Goal: Task Accomplishment & Management: Manage account settings

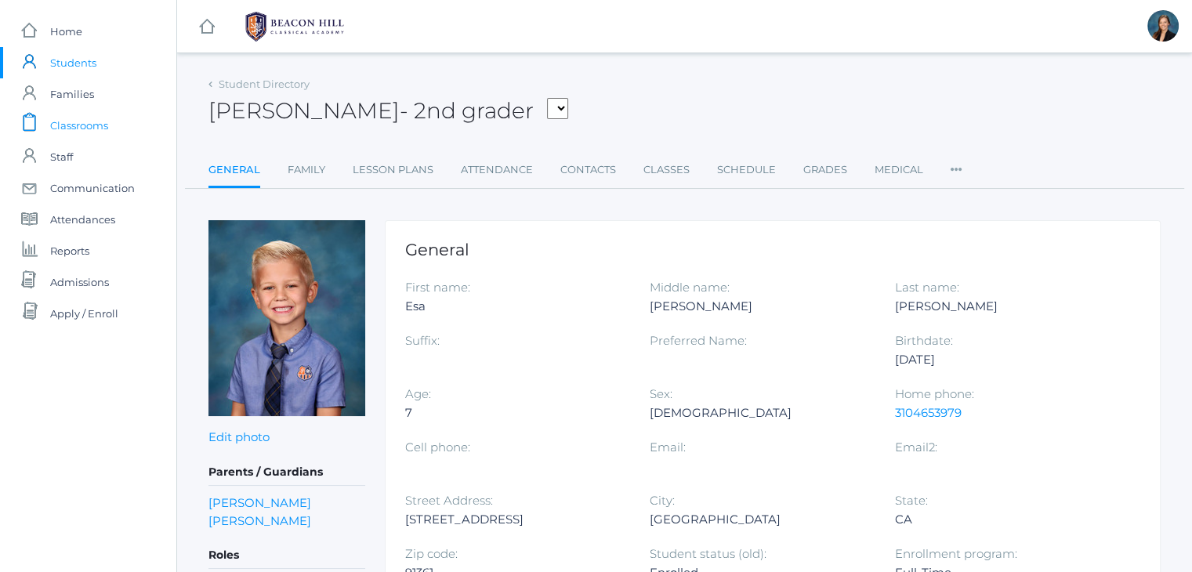
click at [88, 123] on span "Classrooms" at bounding box center [79, 125] width 58 height 31
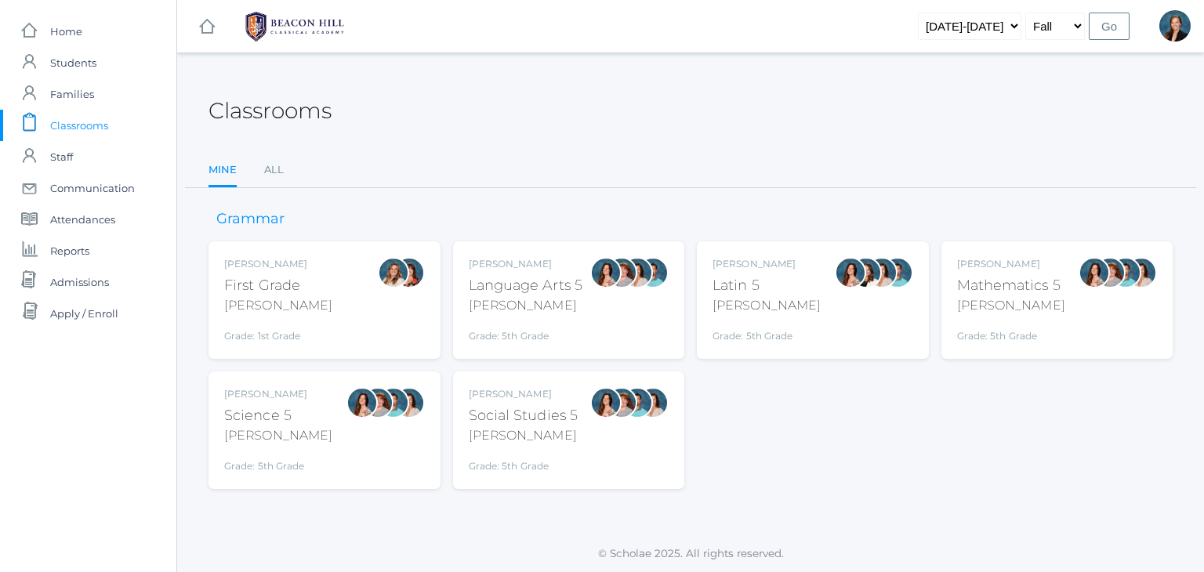
click at [85, 121] on span "Classrooms" at bounding box center [79, 125] width 58 height 31
click at [270, 169] on link "All" at bounding box center [274, 169] width 20 height 31
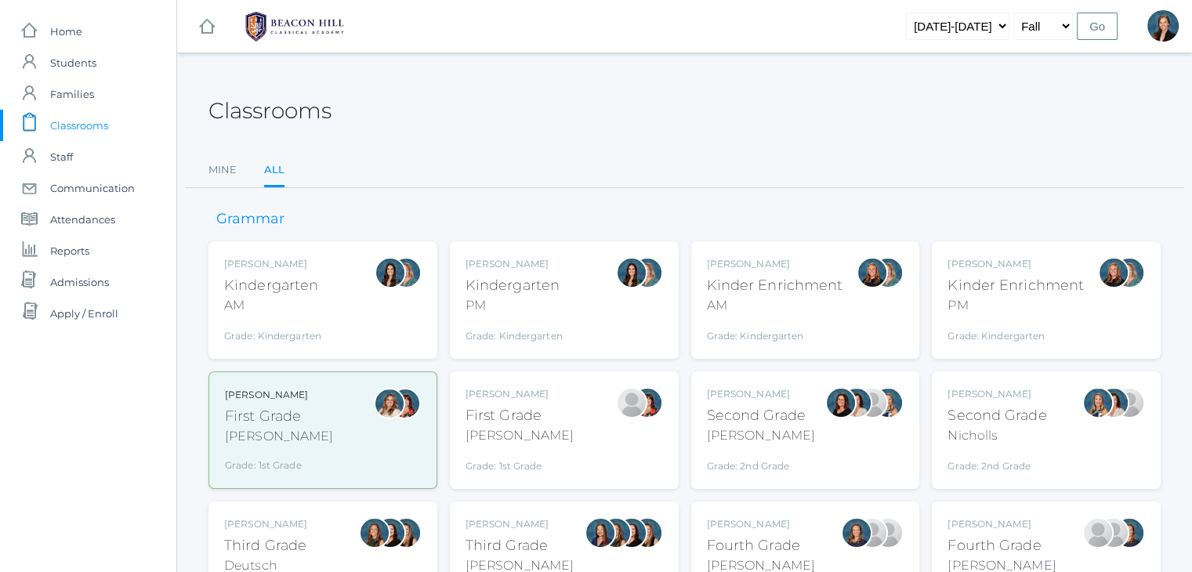
click at [298, 321] on div "Grade: Kindergarten" at bounding box center [272, 332] width 97 height 22
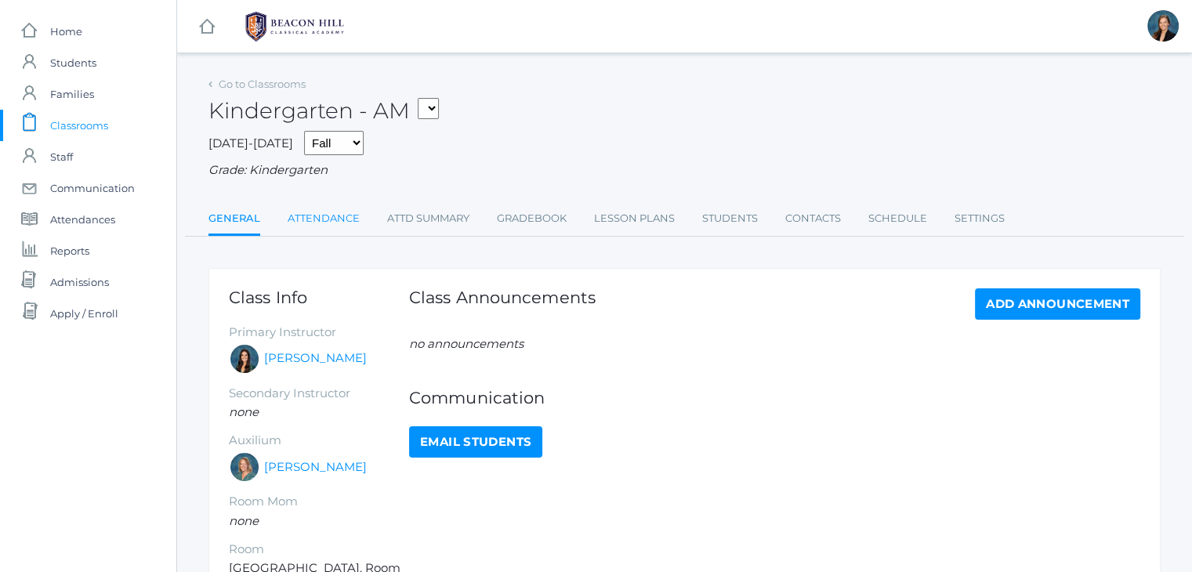
click at [339, 212] on link "Attendance" at bounding box center [324, 218] width 72 height 31
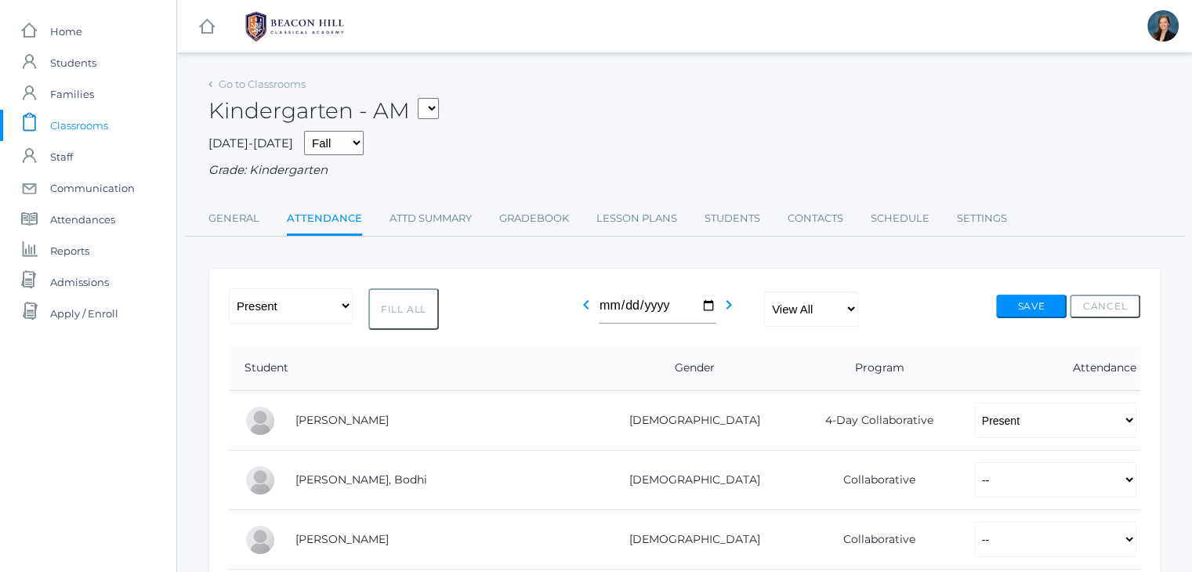
click at [588, 119] on div "Kindergarten - AM 01LA - First Grade Barber 05LATIN - Latin 5 Salazar 05MATH - …" at bounding box center [685, 102] width 952 height 58
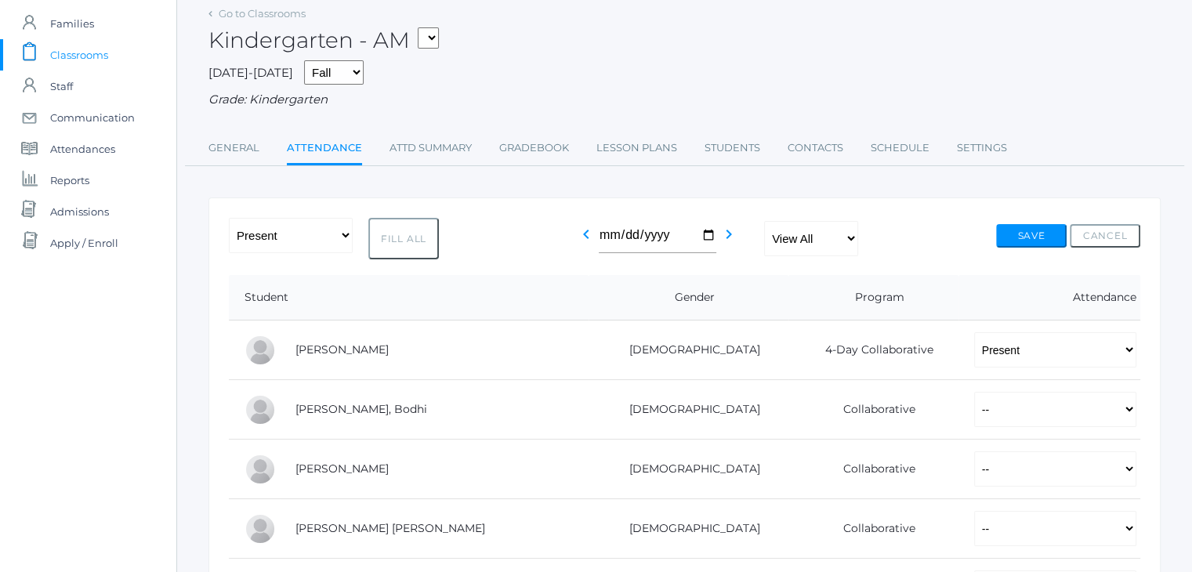
scroll to position [68, 0]
click at [1061, 419] on select "-- Present Present-At-Home Tardy Excused Tardy Unexcused Absent Excused Absent …" at bounding box center [1055, 411] width 162 height 35
click at [822, 66] on div "2025-2026 Fall Spring Grade: Kindergarten" at bounding box center [685, 87] width 952 height 49
click at [635, 20] on div "Kindergarten - AM 01LA - First Grade Barber 05LATIN - Latin 5 Salazar 05MATH - …" at bounding box center [685, 34] width 952 height 58
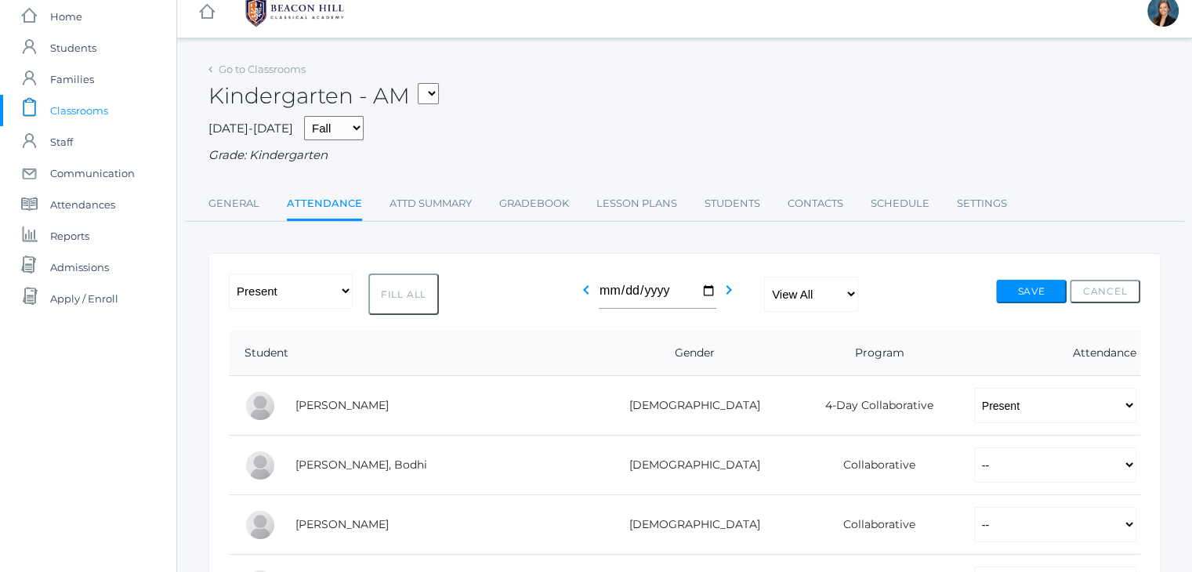
scroll to position [0, 0]
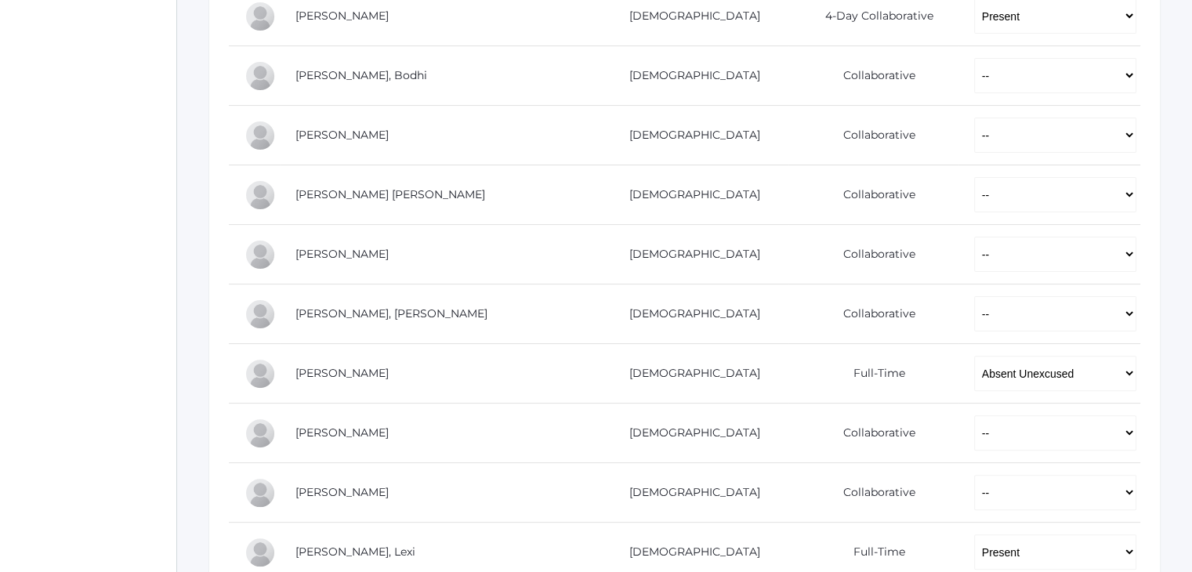
scroll to position [408, 0]
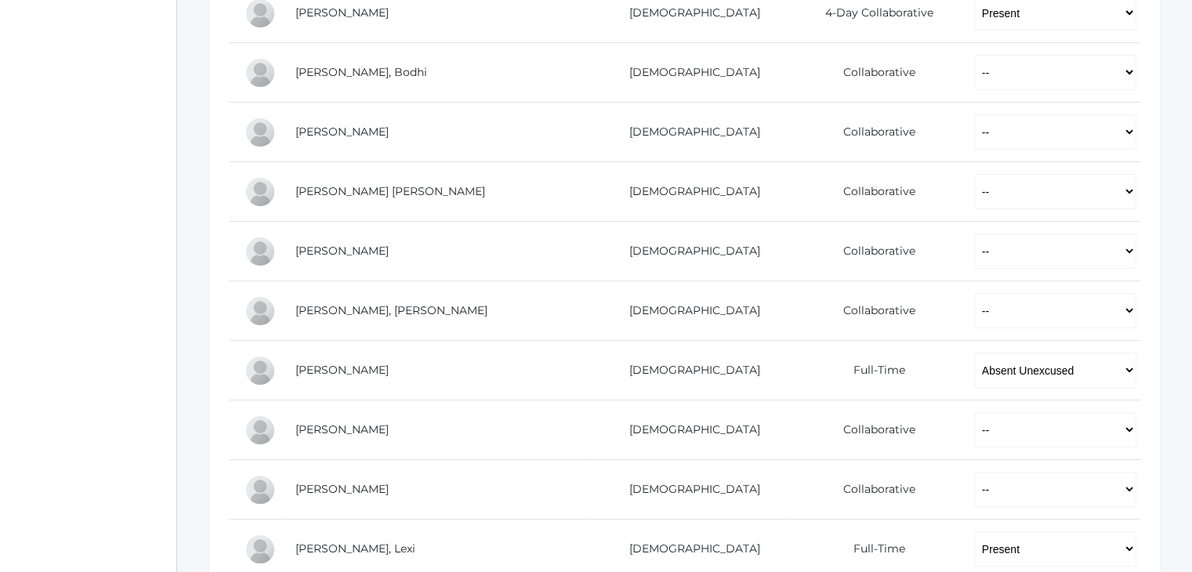
click at [146, 67] on div "icons/ui/navigation/home Created with Sketch. Home icons/user/plain Created wit…" at bounding box center [88, 474] width 176 height 1765
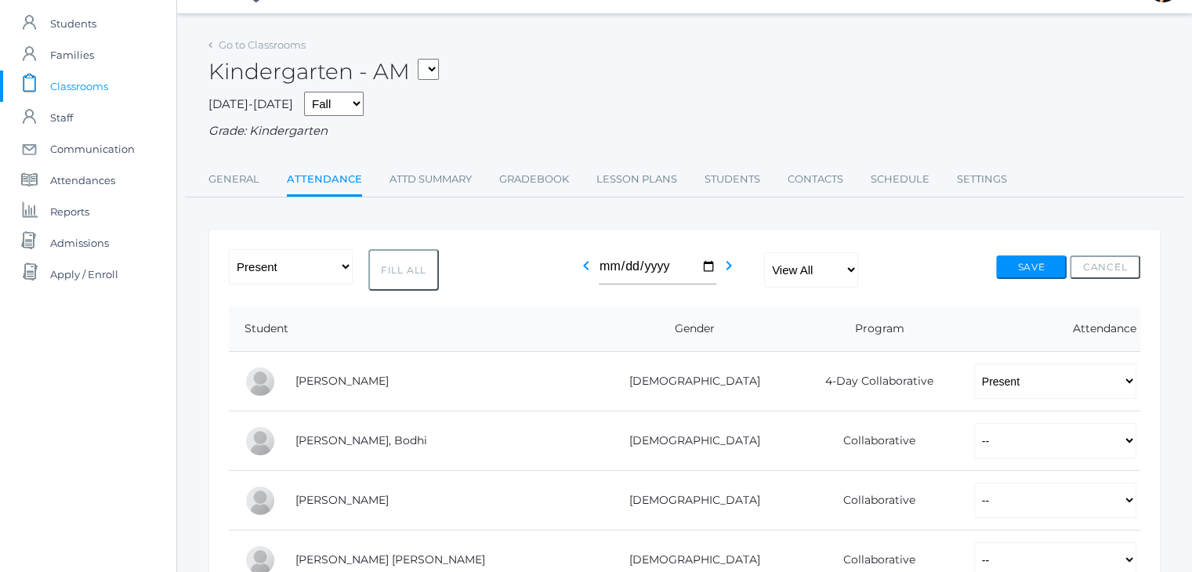
scroll to position [0, 0]
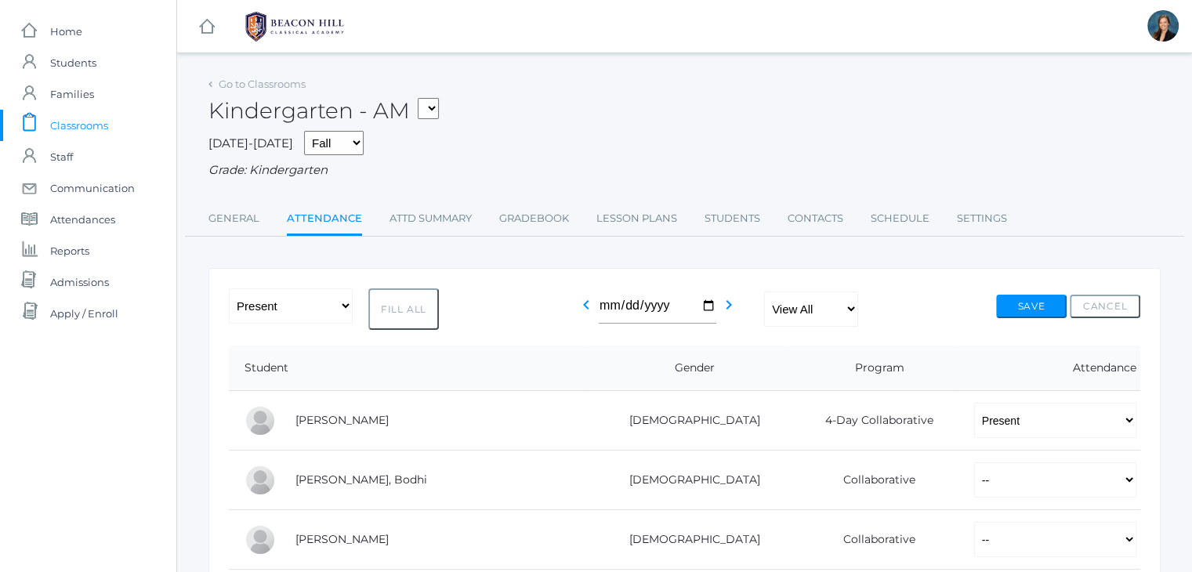
click at [552, 147] on div "2025-2026 Fall Spring Grade: Kindergarten" at bounding box center [685, 155] width 952 height 49
click at [632, 133] on div "2025-2026 Fall Spring Grade: Kindergarten" at bounding box center [685, 155] width 952 height 49
click at [564, 93] on div "Kindergarten - AM 01LA - First Grade Barber 05LATIN - Latin 5 Salazar 05MATH - …" at bounding box center [685, 102] width 952 height 58
click at [583, 112] on div "Kindergarten - AM 01LA - First Grade Barber 05LATIN - Latin 5 Salazar 05MATH - …" at bounding box center [685, 102] width 952 height 58
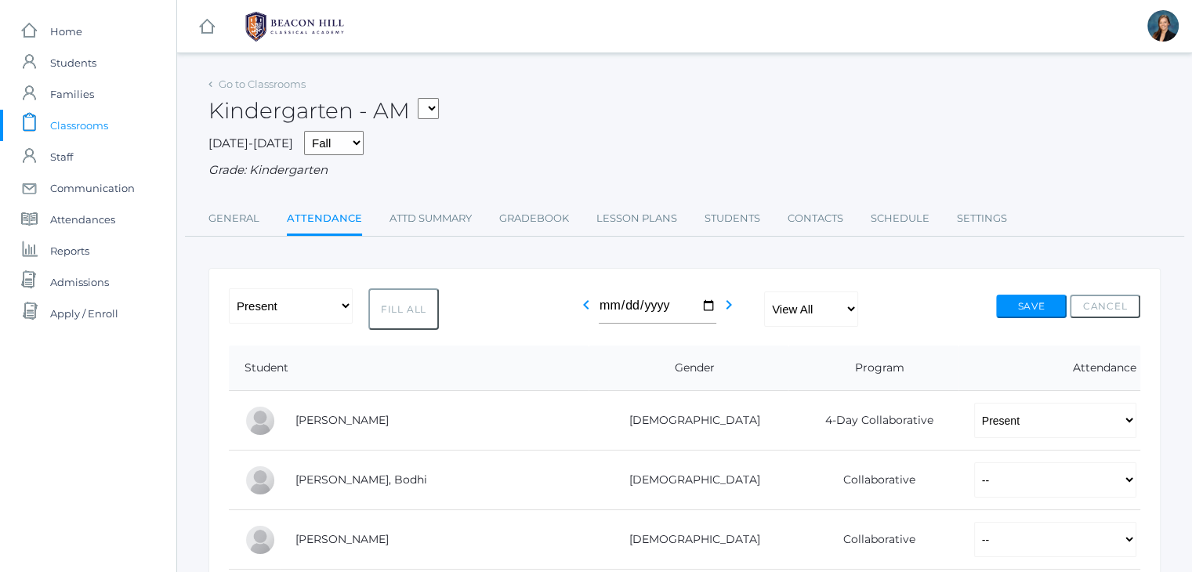
click at [583, 112] on div "Kindergarten - AM 01LA - First Grade Barber 05LATIN - Latin 5 Salazar 05MATH - …" at bounding box center [685, 102] width 952 height 58
click at [697, 125] on div "Kindergarten - AM 01LA - First Grade Barber 05LATIN - Latin 5 Salazar 05MATH - …" at bounding box center [685, 102] width 952 height 58
click at [669, 107] on div "Kindergarten - AM 01LA - First Grade Barber 05LATIN - Latin 5 Salazar 05MATH - …" at bounding box center [685, 102] width 952 height 58
click at [664, 92] on div "Kindergarten - AM 01LA - First Grade Barber 05LATIN - Latin 5 Salazar 05MATH - …" at bounding box center [685, 102] width 952 height 58
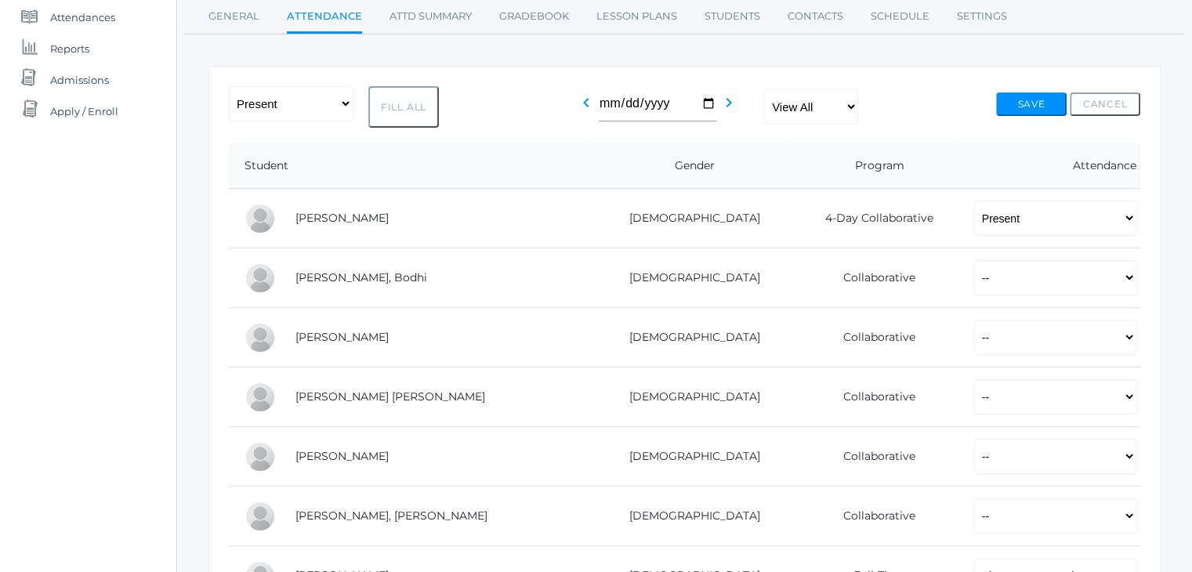
scroll to position [457, 0]
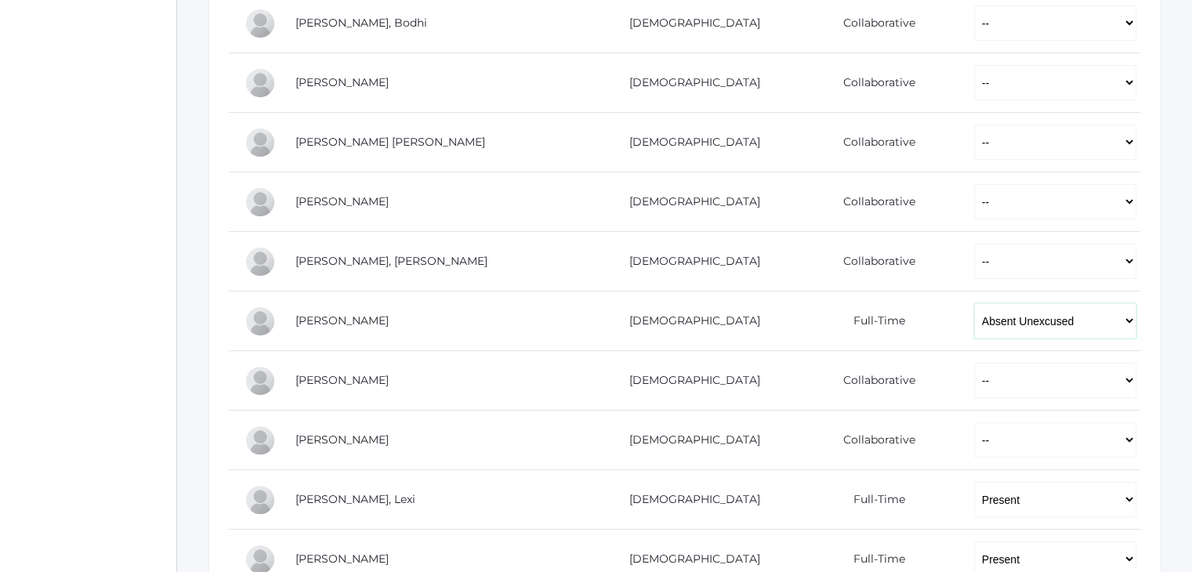
click at [974, 331] on select "-- Present Present-At-Home Tardy Excused Tardy Unexcused Absent Excused Absent …" at bounding box center [1055, 320] width 162 height 35
select select "TE"
click at [974, 303] on select "-- Present Present-At-Home Tardy Excused Tardy Unexcused Absent Excused Absent …" at bounding box center [1055, 320] width 162 height 35
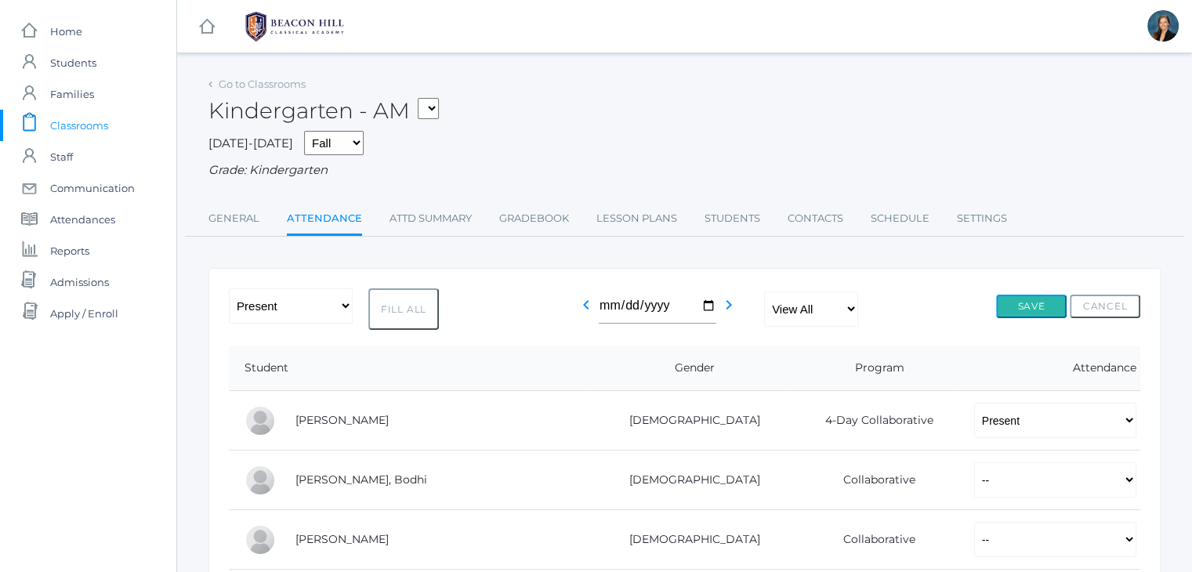
click at [1014, 307] on button "Save" at bounding box center [1031, 307] width 71 height 24
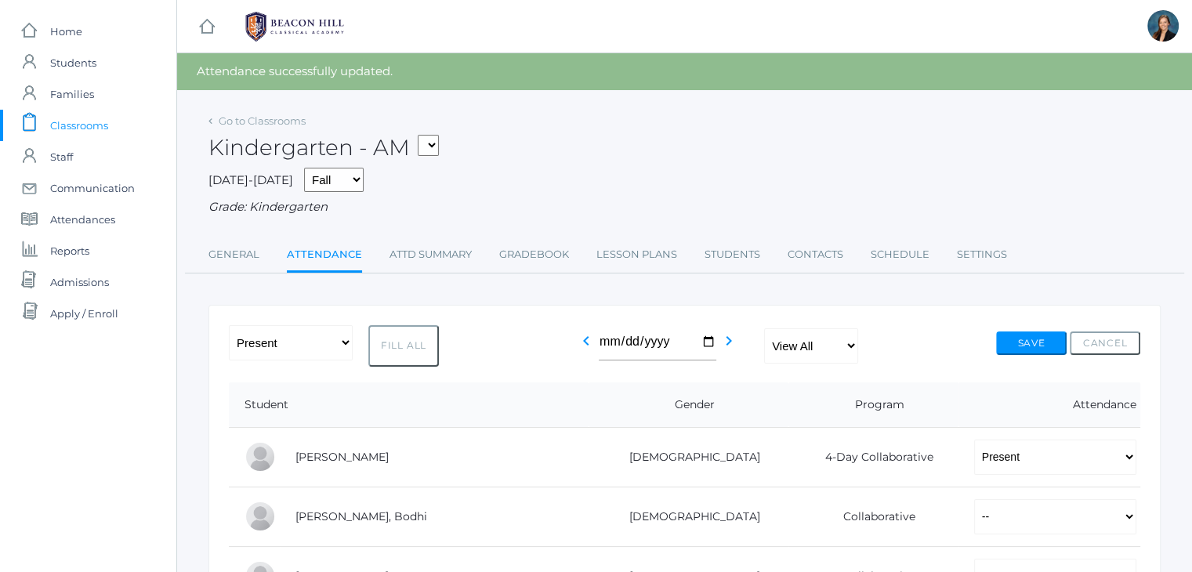
click at [79, 120] on span "Classrooms" at bounding box center [79, 125] width 58 height 31
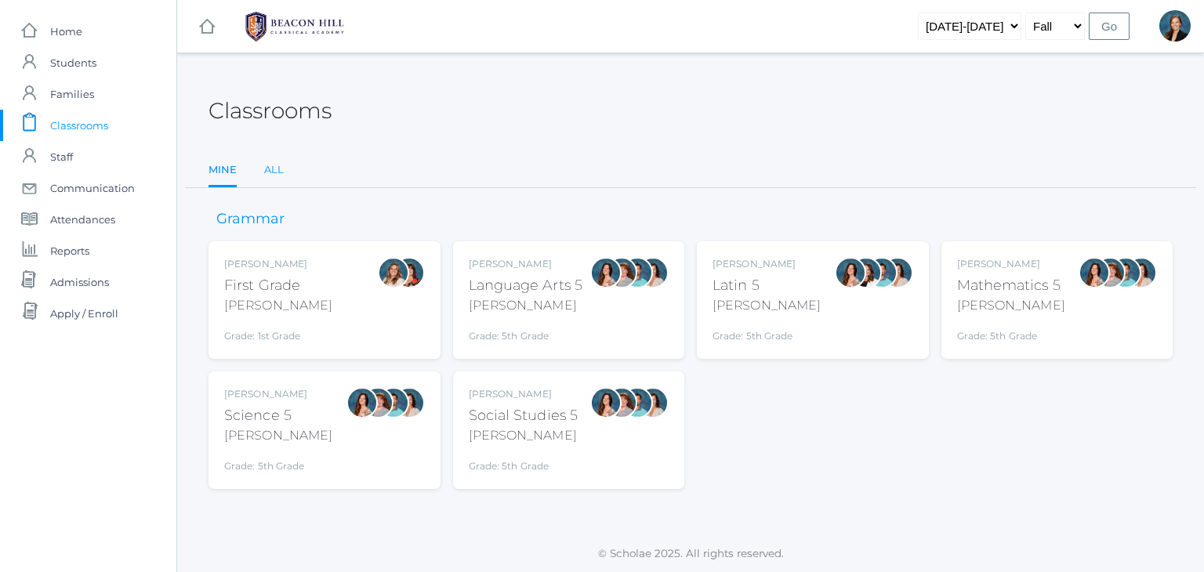
click at [281, 164] on link "All" at bounding box center [274, 169] width 20 height 31
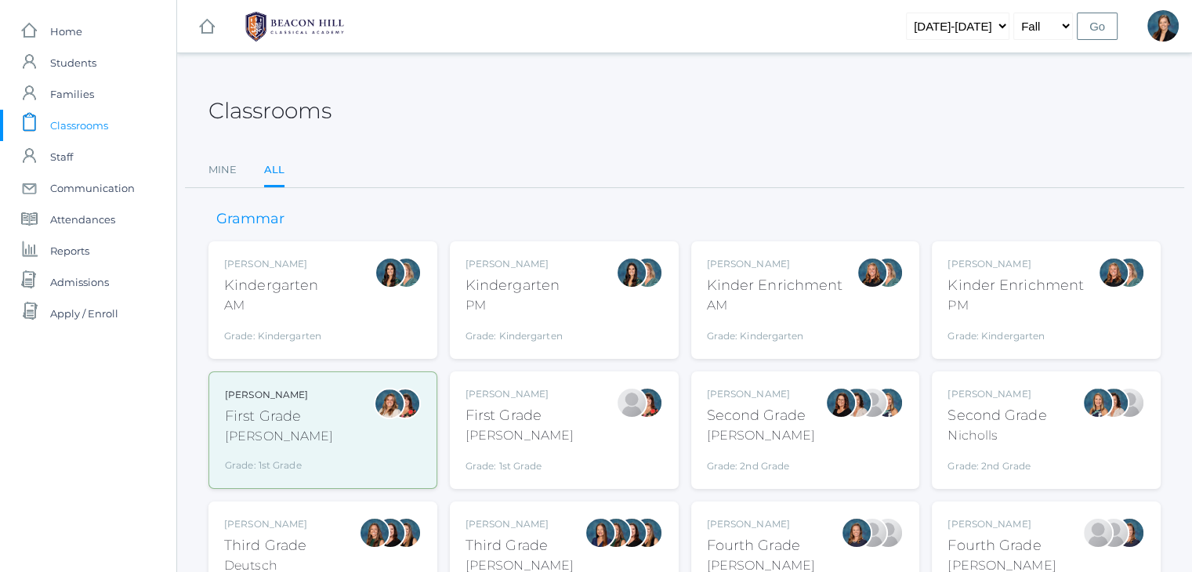
click at [749, 444] on div "[PERSON_NAME]" at bounding box center [761, 435] width 108 height 19
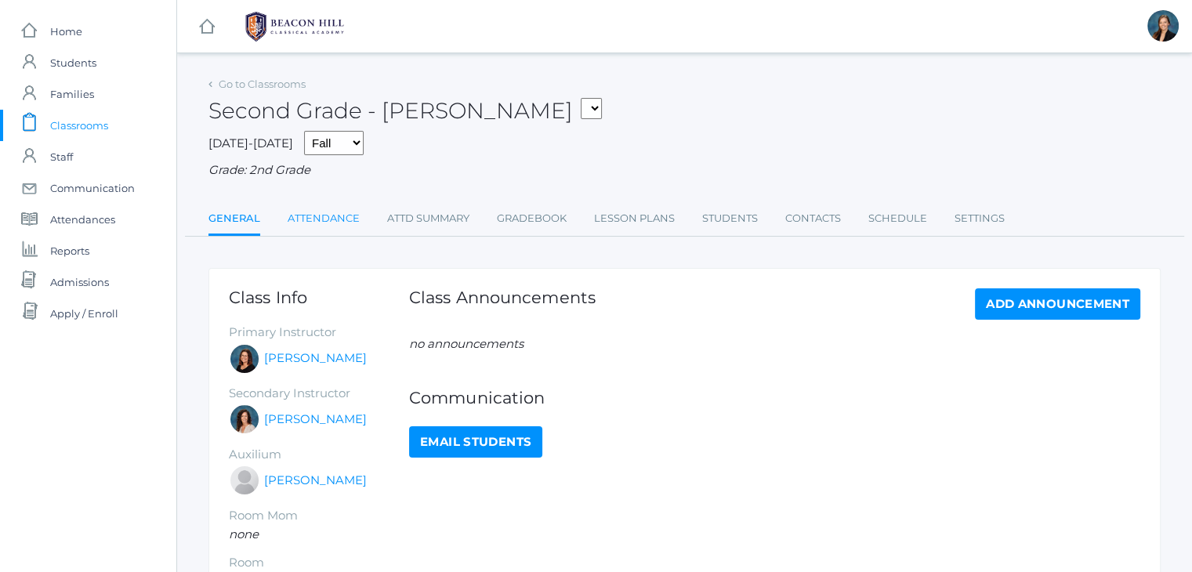
click at [317, 216] on link "Attendance" at bounding box center [324, 218] width 72 height 31
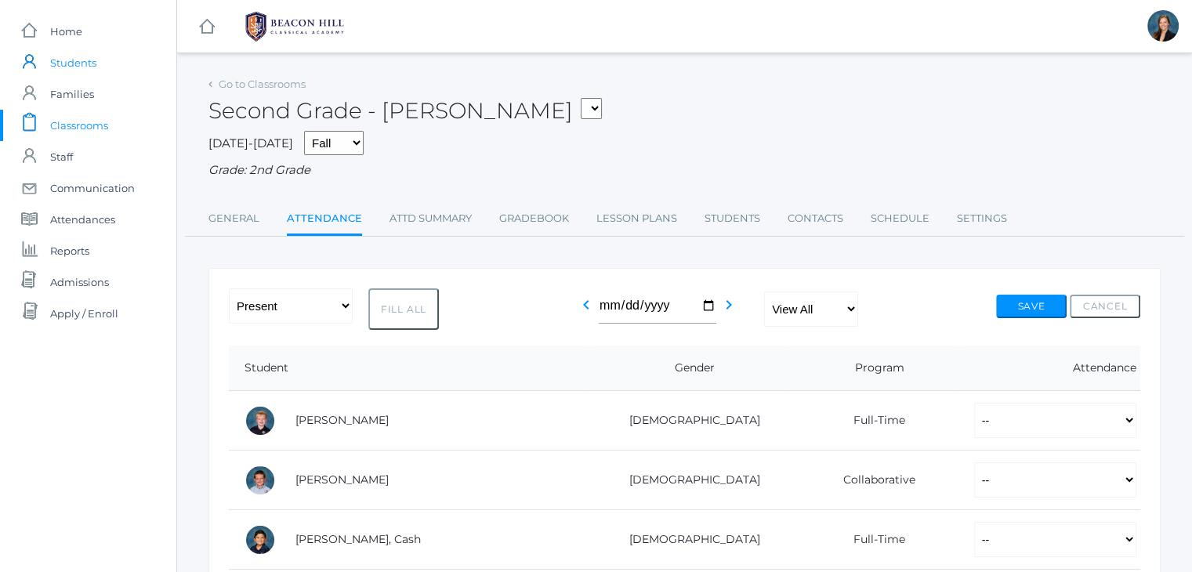
click at [57, 63] on span "Students" at bounding box center [73, 62] width 46 height 31
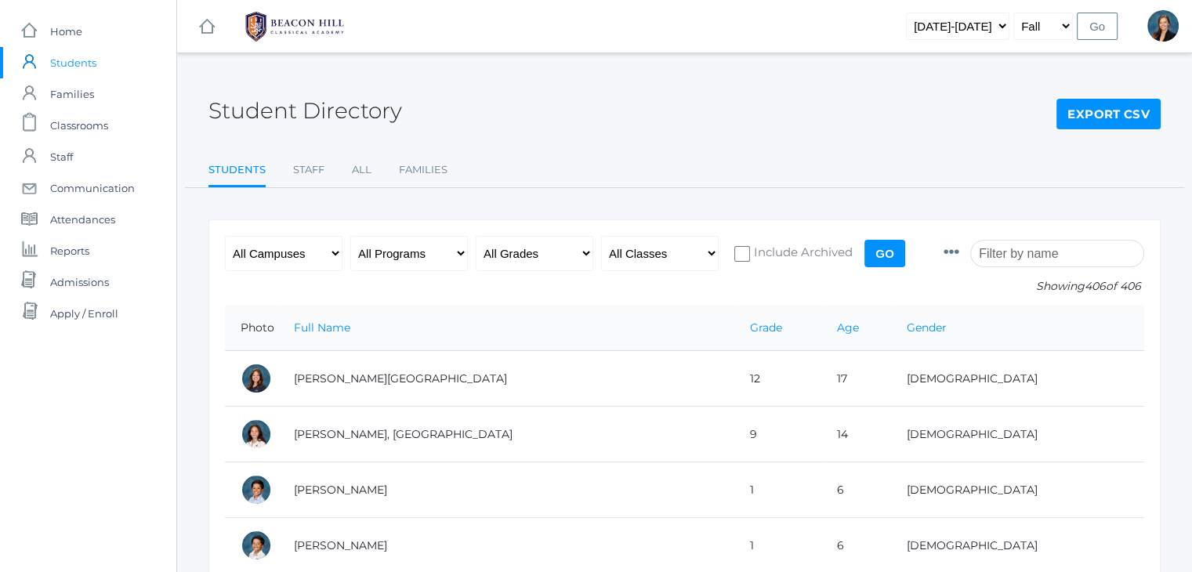
click at [1079, 258] on input "search" at bounding box center [1057, 253] width 174 height 27
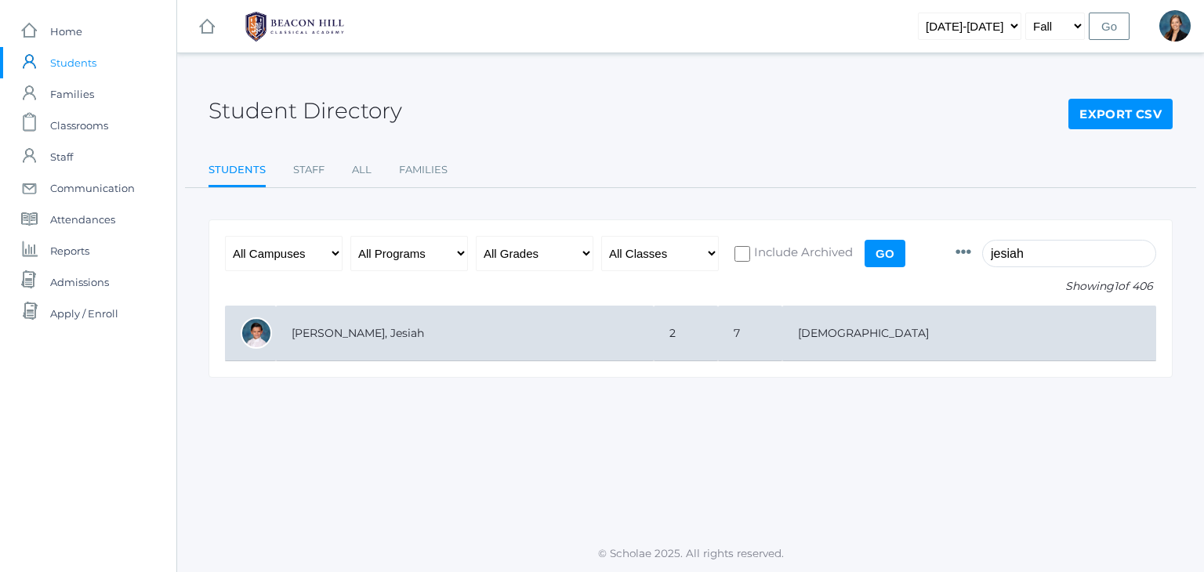
type input "jesiah"
click at [398, 342] on td "[PERSON_NAME], Jesiah" at bounding box center [465, 334] width 378 height 56
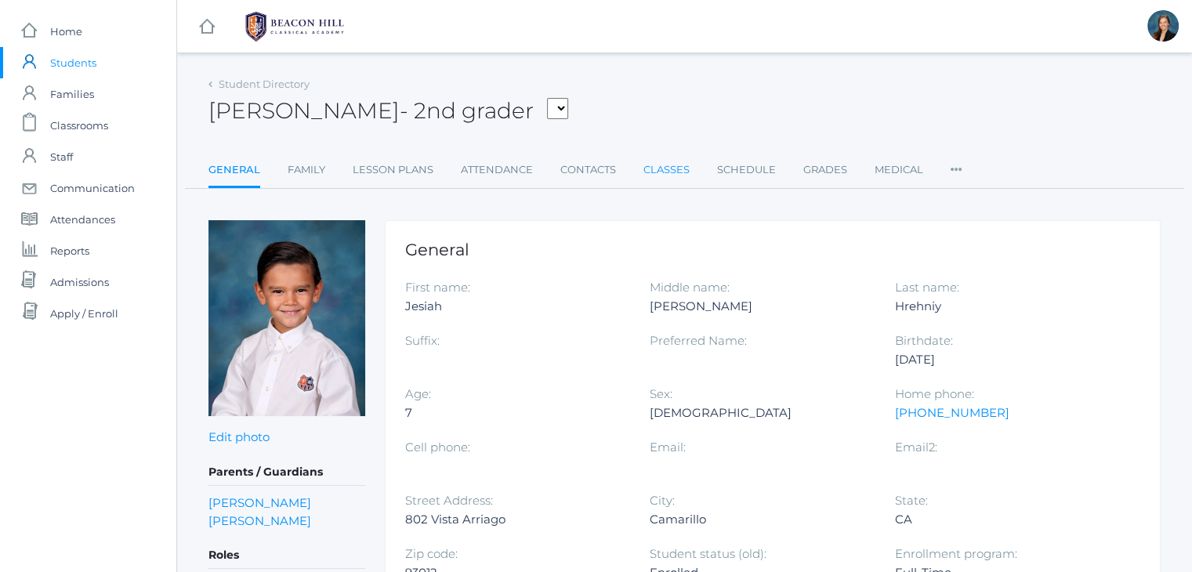
click at [654, 170] on link "Classes" at bounding box center [667, 169] width 46 height 31
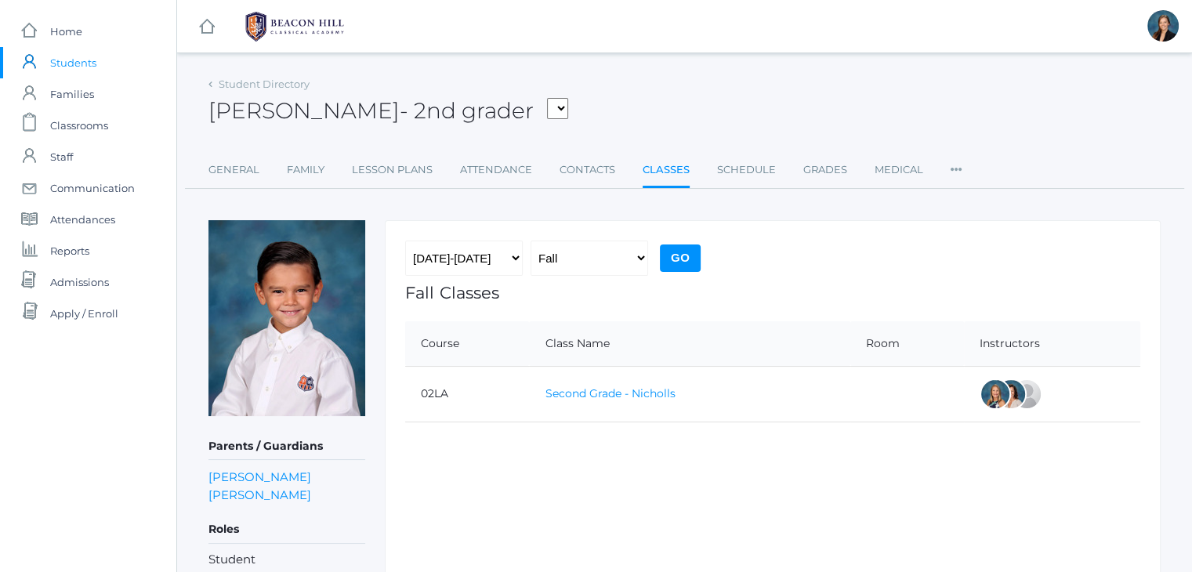
click at [570, 393] on link "Second Grade - Nicholls" at bounding box center [610, 393] width 130 height 14
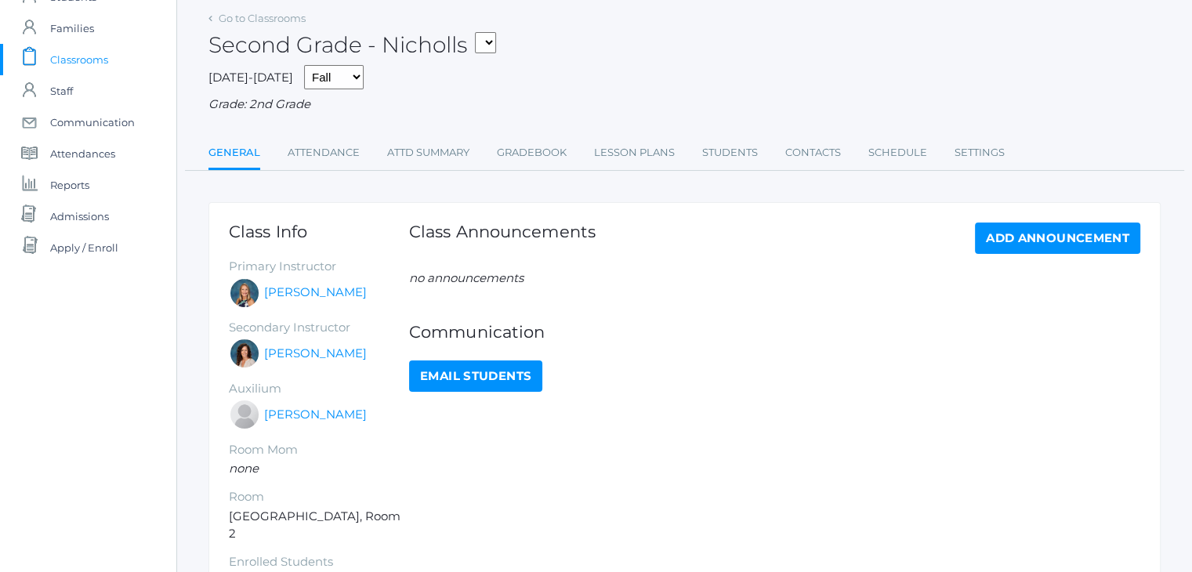
scroll to position [147, 0]
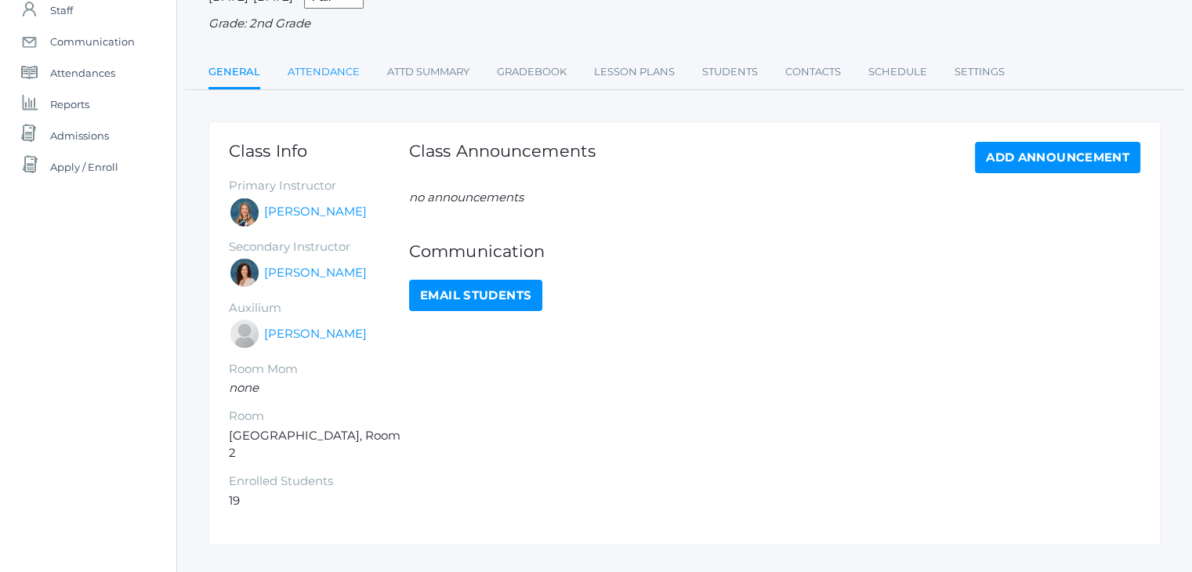
click at [329, 67] on link "Attendance" at bounding box center [324, 71] width 72 height 31
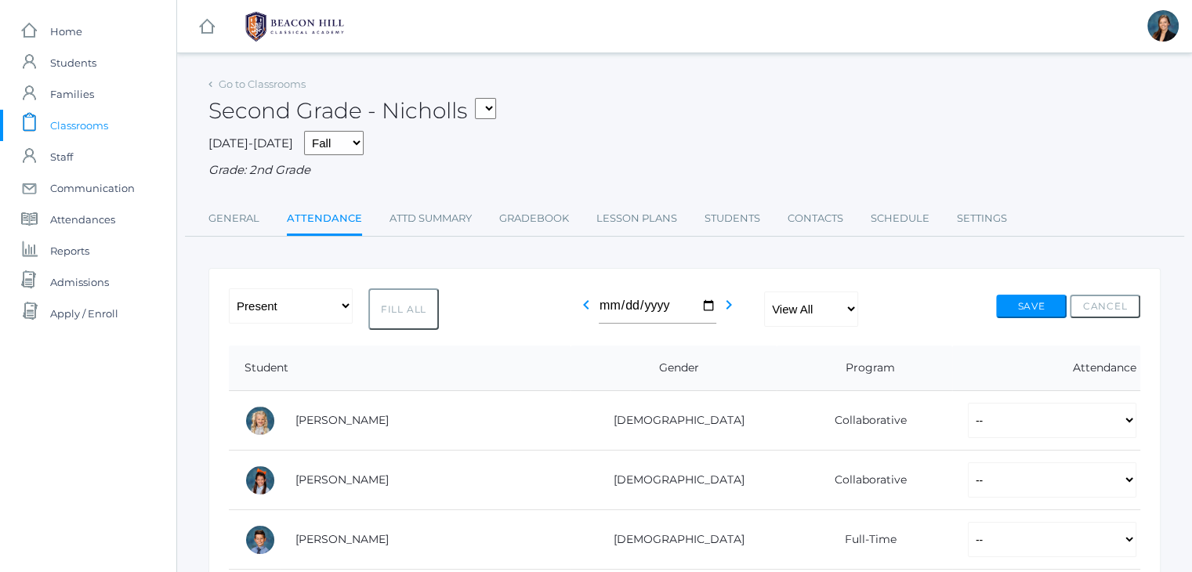
click at [608, 112] on div "Second Grade - Nicholls 01LA - First Grade Barber 05LATIN - Latin 5 Salazar 05M…" at bounding box center [685, 102] width 952 height 58
click at [322, 299] on select "-- Present Present-At-Home Tardy Excused Tardy Unexcused Absent Excused Absent …" at bounding box center [291, 305] width 124 height 35
click at [824, 317] on select "View All Full-Time 4-Day Collaborative" at bounding box center [811, 309] width 94 height 35
click at [764, 292] on select "View All Full-Time 4-Day Collaborative" at bounding box center [811, 309] width 94 height 35
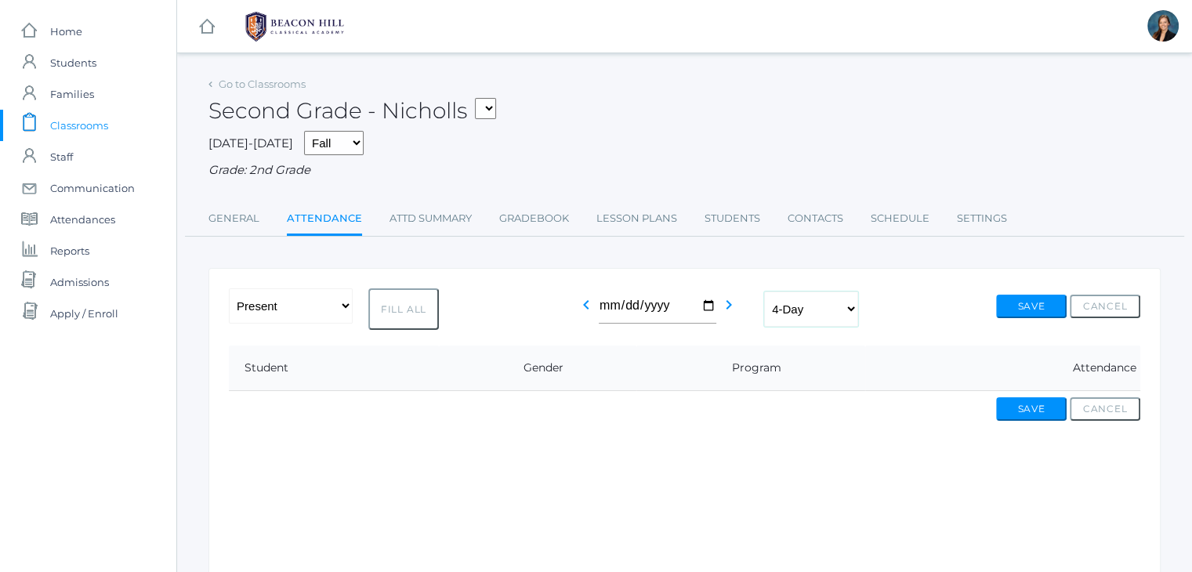
click at [817, 299] on select "View All Full-Time 4-Day Collaborative" at bounding box center [811, 309] width 94 height 35
click at [764, 292] on select "View All Full-Time 4-Day Collaborative" at bounding box center [811, 309] width 94 height 35
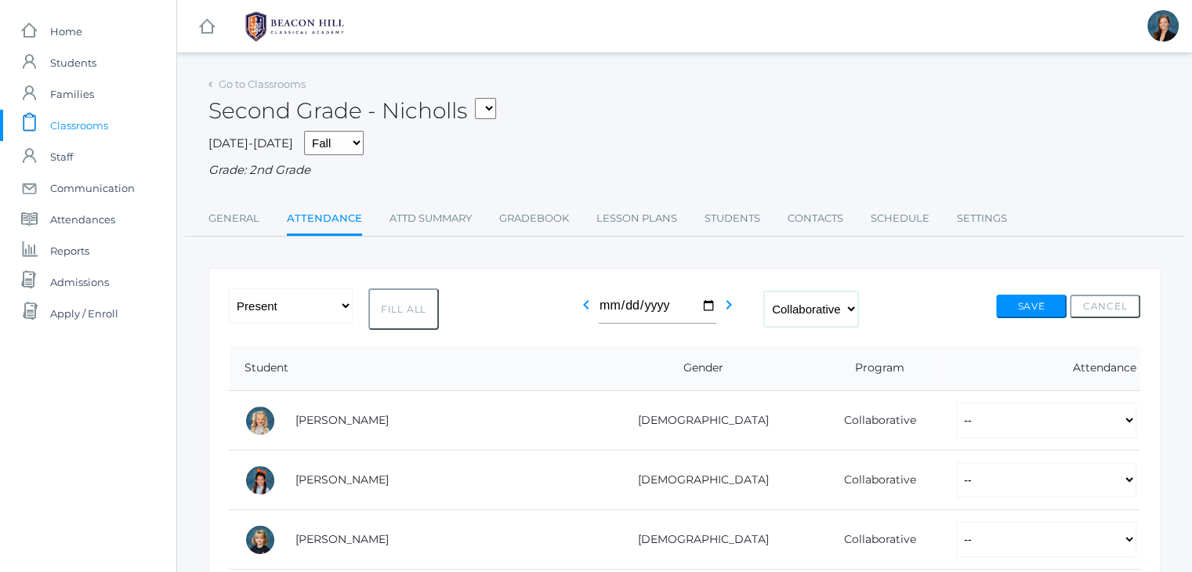
click at [796, 306] on select "View All Full-Time 4-Day Collaborative" at bounding box center [811, 309] width 94 height 35
select select "all"
click at [764, 292] on select "View All Full-Time 4-Day Collaborative" at bounding box center [811, 309] width 94 height 35
click at [668, 111] on div "Second Grade - Nicholls 01LA - First Grade Barber 05LATIN - Latin 5 Salazar 05M…" at bounding box center [685, 102] width 952 height 58
click at [693, 158] on div "2025-2026 Fall Spring Grade: 2nd Grade" at bounding box center [685, 155] width 952 height 49
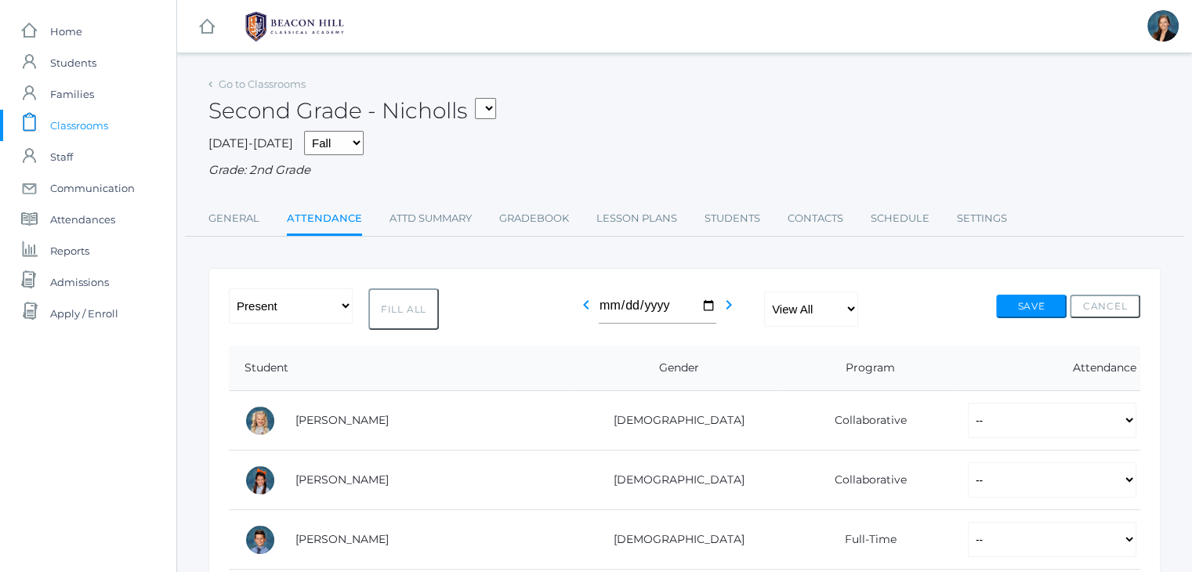
click at [70, 119] on span "Classrooms" at bounding box center [79, 125] width 58 height 31
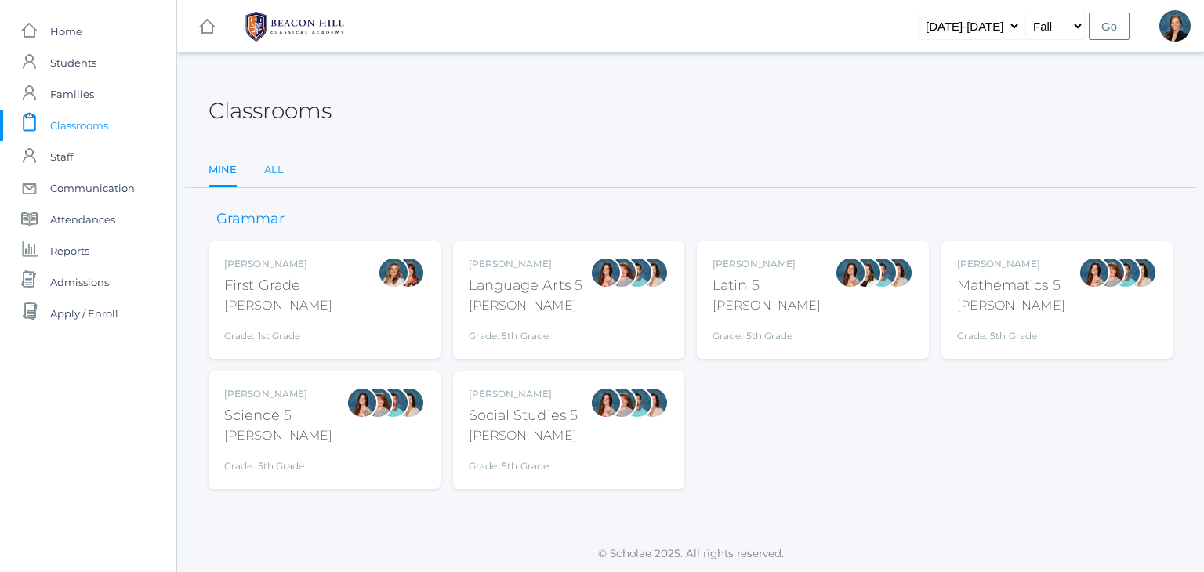
click at [270, 165] on link "All" at bounding box center [274, 169] width 20 height 31
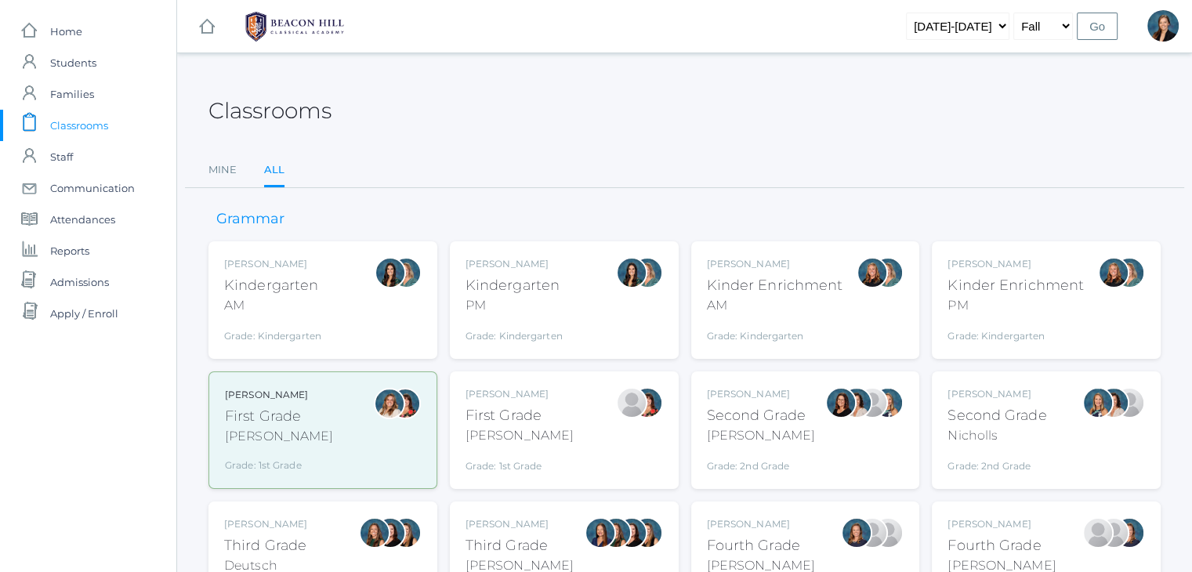
click at [301, 290] on div "Kindergarten" at bounding box center [272, 285] width 97 height 21
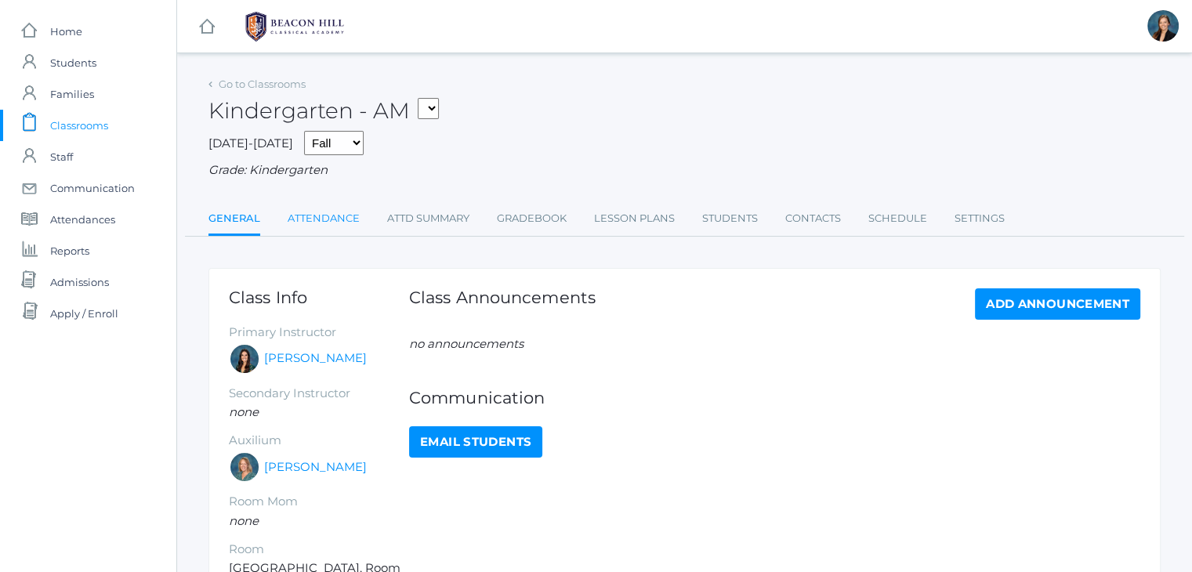
click at [320, 222] on link "Attendance" at bounding box center [324, 218] width 72 height 31
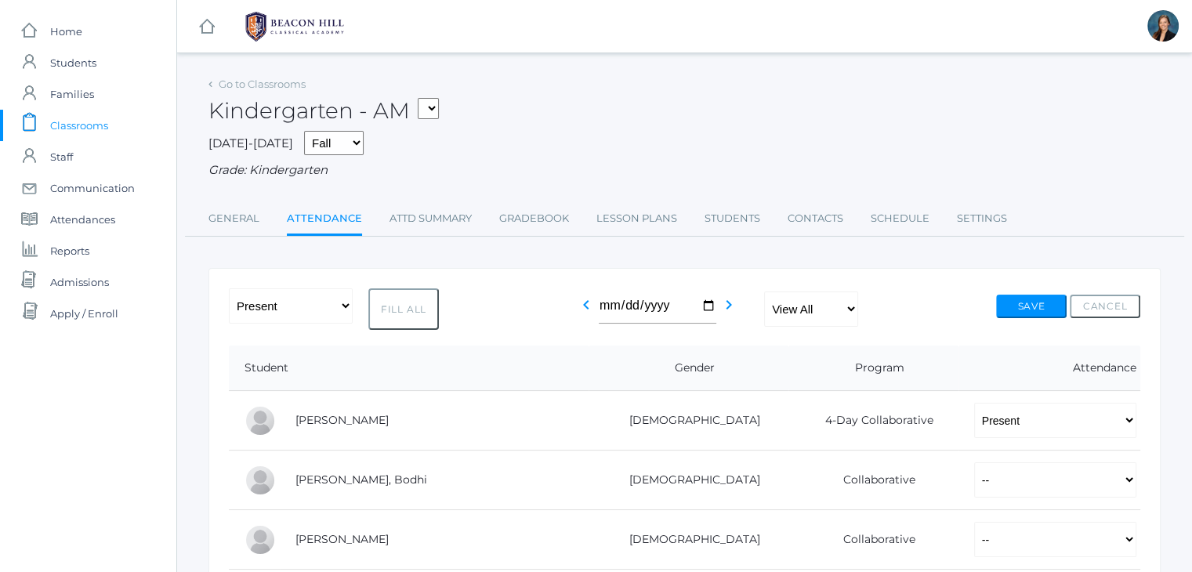
click at [616, 125] on div "Kindergarten - AM 01LA - First Grade Barber 05LATIN - Latin 5 Salazar 05MATH - …" at bounding box center [685, 102] width 952 height 58
click at [673, 111] on div "Kindergarten - AM 01LA - First Grade Barber 05LATIN - Latin 5 Salazar 05MATH - …" at bounding box center [685, 102] width 952 height 58
click at [65, 120] on span "Classrooms" at bounding box center [79, 125] width 58 height 31
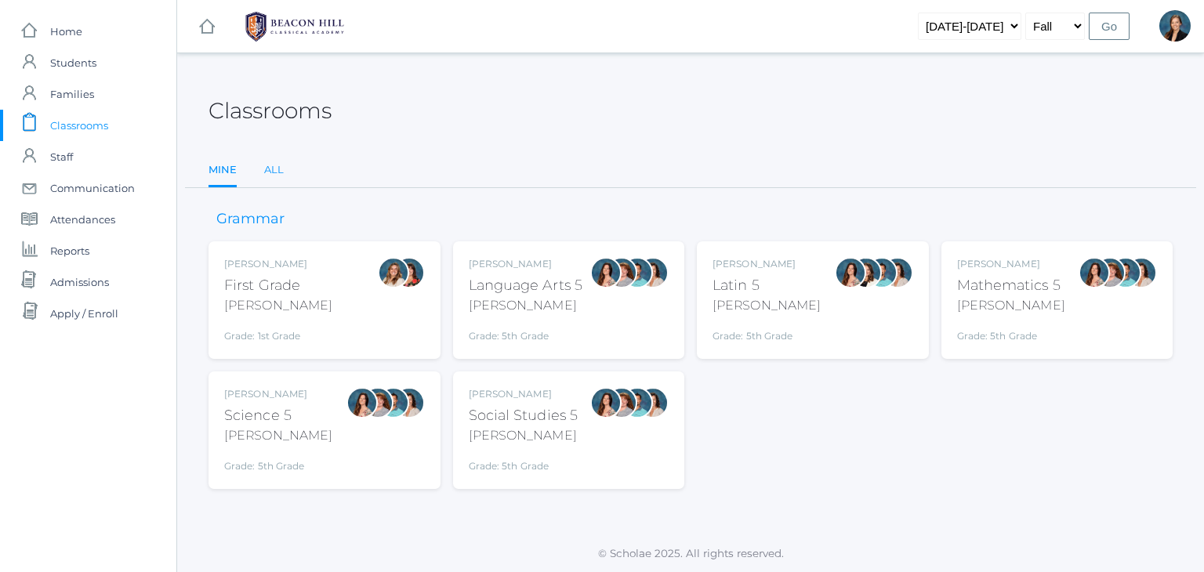
click at [270, 168] on link "All" at bounding box center [274, 169] width 20 height 31
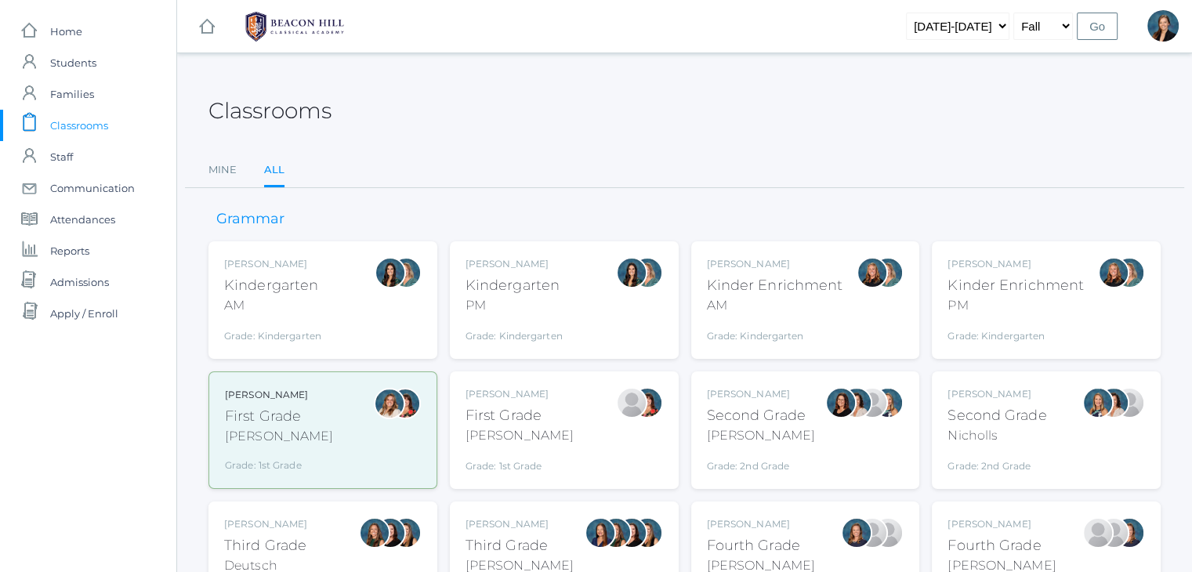
click at [506, 257] on div "[PERSON_NAME]" at bounding box center [514, 264] width 97 height 14
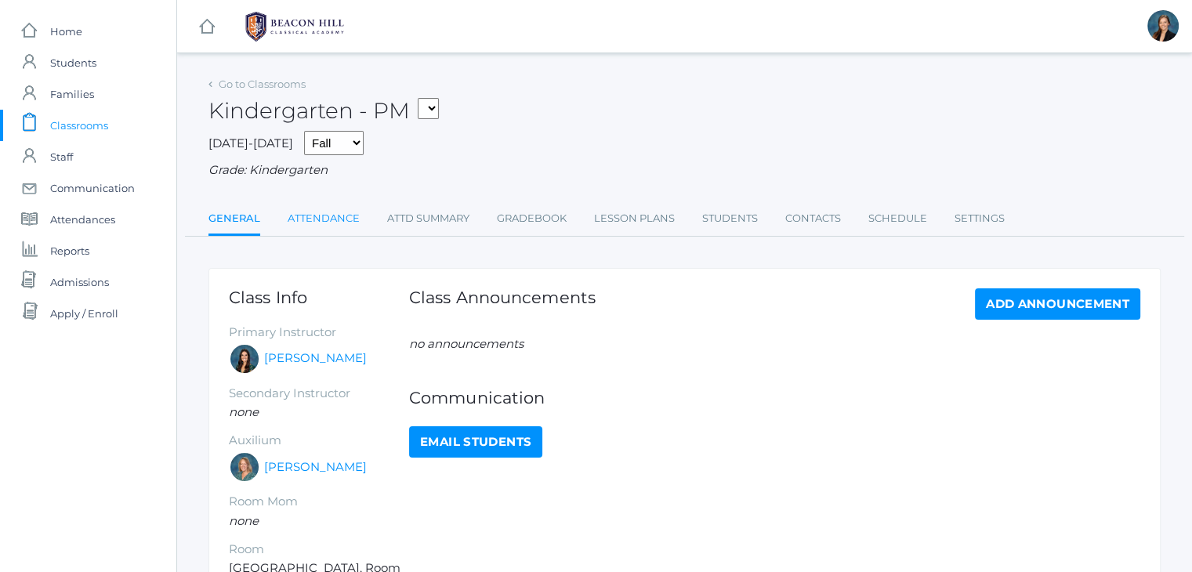
click at [307, 218] on link "Attendance" at bounding box center [324, 218] width 72 height 31
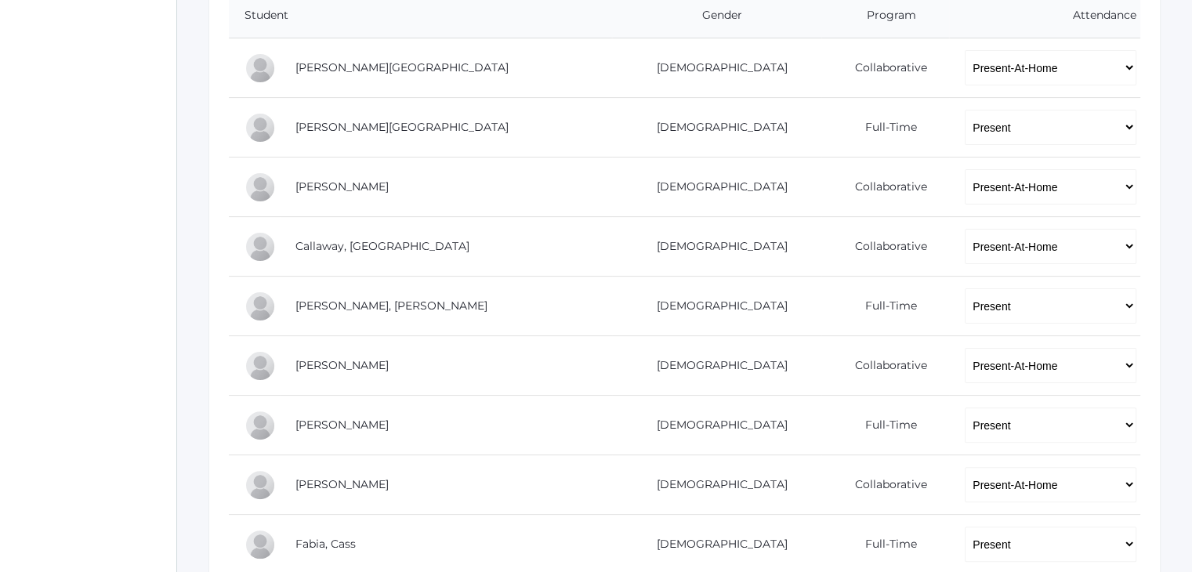
scroll to position [365, 0]
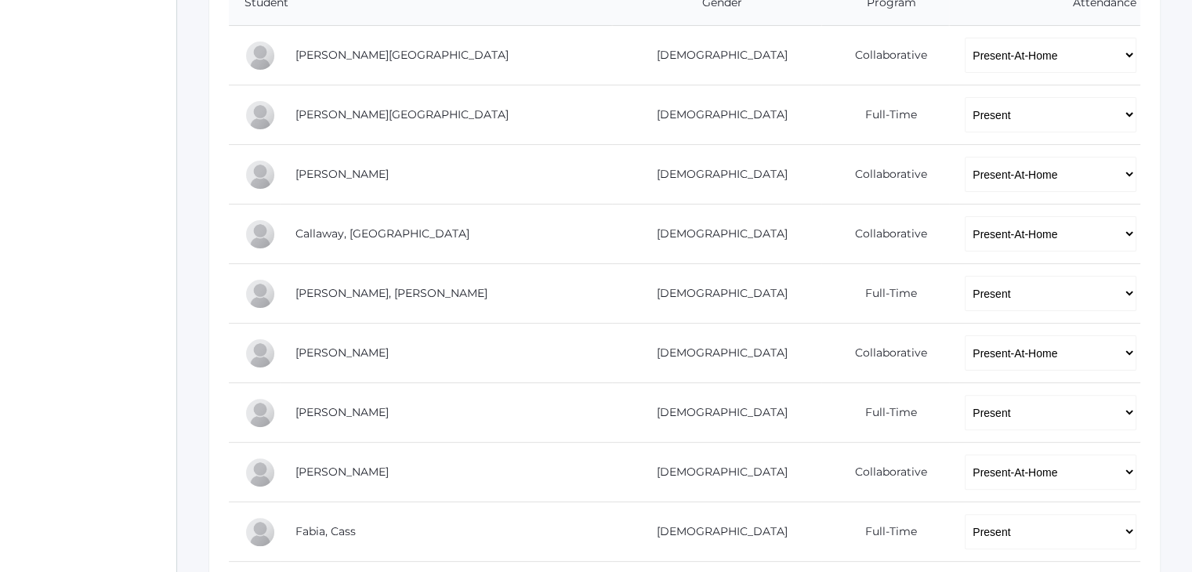
click at [87, 180] on div "icons/ui/navigation/home Created with Sketch. Home icons/user/plain Created wit…" at bounding box center [88, 398] width 176 height 1526
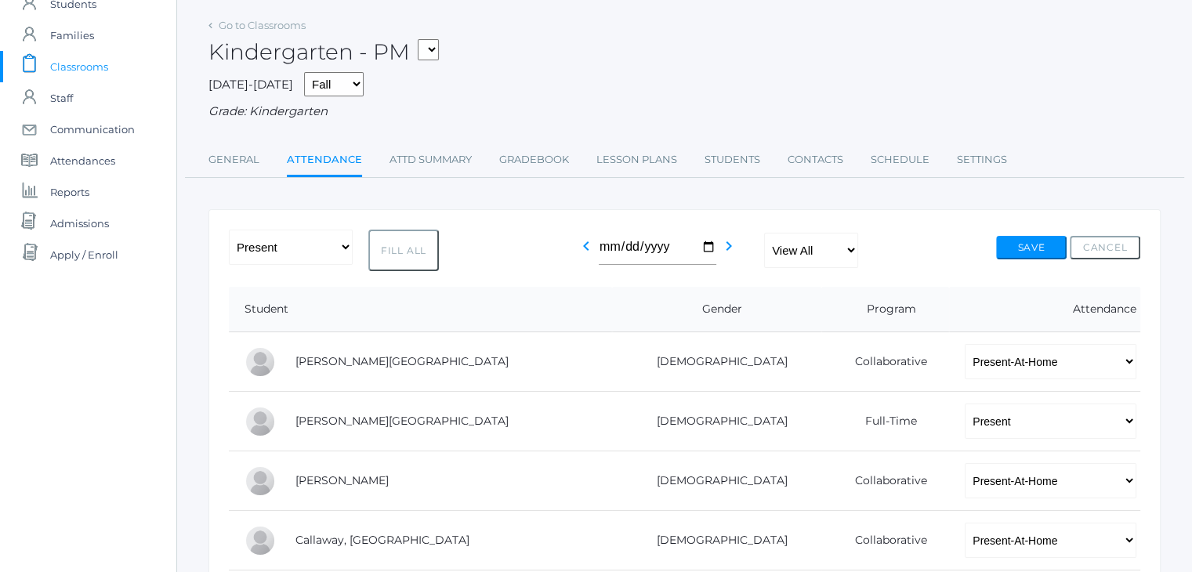
scroll to position [0, 0]
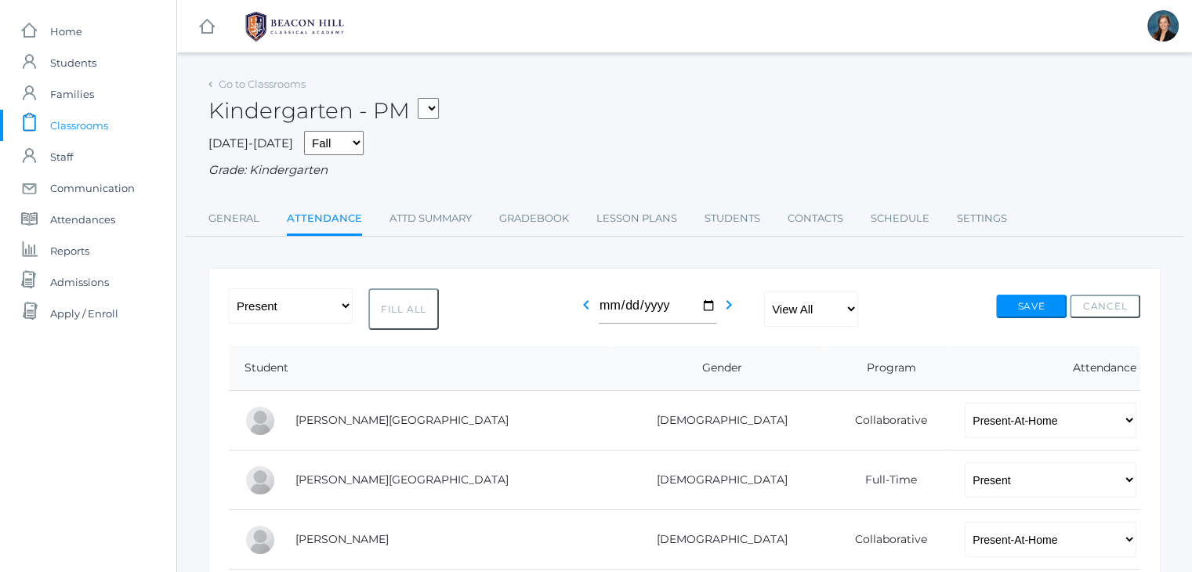
click at [81, 122] on span "Classrooms" at bounding box center [79, 125] width 58 height 31
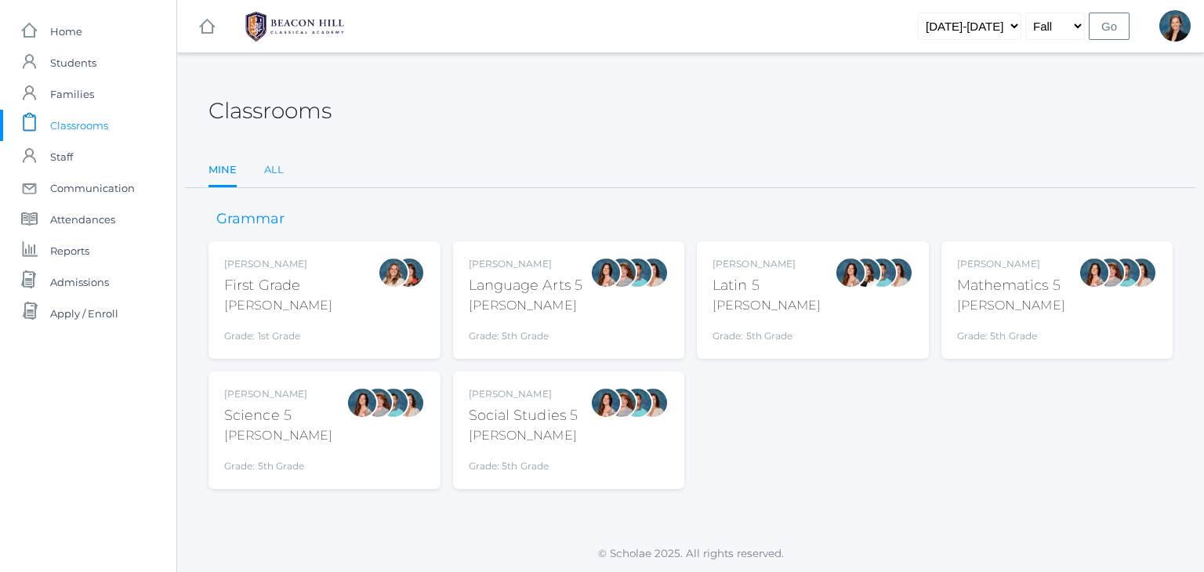
click at [274, 162] on link "All" at bounding box center [274, 169] width 20 height 31
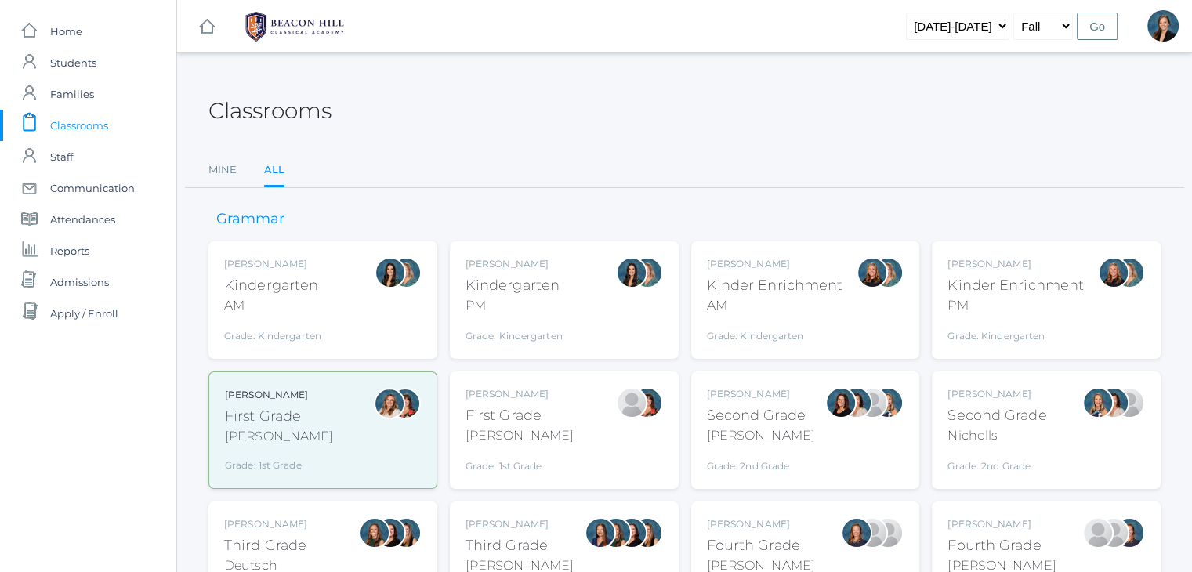
click at [723, 521] on div "[PERSON_NAME]" at bounding box center [761, 524] width 108 height 14
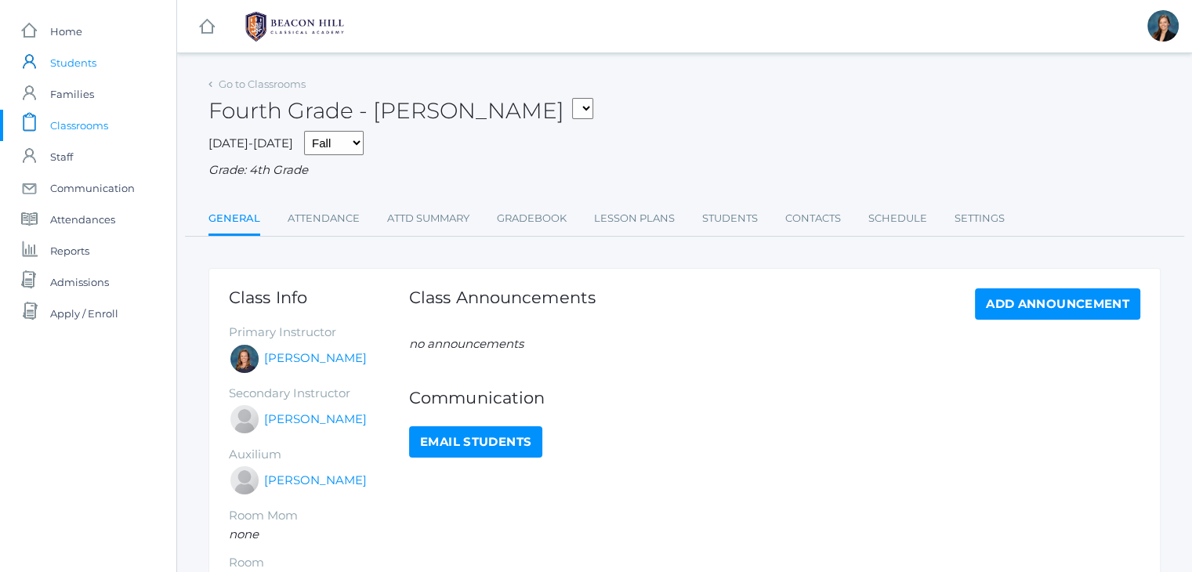
click at [69, 61] on span "Students" at bounding box center [73, 62] width 46 height 31
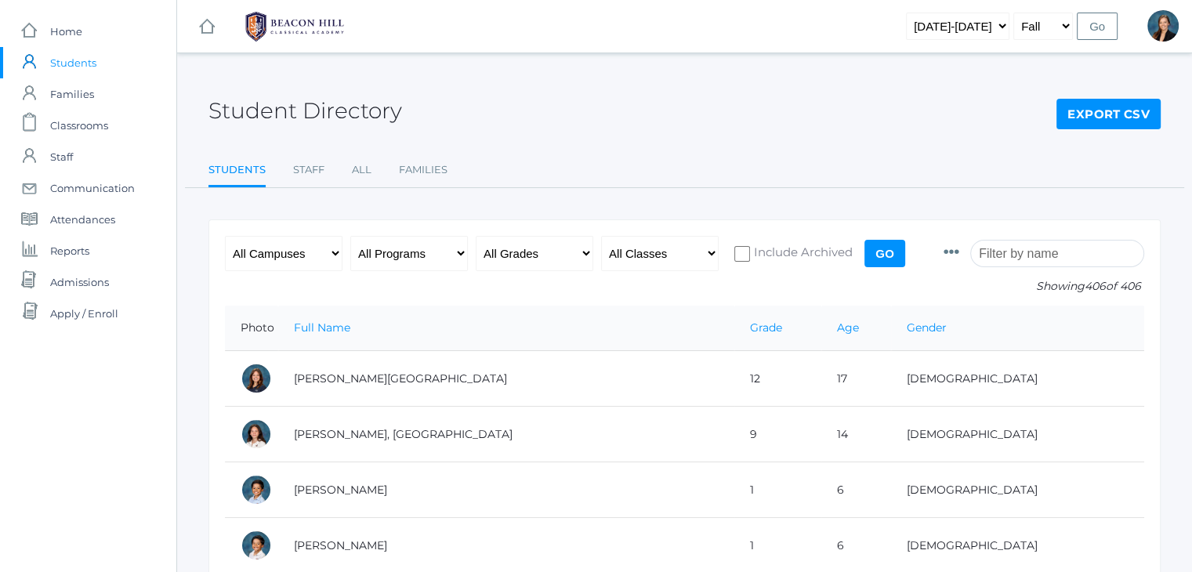
click at [1047, 252] on input "search" at bounding box center [1057, 253] width 174 height 27
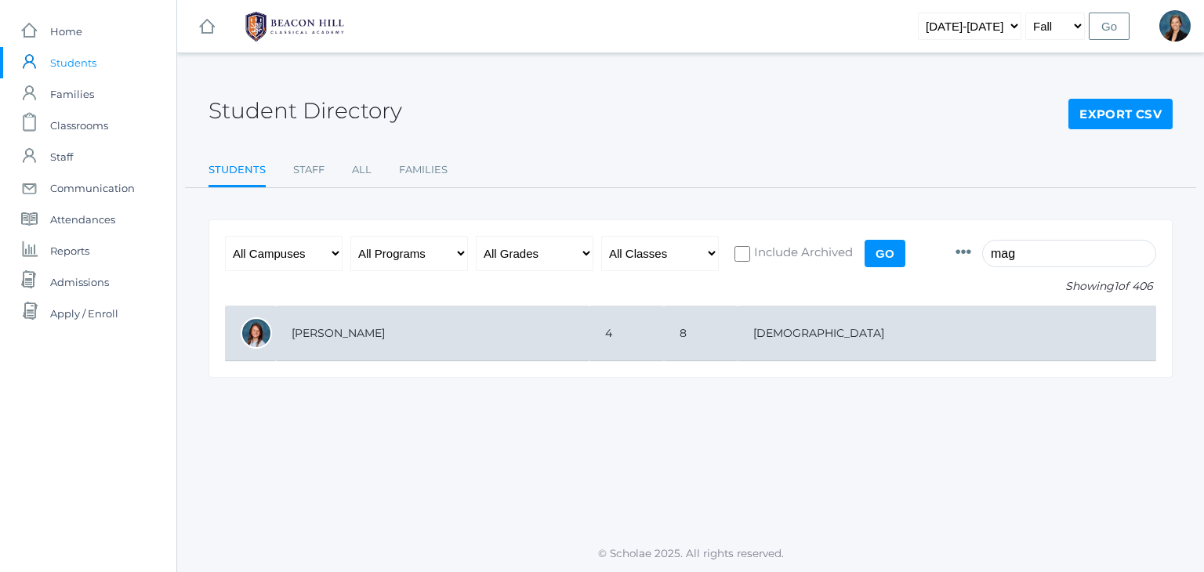
type input "mag"
click at [590, 325] on td "[PERSON_NAME]" at bounding box center [433, 334] width 314 height 56
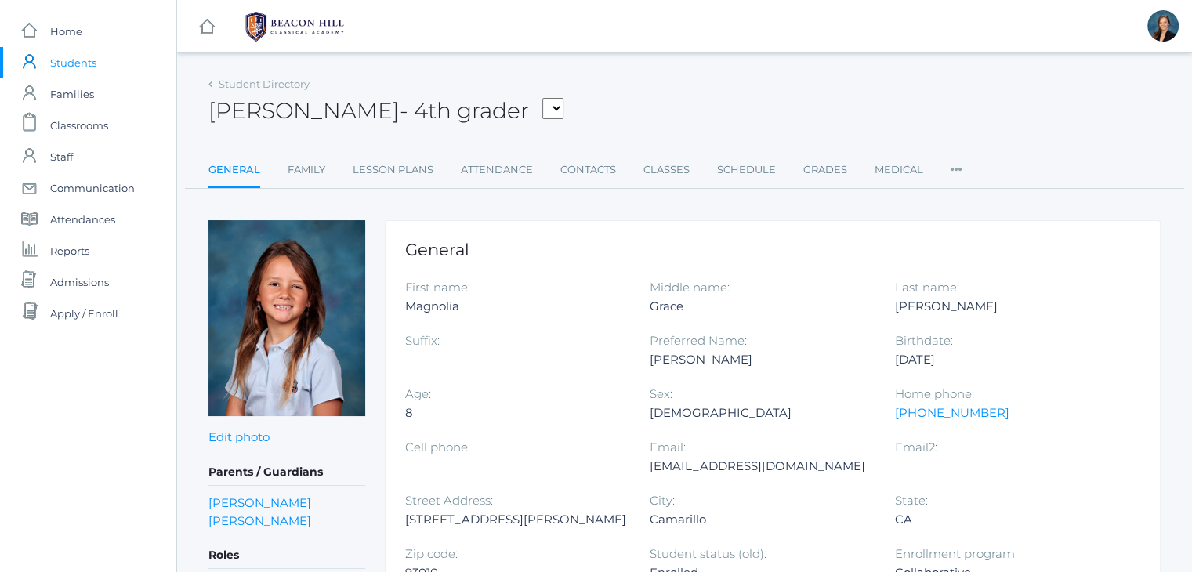
click at [690, 106] on div "[PERSON_NAME] - 4th grader [PERSON_NAME], [PERSON_NAME], [PERSON_NAME], [PERSON…" at bounding box center [685, 102] width 952 height 58
click at [91, 125] on span "Classrooms" at bounding box center [79, 125] width 58 height 31
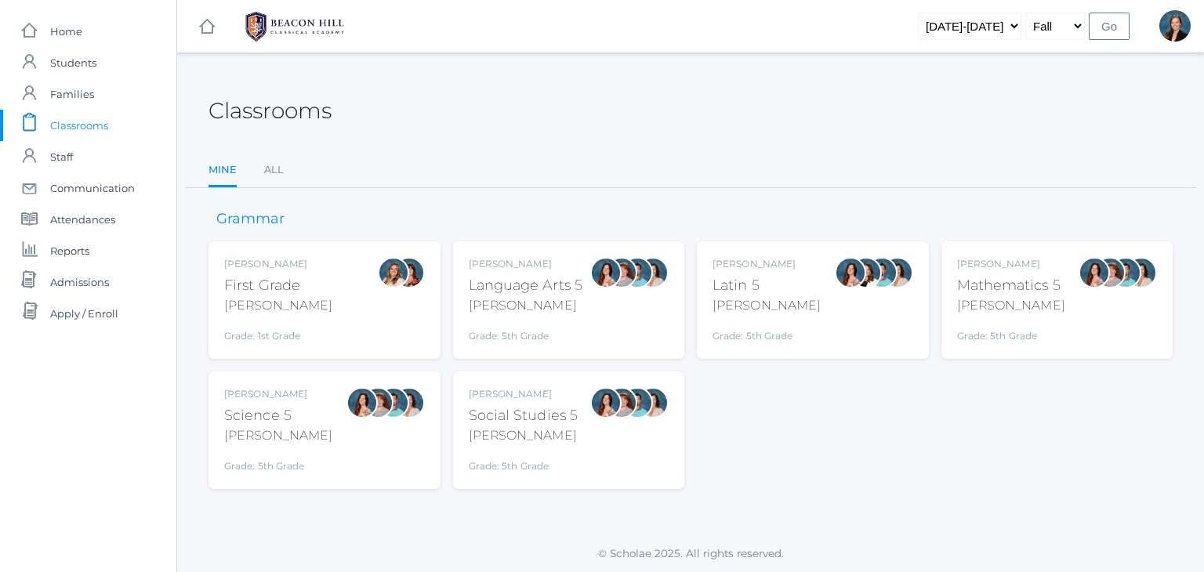
click at [340, 267] on div "[PERSON_NAME] First Grade [PERSON_NAME] Grade: 1st Grade 01LA" at bounding box center [324, 300] width 201 height 86
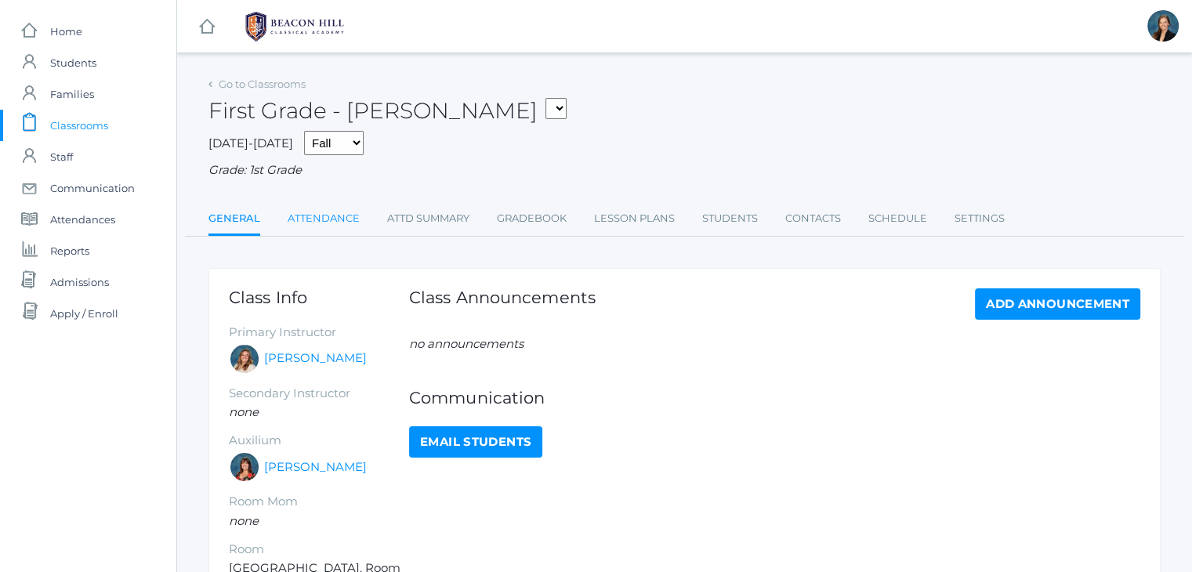
click at [339, 223] on link "Attendance" at bounding box center [324, 218] width 72 height 31
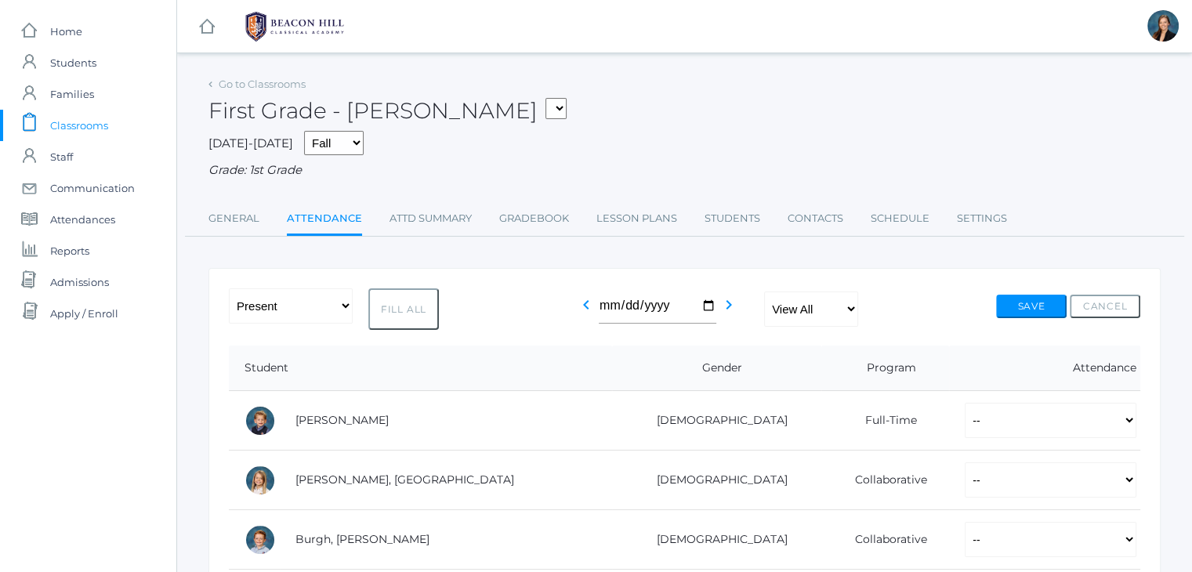
click at [738, 113] on div "First Grade - Barber 01LA - First Grade Barber 05LATIN - Latin 5 Salazar 05MATH…" at bounding box center [685, 102] width 952 height 58
click at [92, 125] on span "Classrooms" at bounding box center [79, 125] width 58 height 31
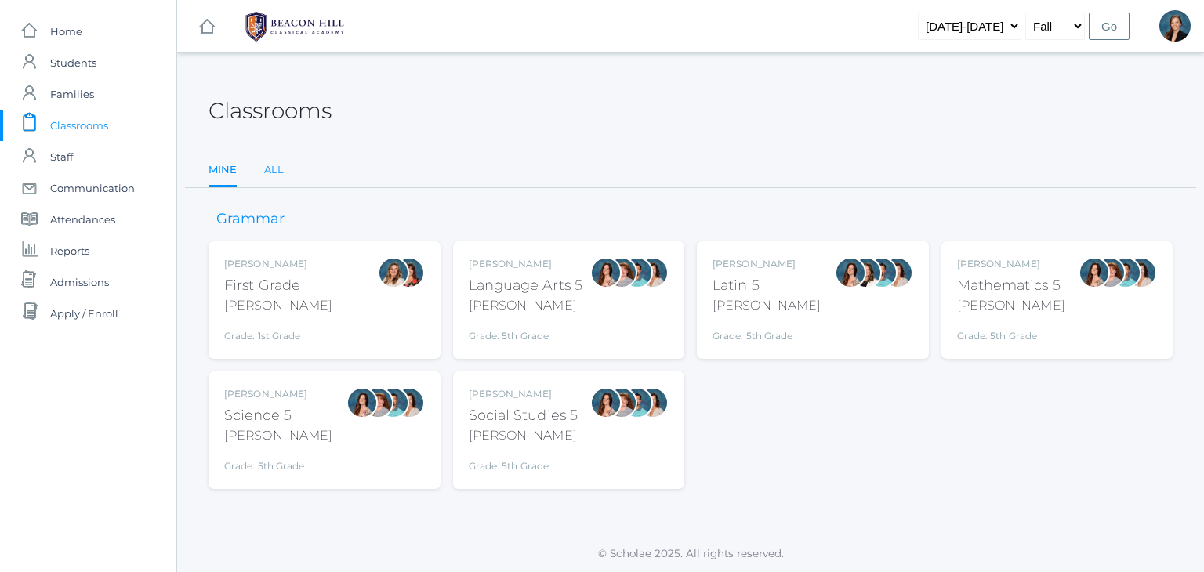
click at [271, 173] on link "All" at bounding box center [274, 169] width 20 height 31
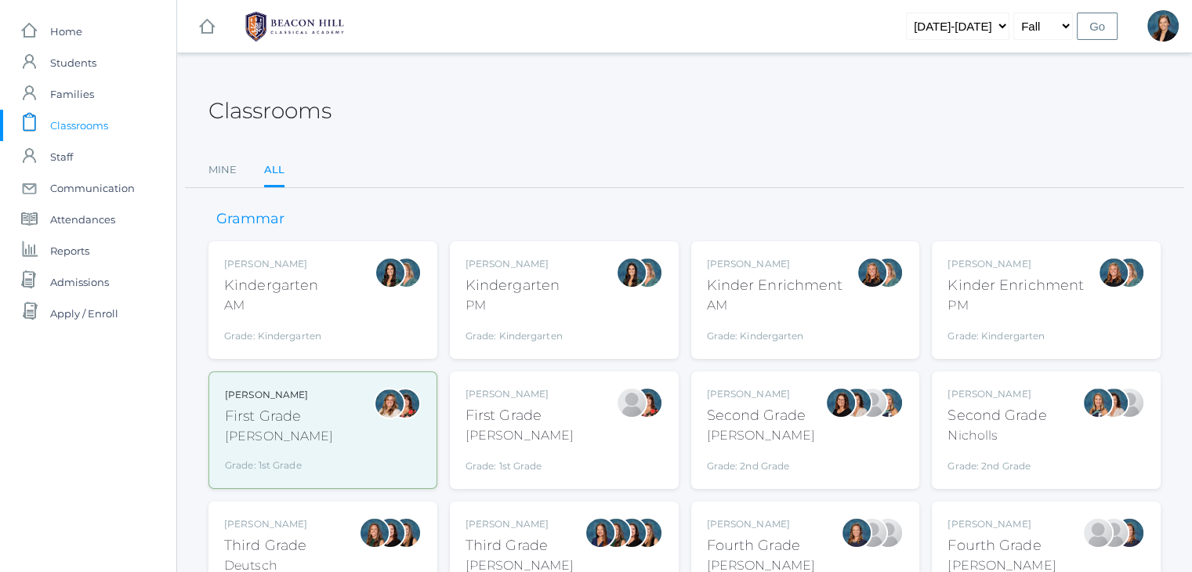
click at [505, 424] on div "First Grade" at bounding box center [520, 415] width 108 height 21
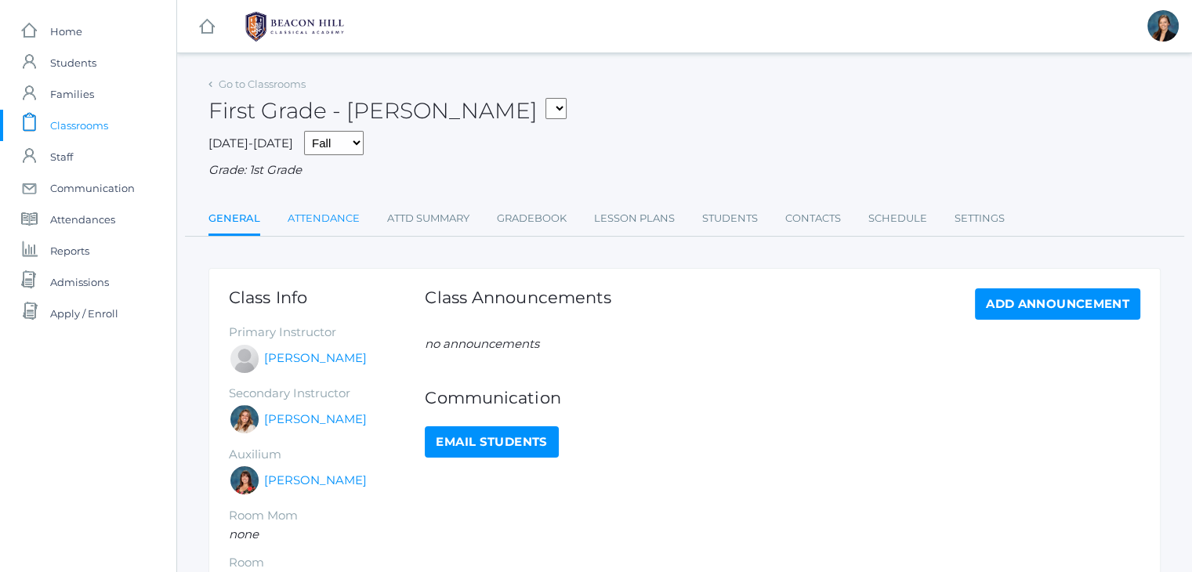
click at [332, 214] on link "Attendance" at bounding box center [324, 218] width 72 height 31
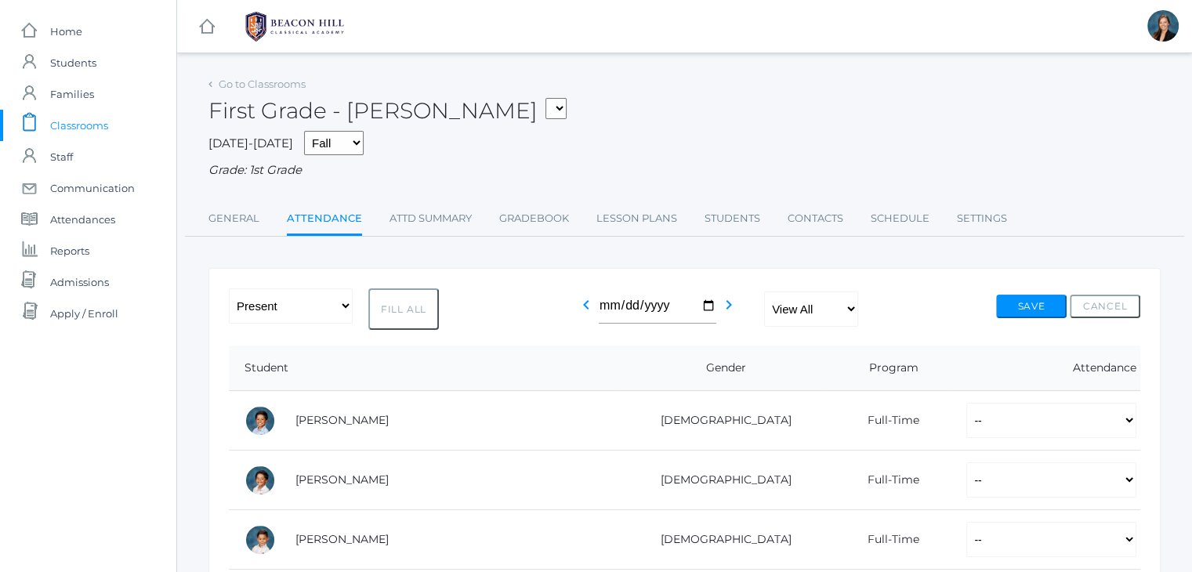
click at [593, 111] on div "First Grade - Watson 01LA - First Grade Barber 05LATIN - Latin 5 Salazar 05MATH…" at bounding box center [685, 102] width 952 height 58
click at [65, 154] on span "Staff" at bounding box center [61, 156] width 23 height 31
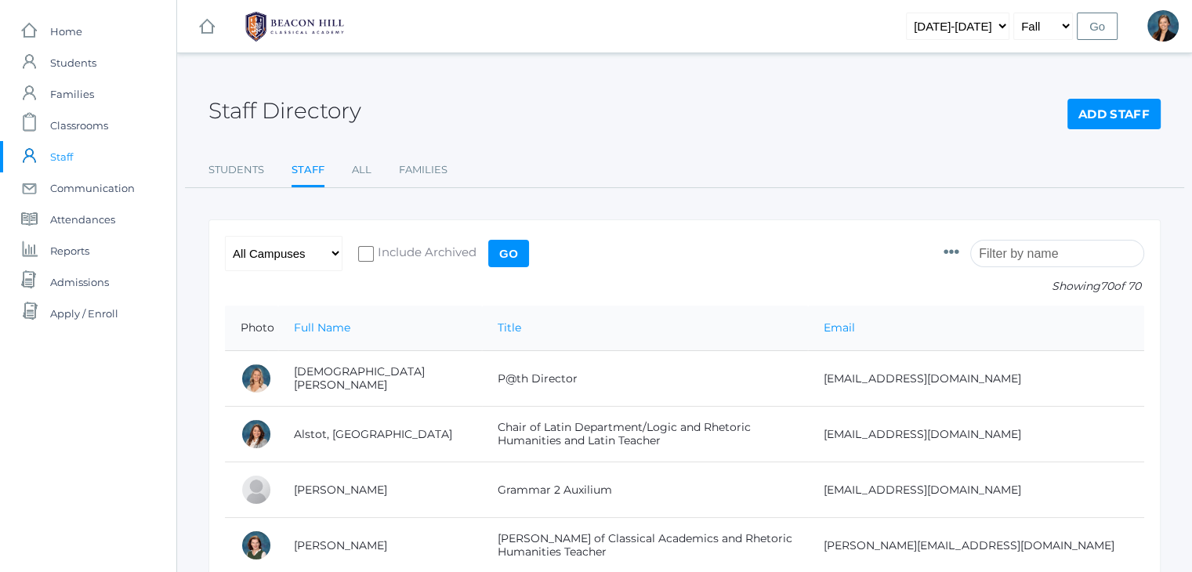
click at [1040, 247] on input "search" at bounding box center [1057, 253] width 174 height 27
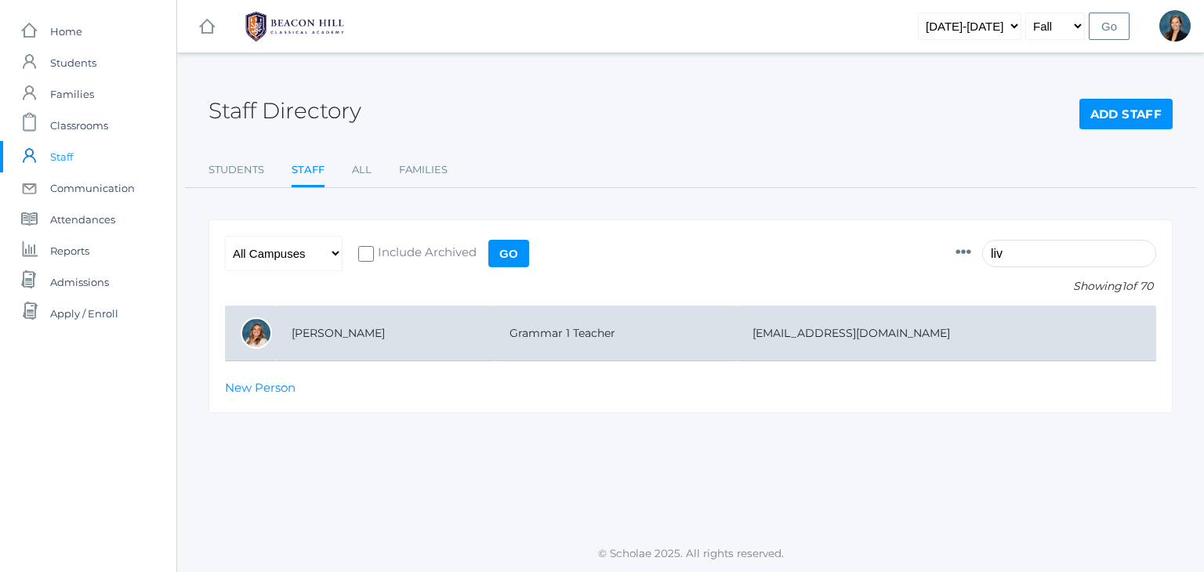
type input "liv"
click at [530, 341] on td "Grammar 1 Teacher" at bounding box center [615, 334] width 242 height 56
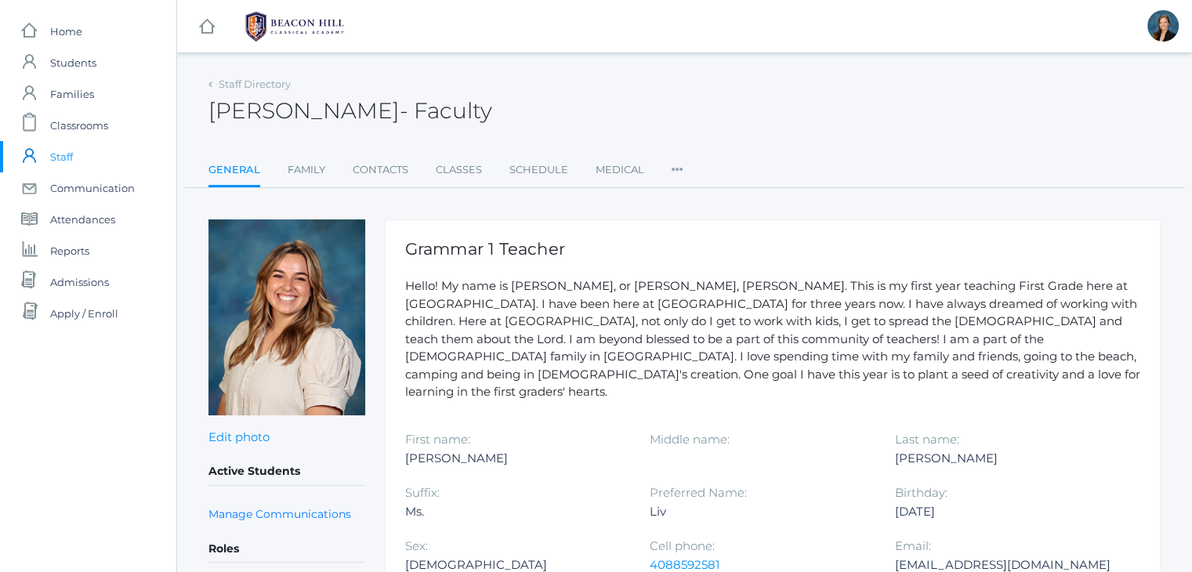
click at [796, 111] on div "[PERSON_NAME] - Faculty [PERSON_NAME] Faculty" at bounding box center [685, 102] width 952 height 58
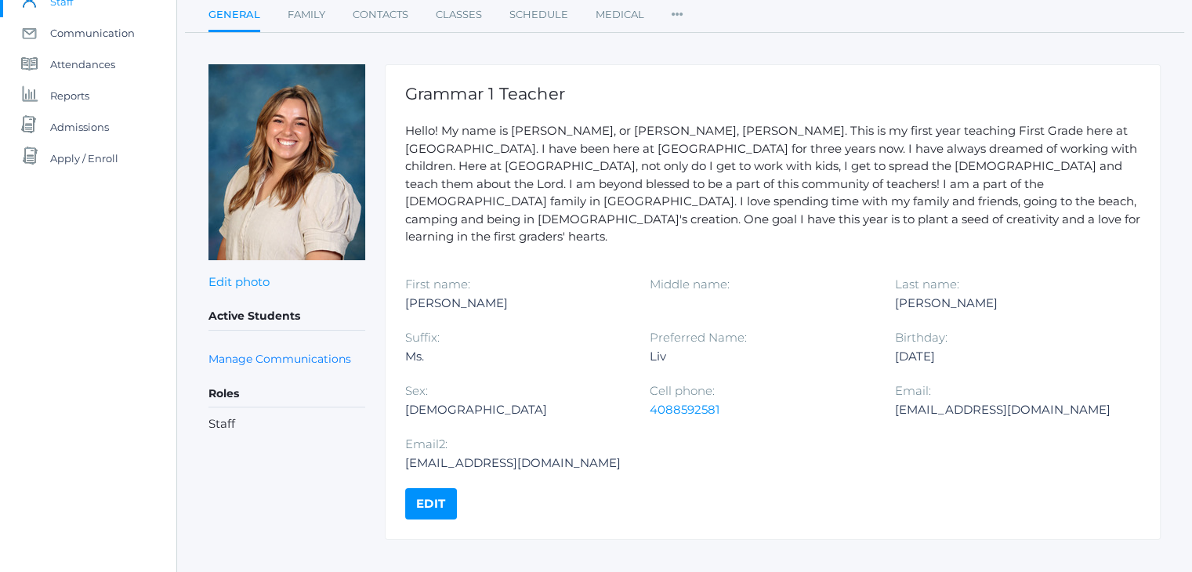
scroll to position [161, 0]
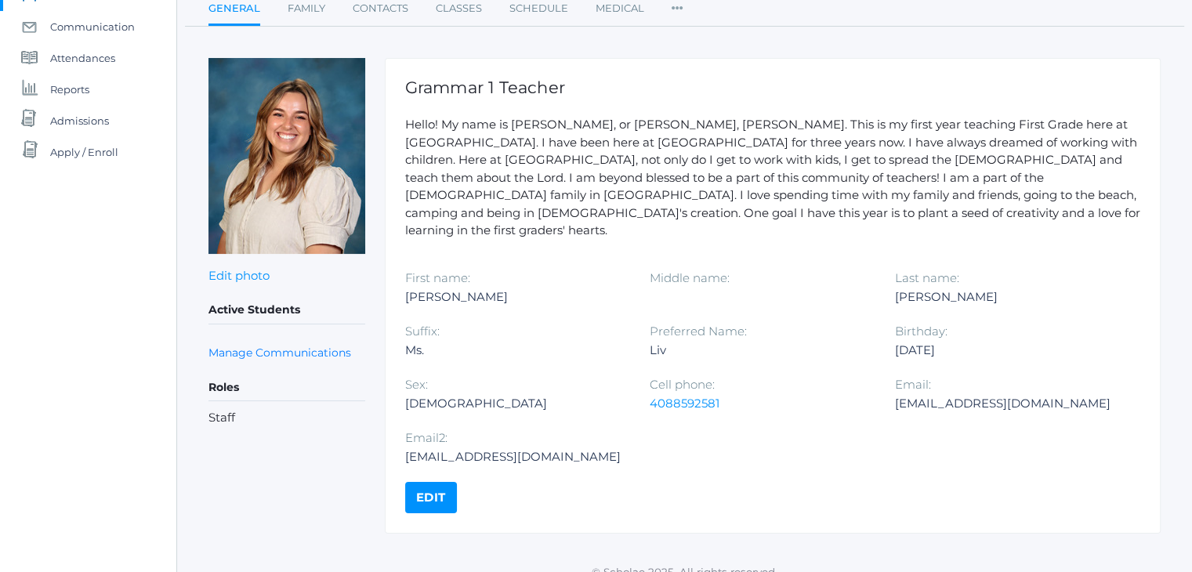
click at [69, 311] on div "icons/ui/navigation/home Created with Sketch. Home icons/user/plain Created wit…" at bounding box center [88, 215] width 176 height 753
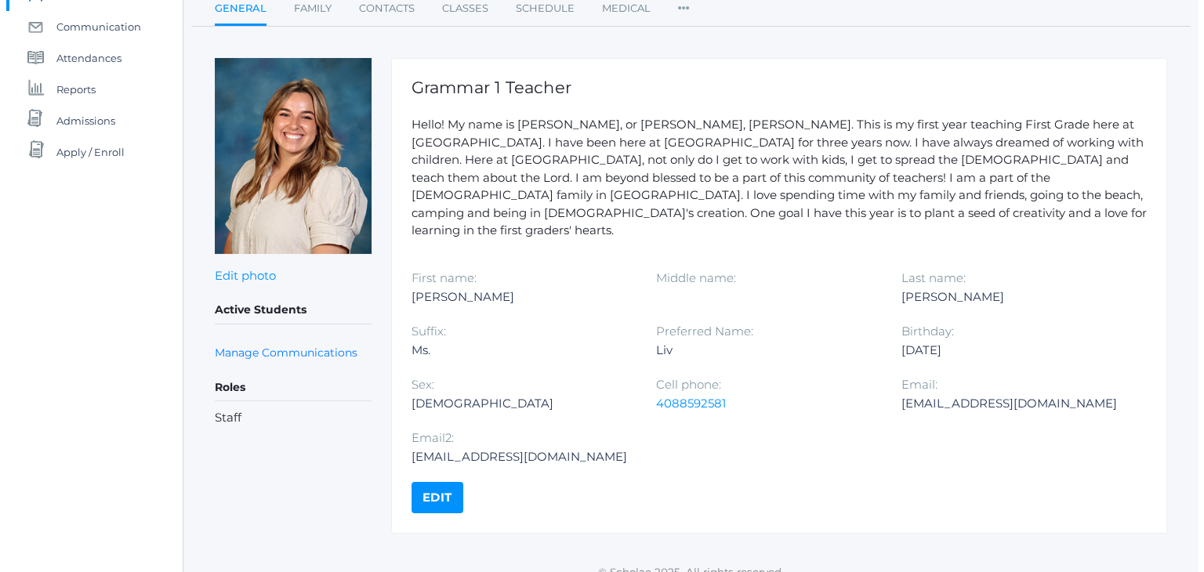
scroll to position [0, 0]
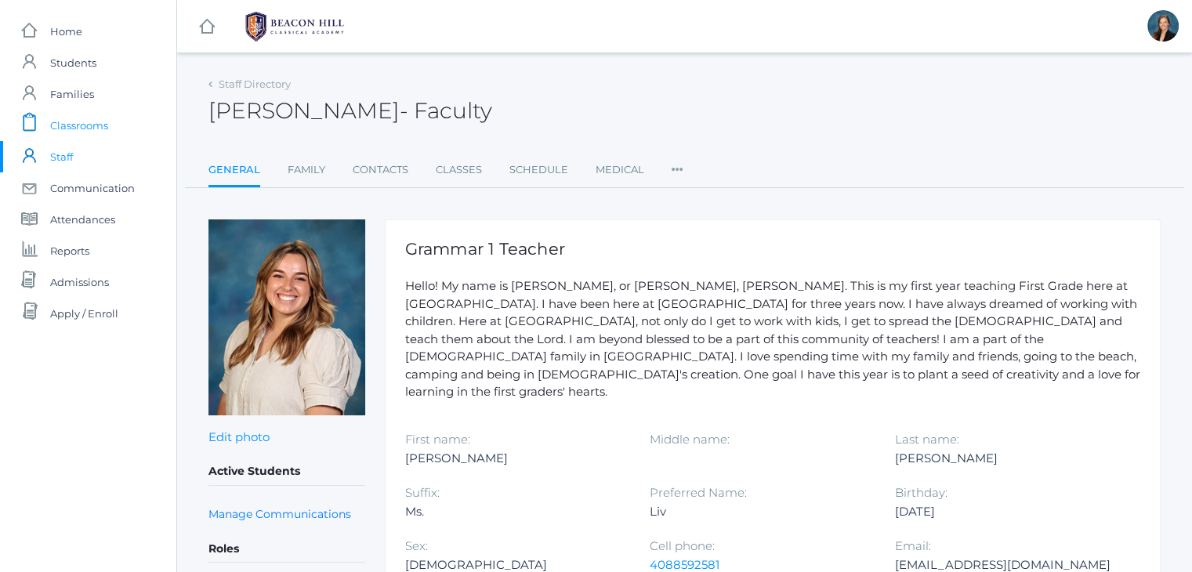
click at [93, 121] on span "Classrooms" at bounding box center [79, 125] width 58 height 31
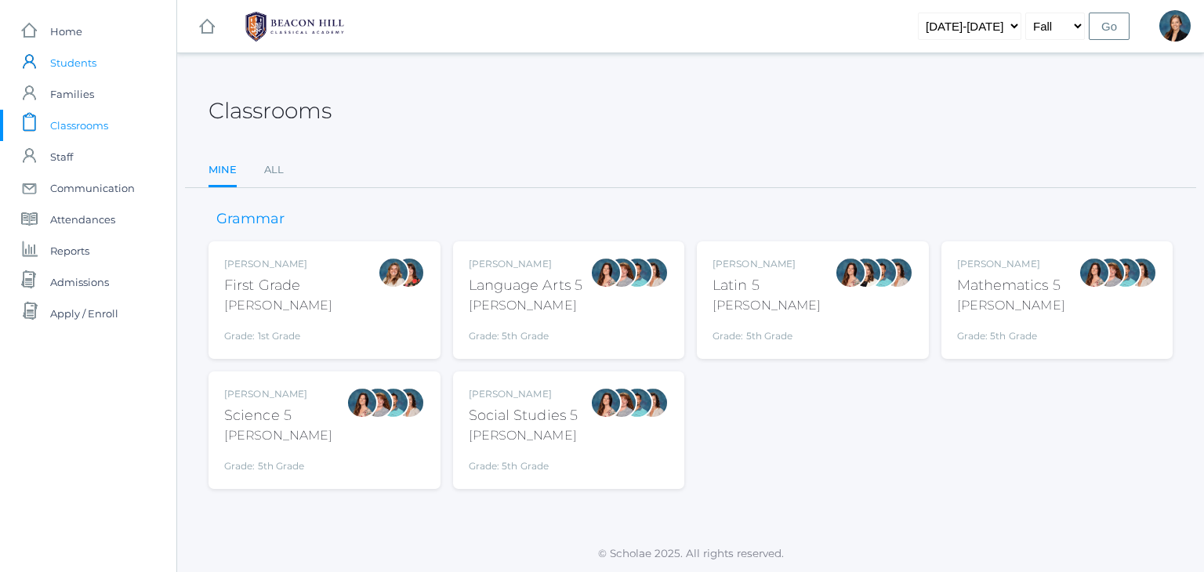
click at [85, 58] on span "Students" at bounding box center [73, 62] width 46 height 31
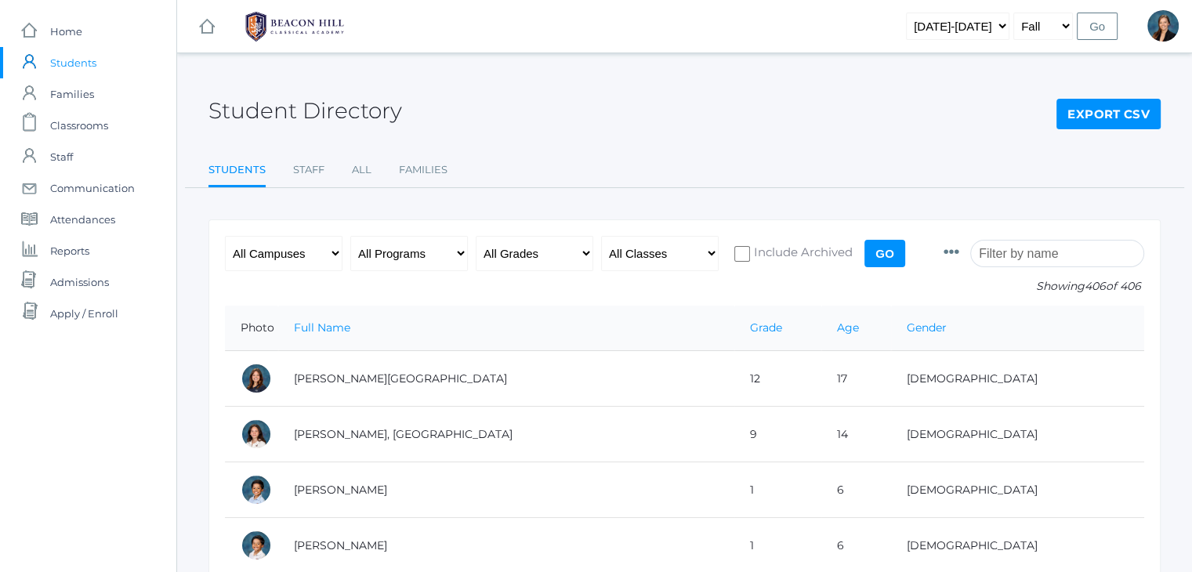
click at [1043, 255] on input "search" at bounding box center [1057, 253] width 174 height 27
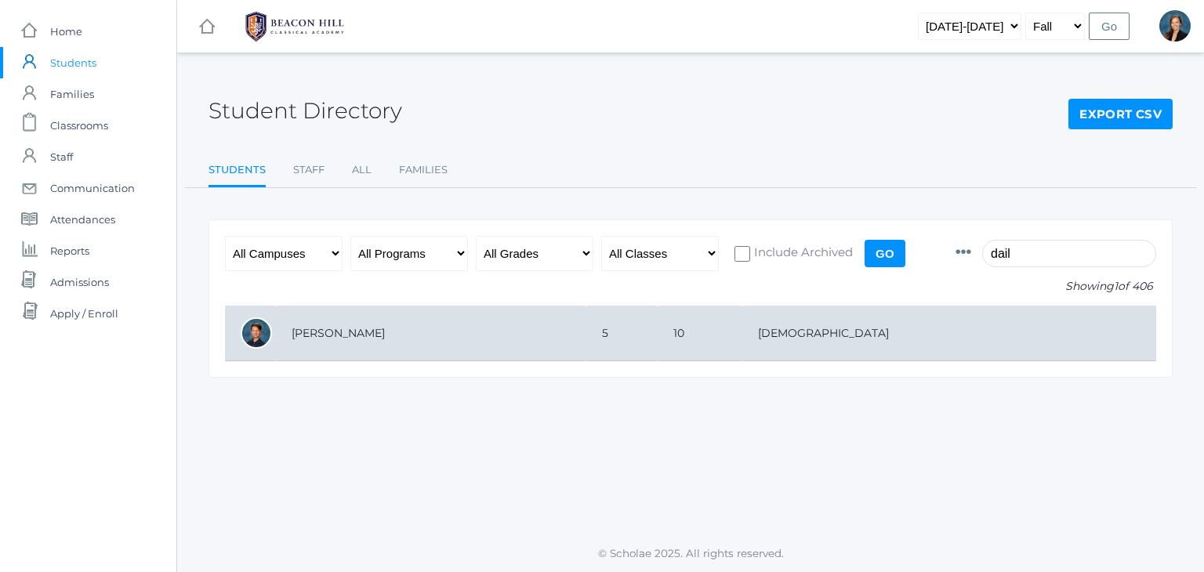
type input "dail"
click at [565, 339] on td "Dailey-Langin, Levi" at bounding box center [431, 334] width 310 height 56
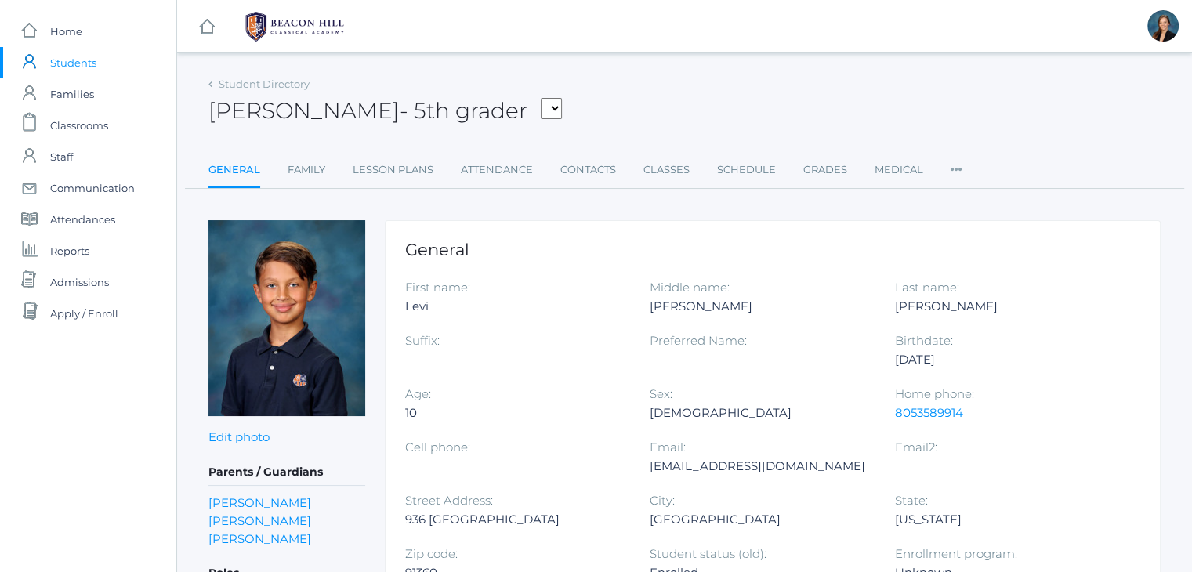
click at [756, 86] on div "[PERSON_NAME] - 5th grader [PERSON_NAME], [PERSON_NAME], [PERSON_NAME], [PERSON…" at bounding box center [685, 102] width 952 height 58
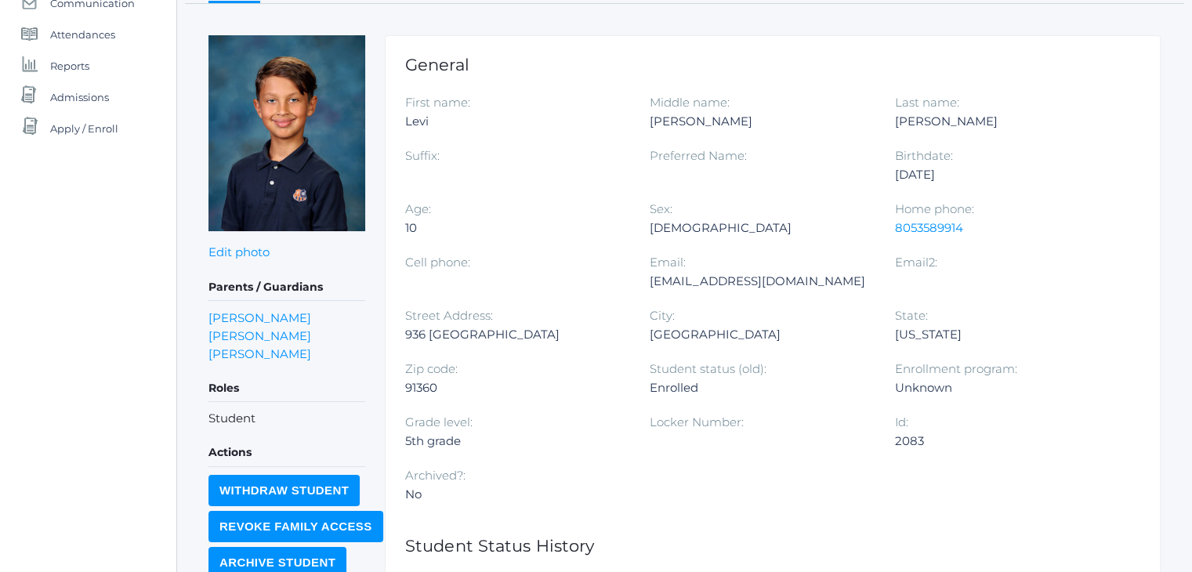
scroll to position [188, 0]
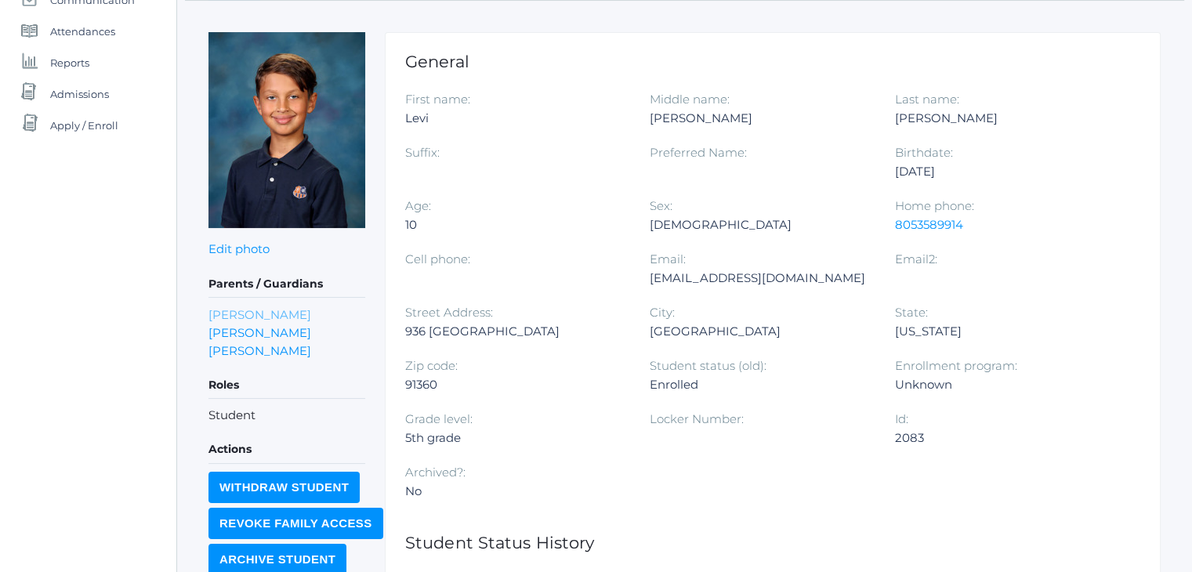
click at [274, 306] on link "[PERSON_NAME]" at bounding box center [260, 315] width 103 height 18
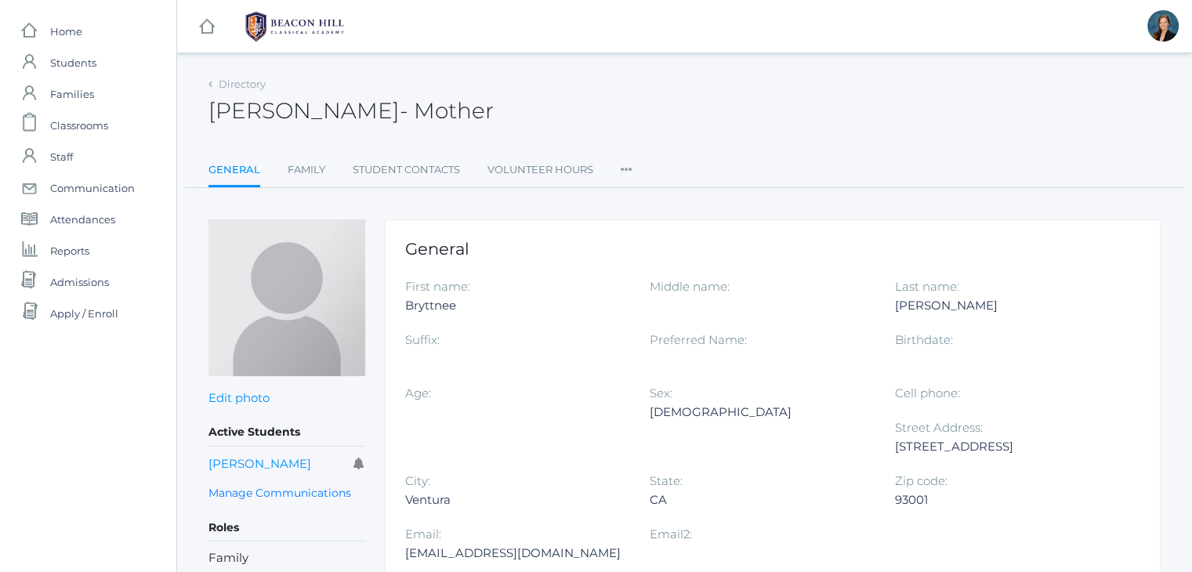
click at [470, 550] on div "bdailey212@gmail.com" at bounding box center [515, 553] width 221 height 19
copy div "bdailey212@gmail.com"
click at [55, 122] on span "Classrooms" at bounding box center [79, 125] width 58 height 31
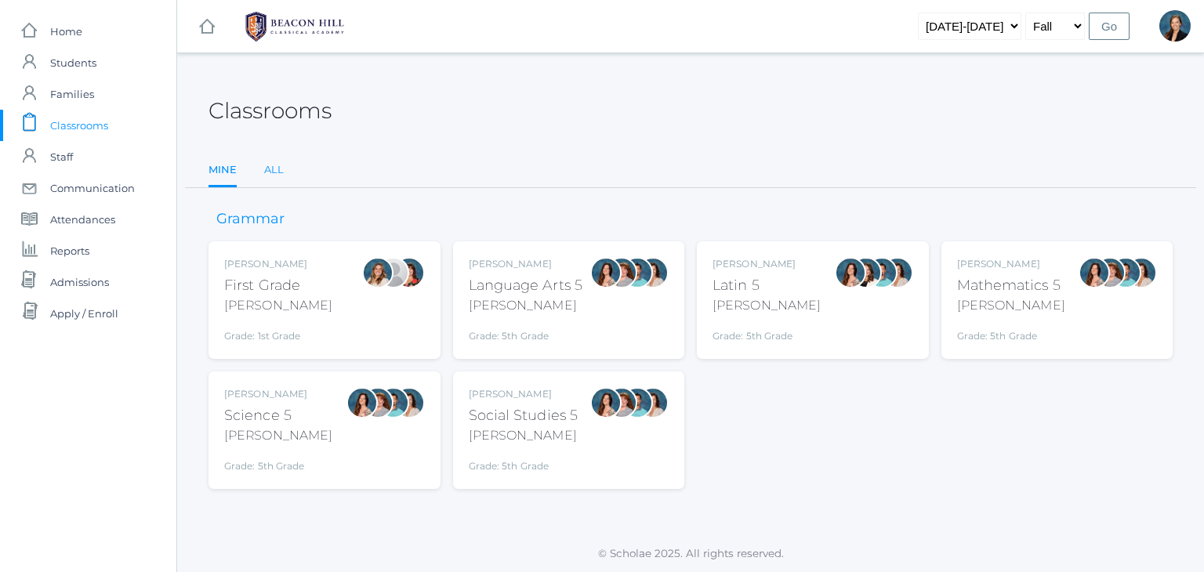
click at [274, 169] on link "All" at bounding box center [274, 169] width 20 height 31
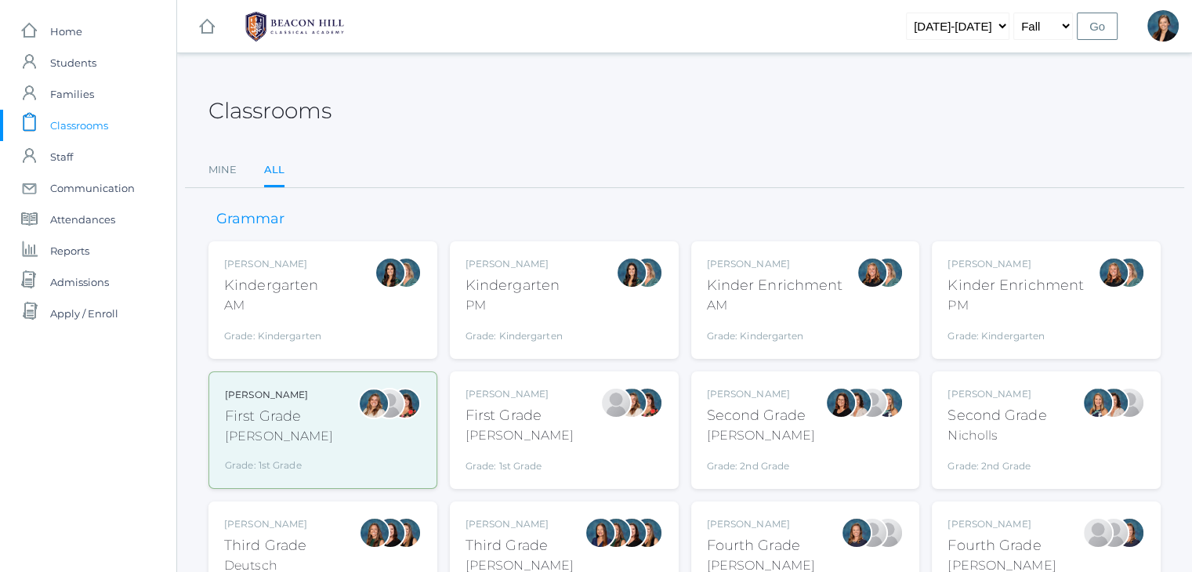
click at [310, 539] on div "Andrea Deutsch Third Grade Deutsch Grade: 3rd Grade 03LA" at bounding box center [323, 560] width 198 height 86
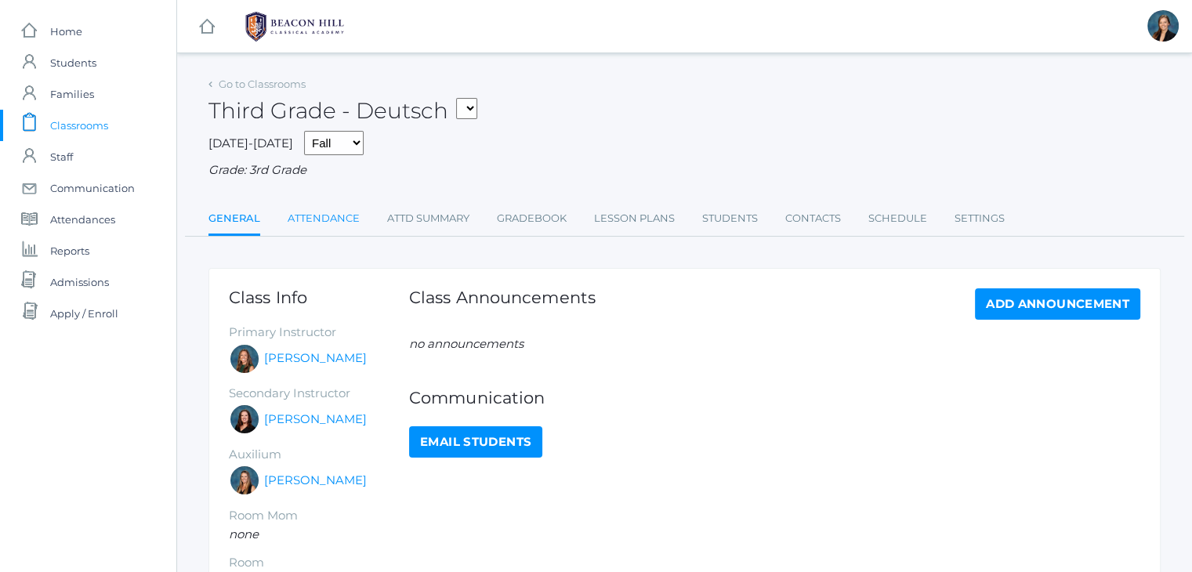
click at [313, 218] on link "Attendance" at bounding box center [324, 218] width 72 height 31
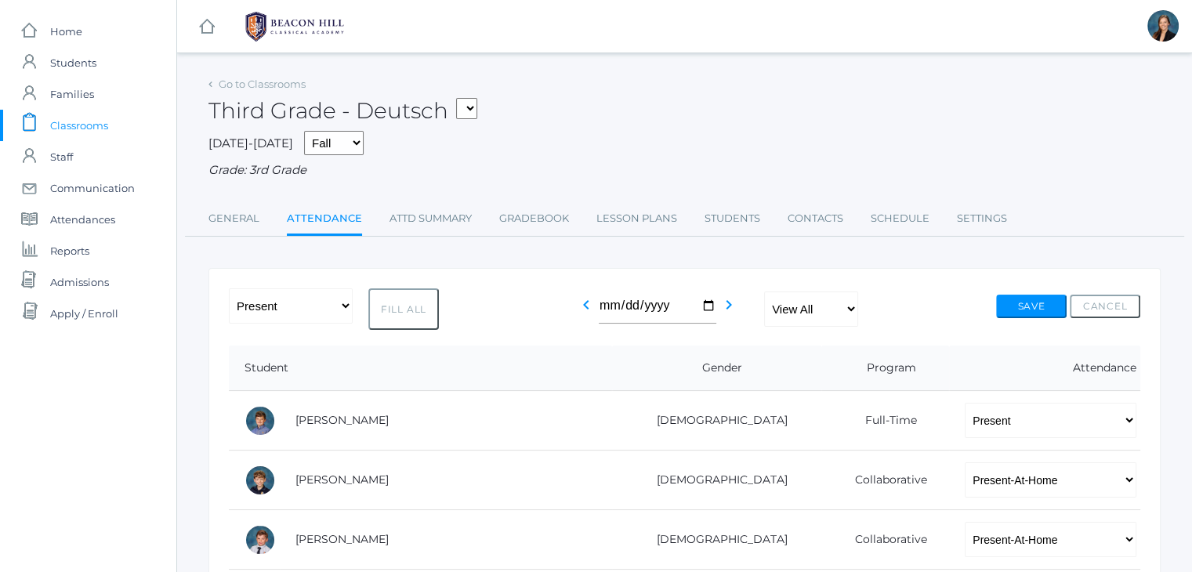
click at [67, 119] on span "Classrooms" at bounding box center [79, 125] width 58 height 31
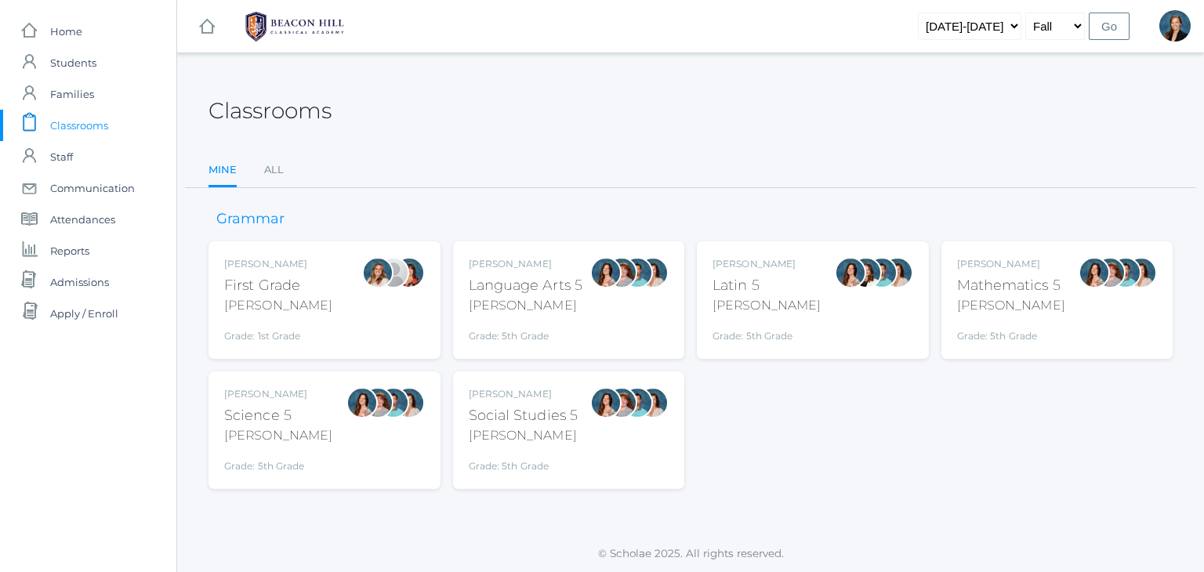
click at [574, 286] on div "Language Arts 5" at bounding box center [526, 285] width 114 height 21
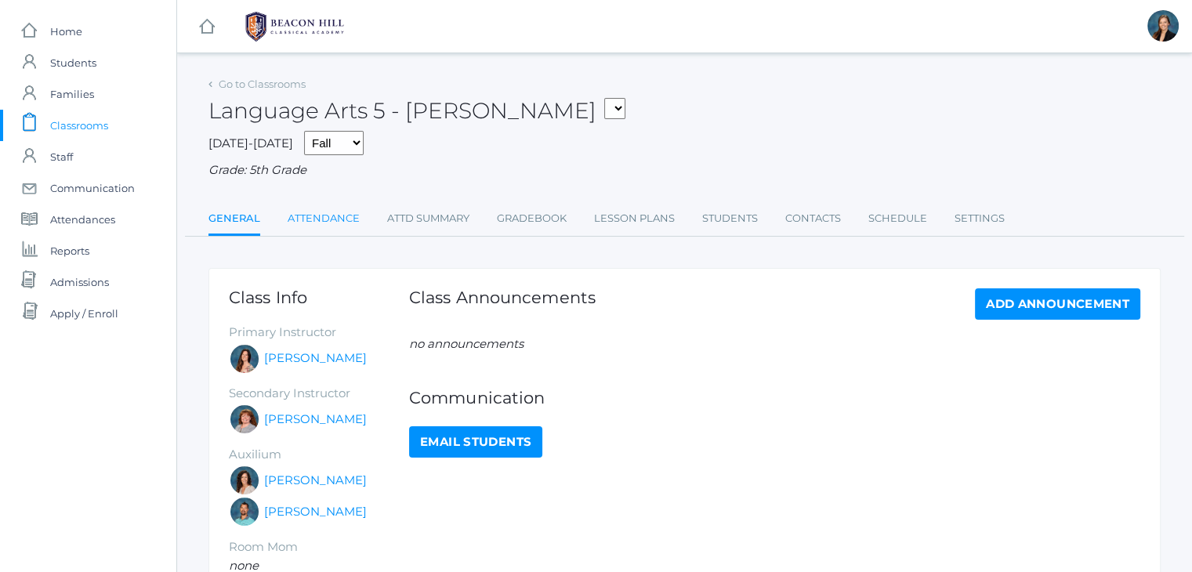
click at [304, 209] on link "Attendance" at bounding box center [324, 218] width 72 height 31
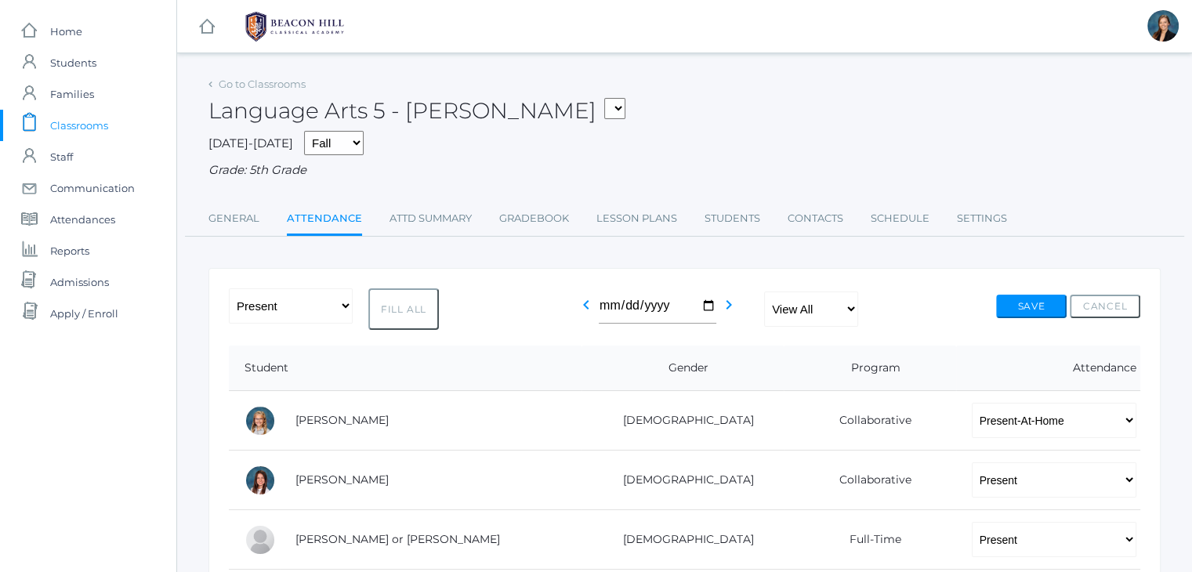
click at [78, 126] on span "Classrooms" at bounding box center [79, 125] width 58 height 31
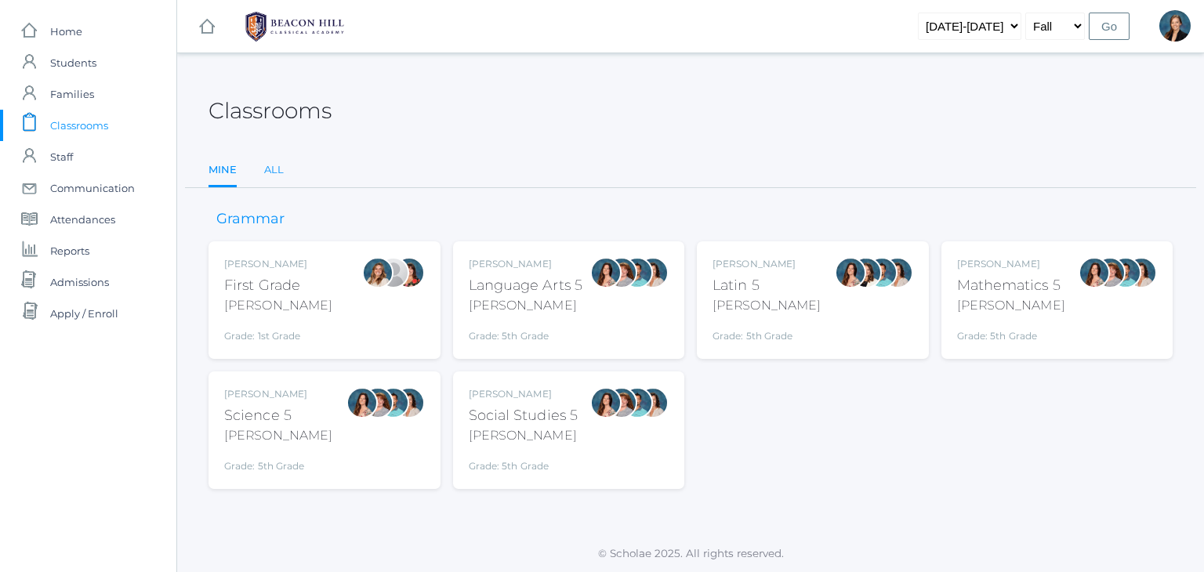
click at [278, 165] on link "All" at bounding box center [274, 169] width 20 height 31
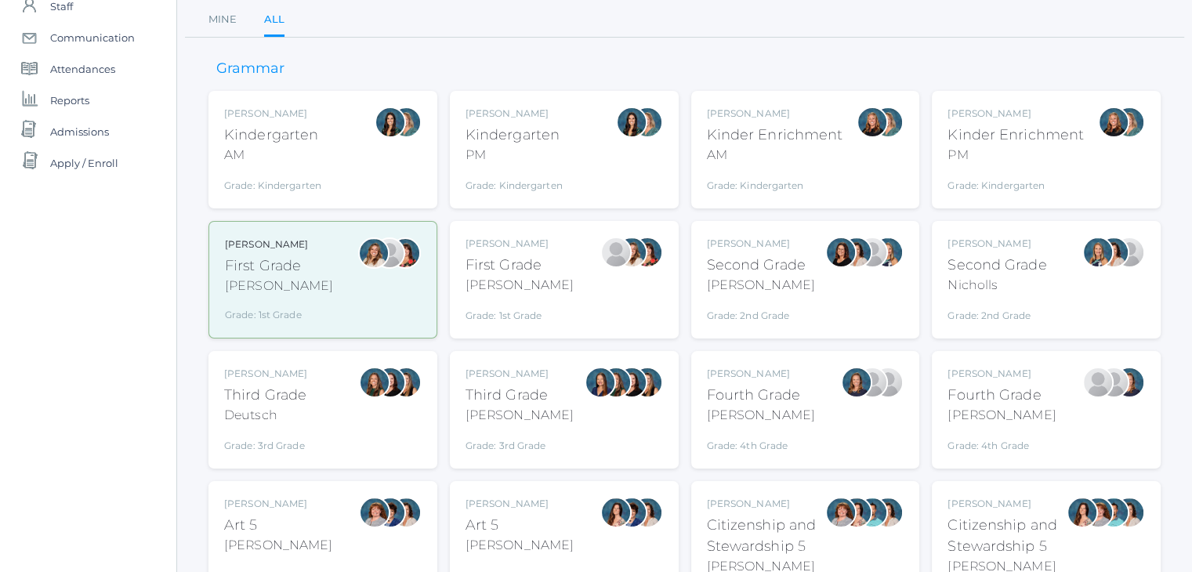
scroll to position [219, 0]
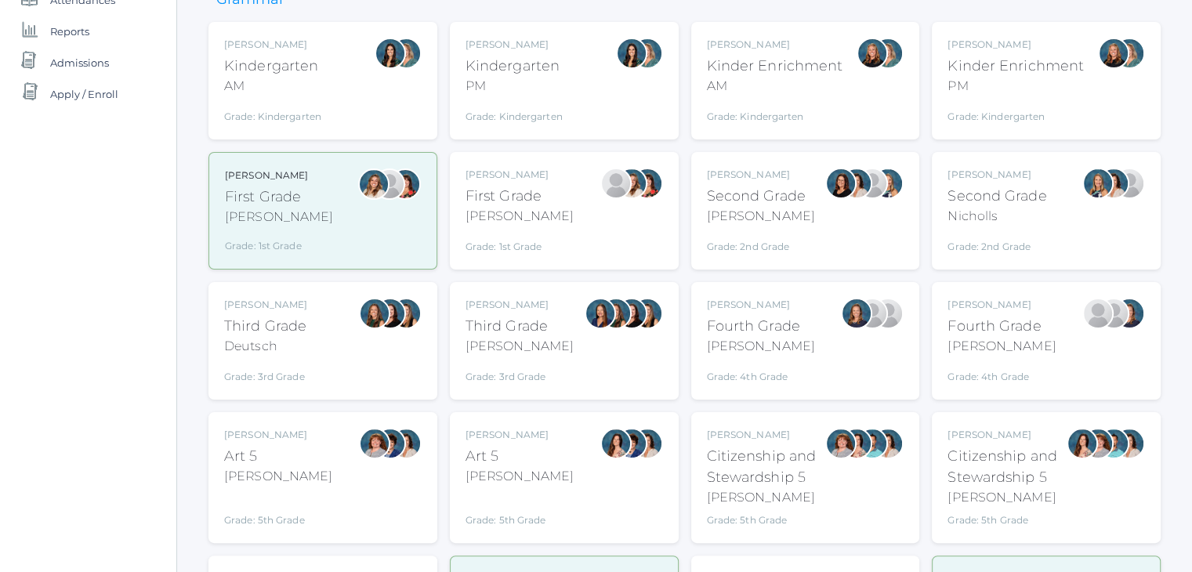
click at [702, 258] on div "Emily Balli Second Grade Balli Grade: 2nd Grade 02LA" at bounding box center [805, 211] width 229 height 118
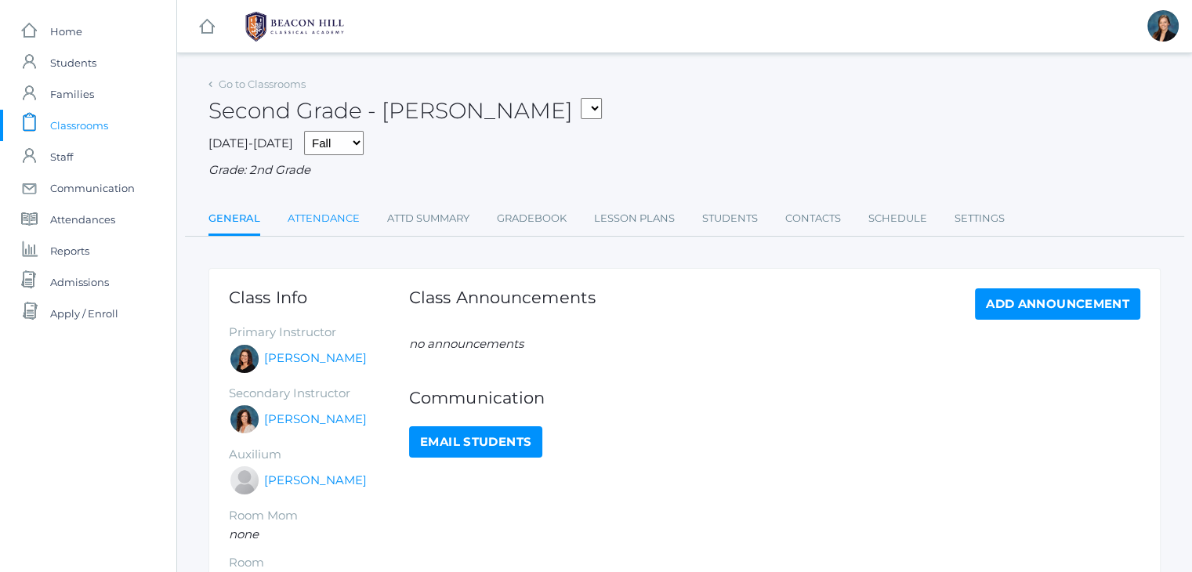
click at [303, 218] on link "Attendance" at bounding box center [324, 218] width 72 height 31
click at [316, 216] on link "Attendance" at bounding box center [324, 218] width 72 height 31
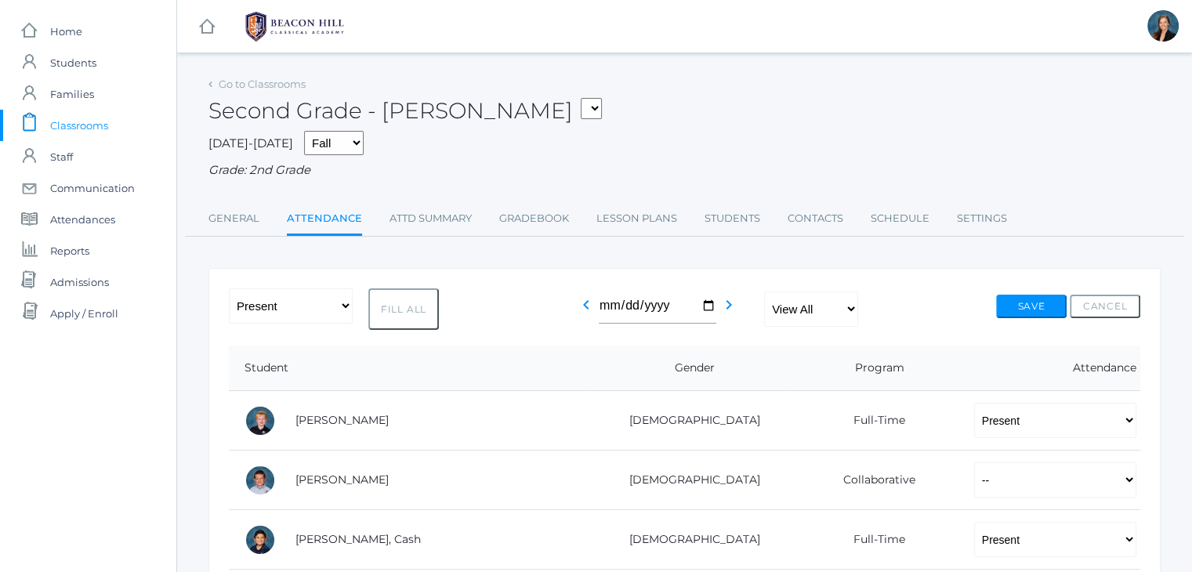
click at [91, 127] on span "Classrooms" at bounding box center [79, 125] width 58 height 31
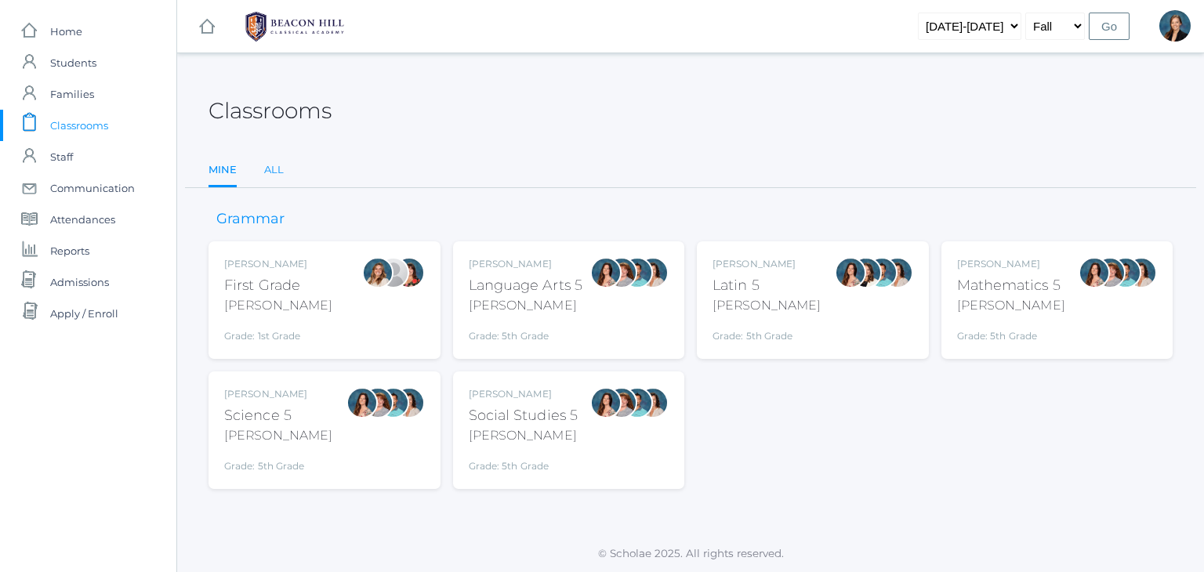
click at [277, 162] on link "All" at bounding box center [274, 169] width 20 height 31
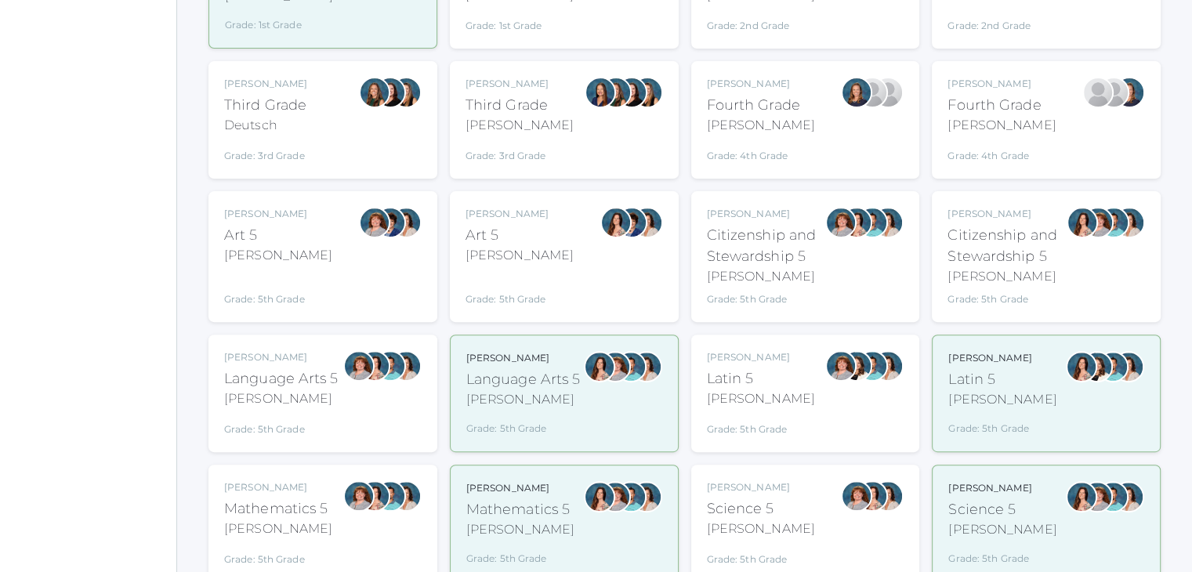
scroll to position [470, 0]
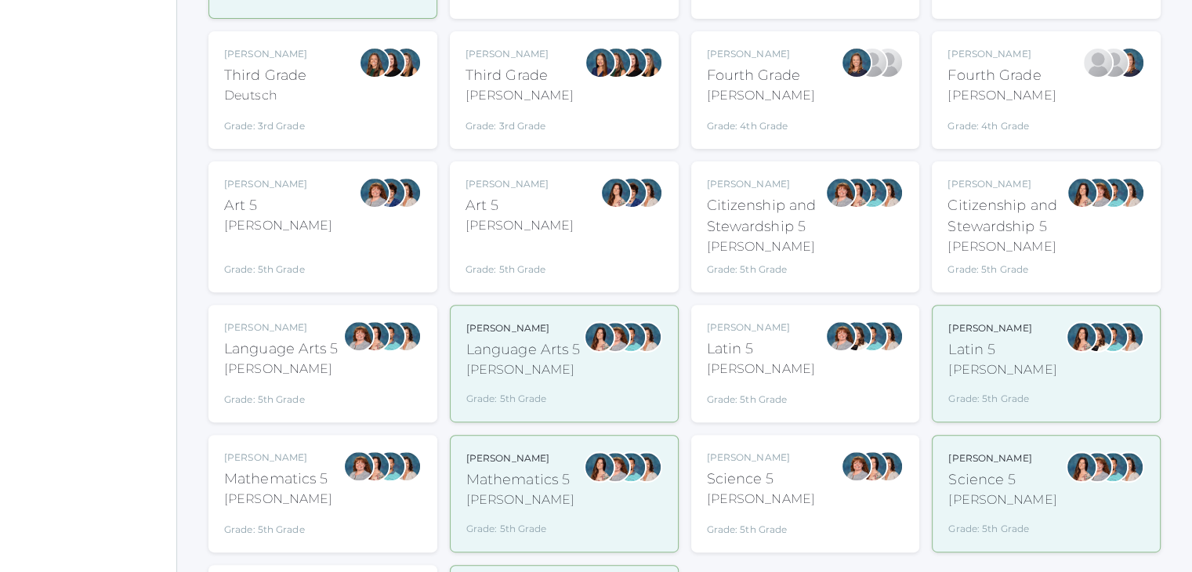
click at [750, 99] on div "[PERSON_NAME]" at bounding box center [761, 95] width 108 height 19
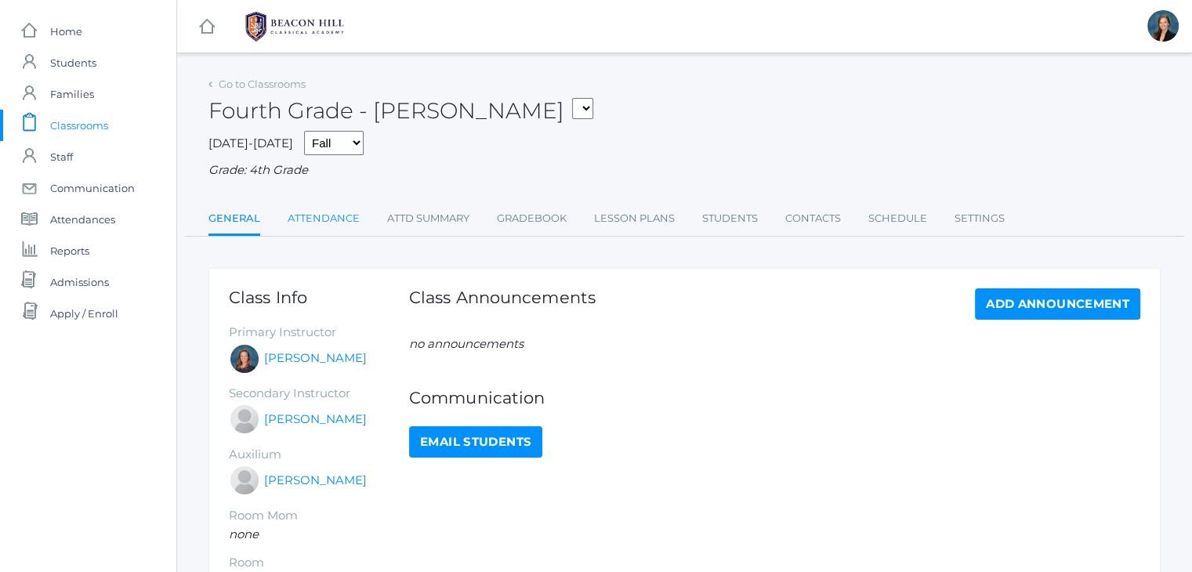
click at [319, 216] on link "Attendance" at bounding box center [324, 218] width 72 height 31
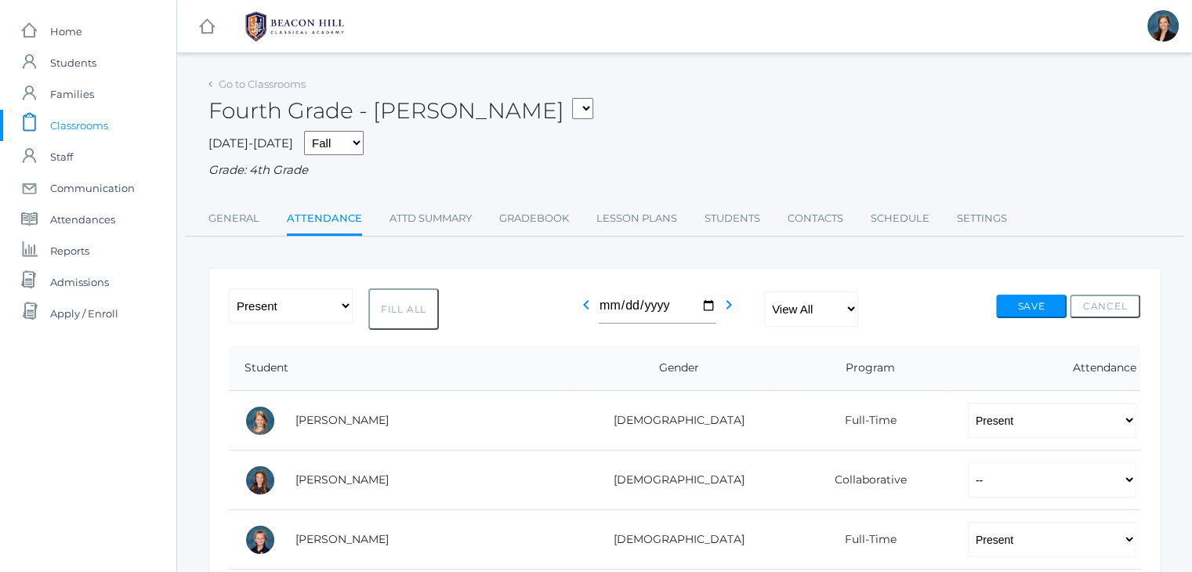
click at [78, 129] on span "Classrooms" at bounding box center [79, 125] width 58 height 31
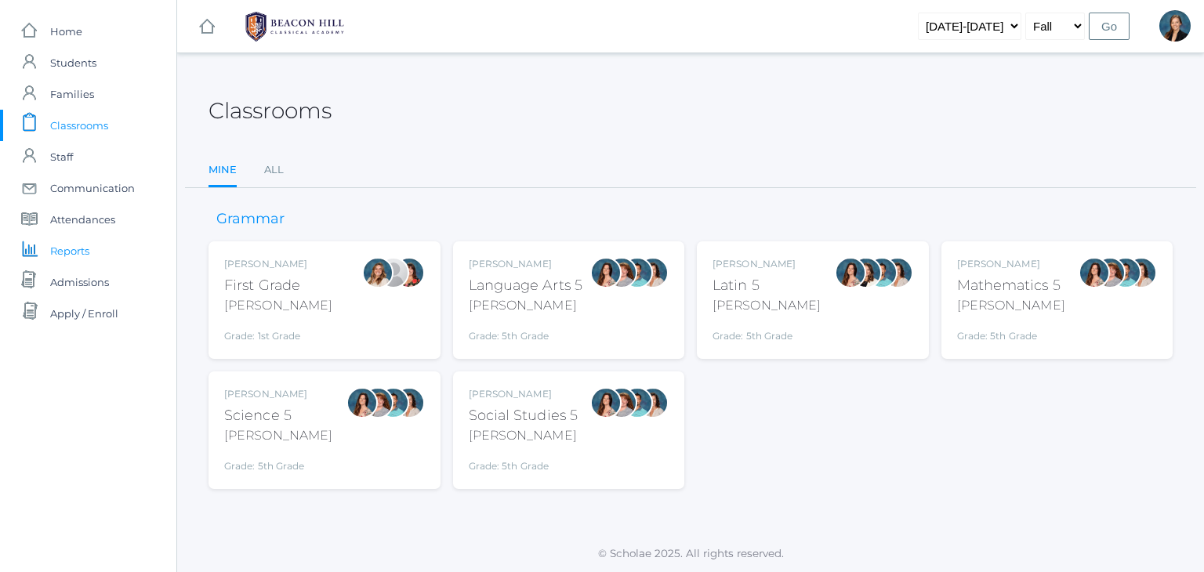
click at [75, 254] on span "Reports" at bounding box center [69, 250] width 39 height 31
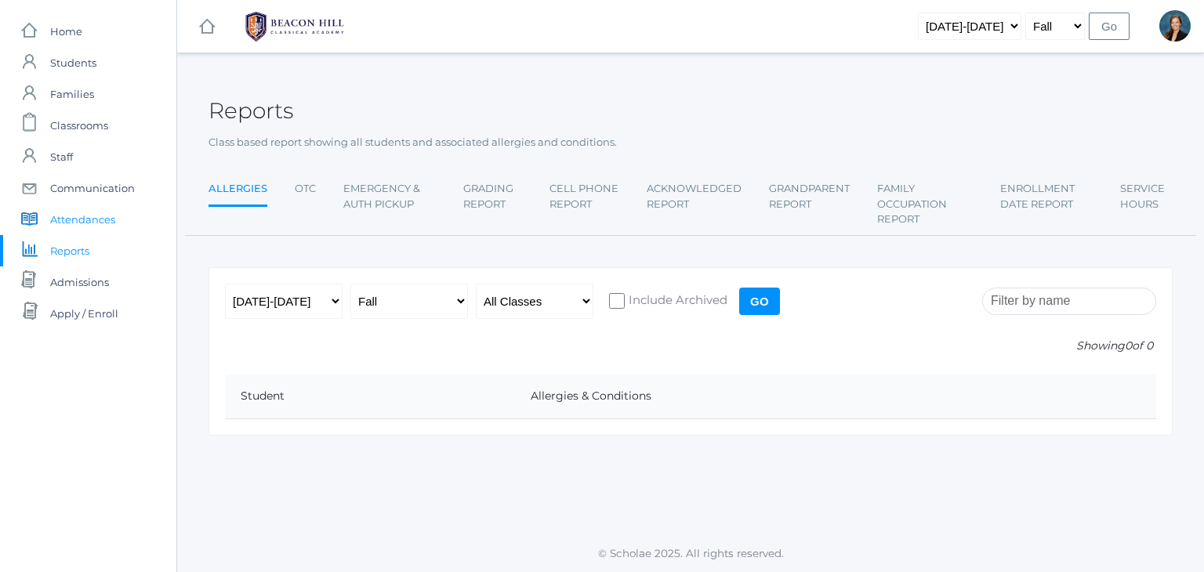
click at [85, 216] on span "Attendances" at bounding box center [82, 219] width 65 height 31
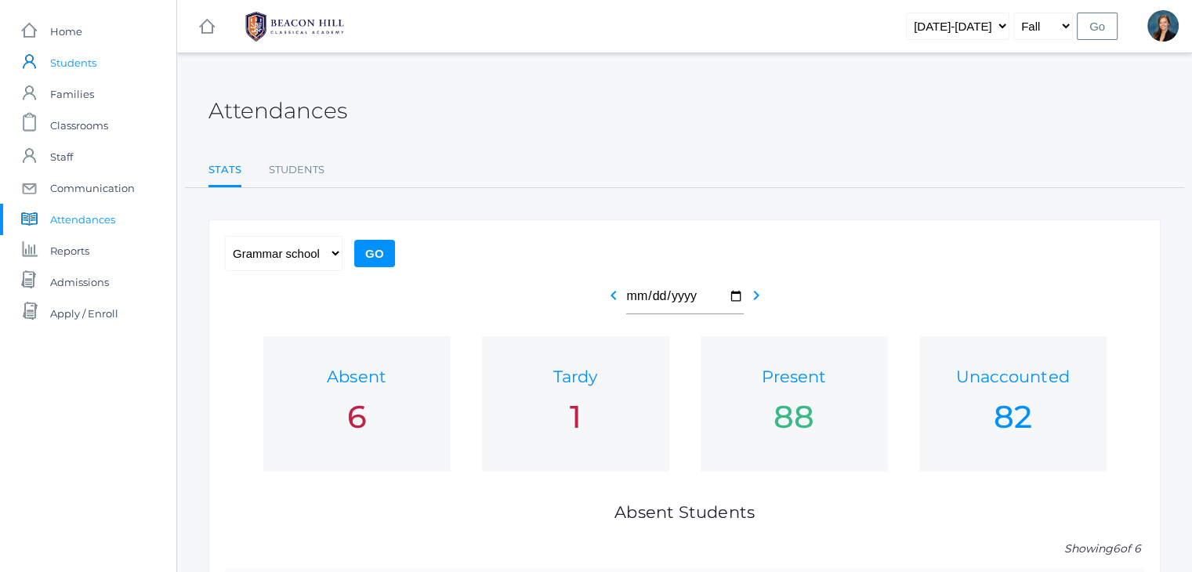
click at [68, 74] on span "Students" at bounding box center [73, 62] width 46 height 31
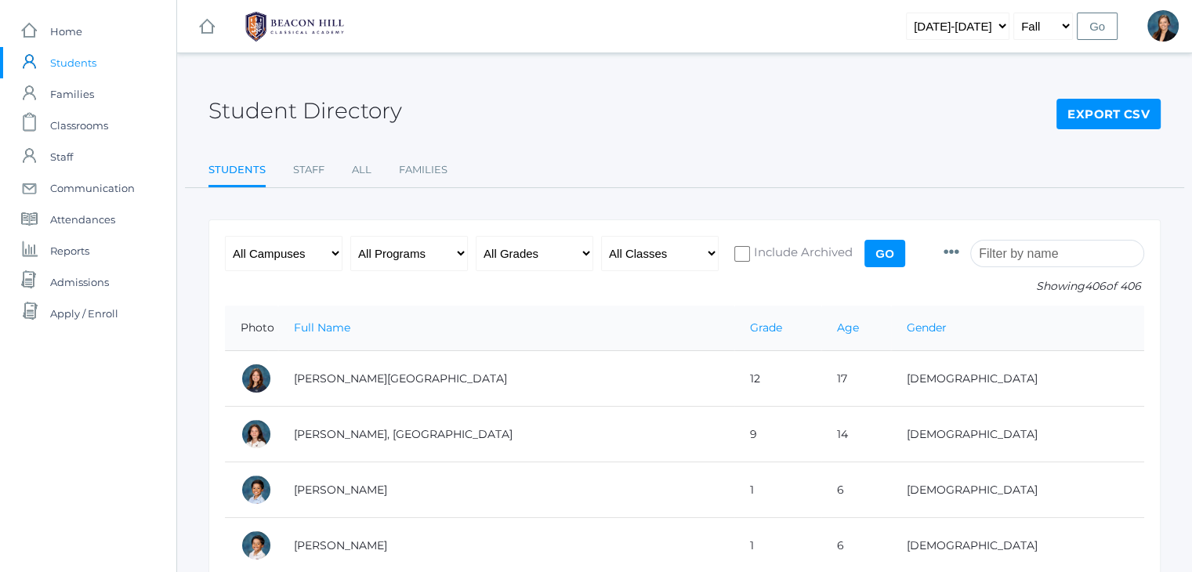
click at [1043, 249] on input "search" at bounding box center [1057, 253] width 174 height 27
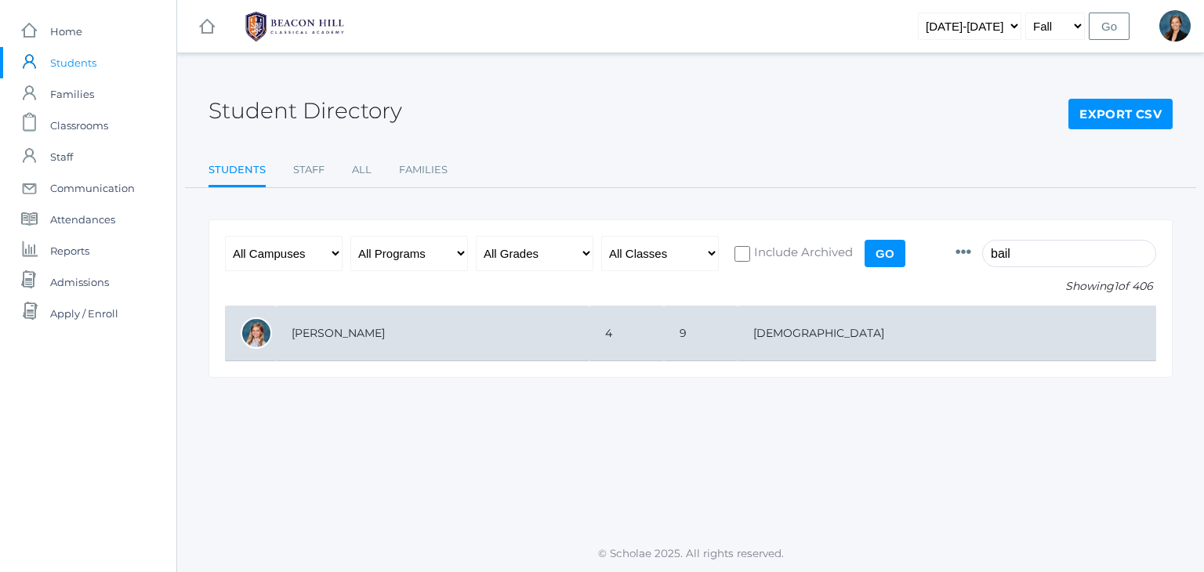
type input "bail"
click at [664, 330] on td "4" at bounding box center [627, 334] width 74 height 56
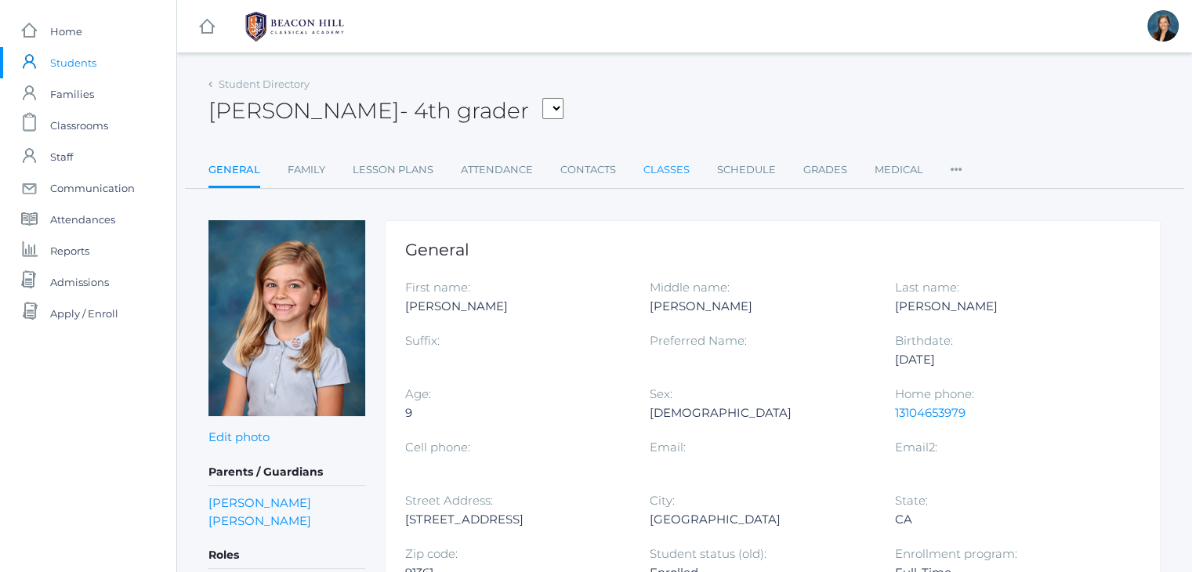
click at [656, 161] on link "Classes" at bounding box center [667, 169] width 46 height 31
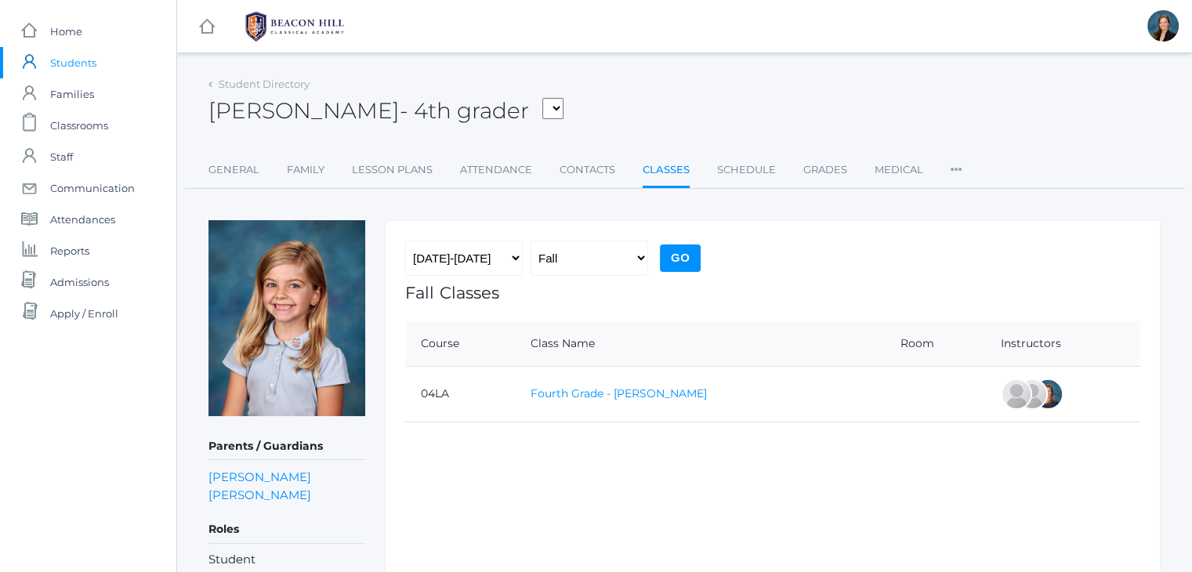
click at [597, 390] on link "Fourth Grade - [PERSON_NAME]" at bounding box center [619, 393] width 176 height 14
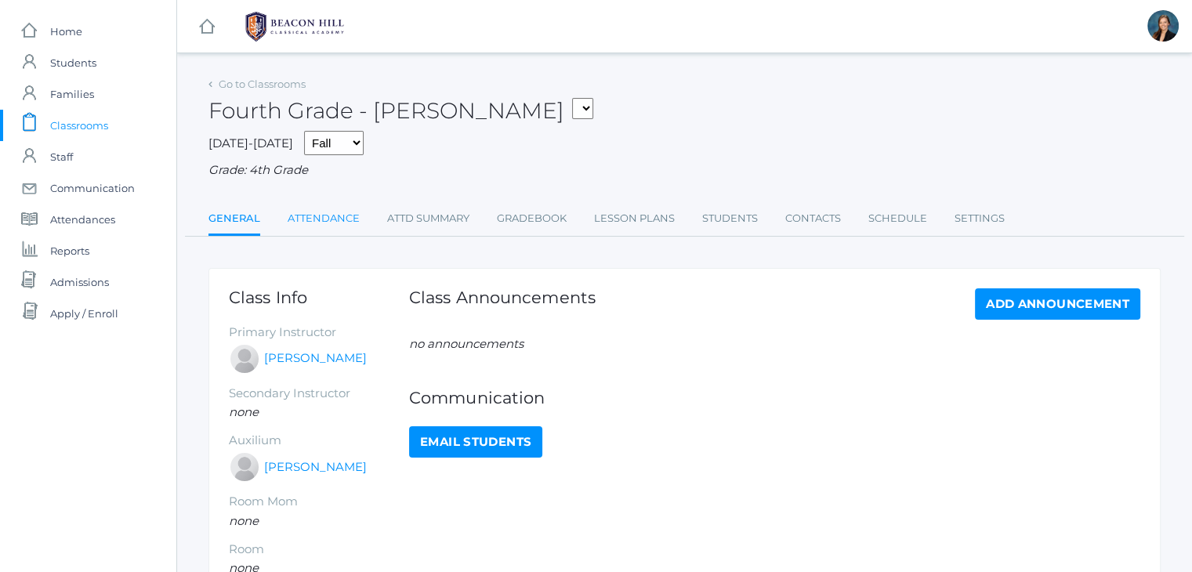
click at [339, 217] on link "Attendance" at bounding box center [324, 218] width 72 height 31
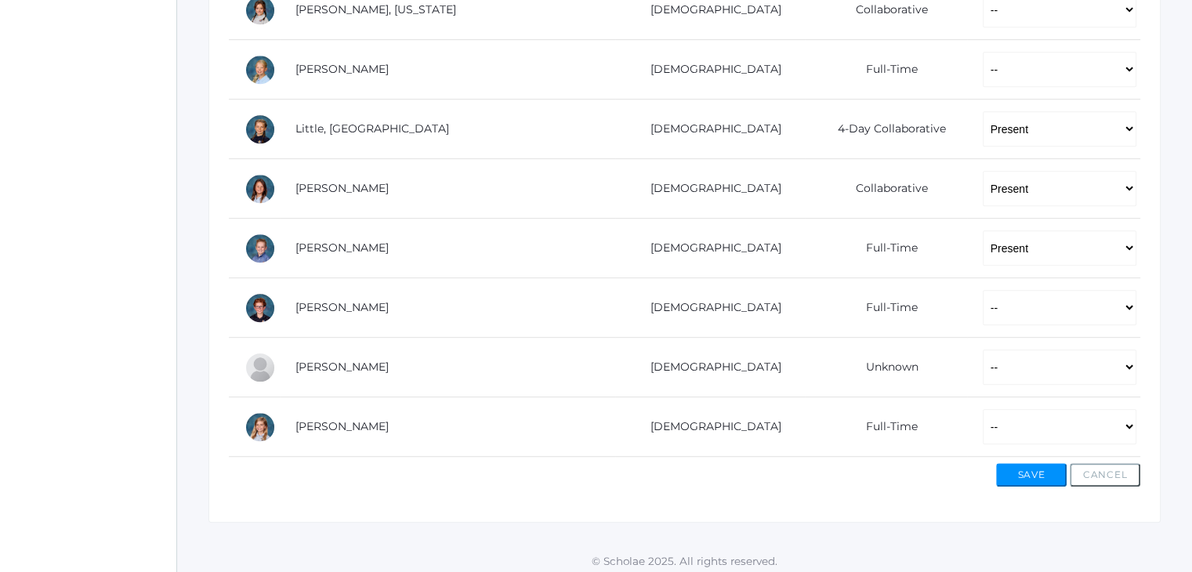
scroll to position [952, 0]
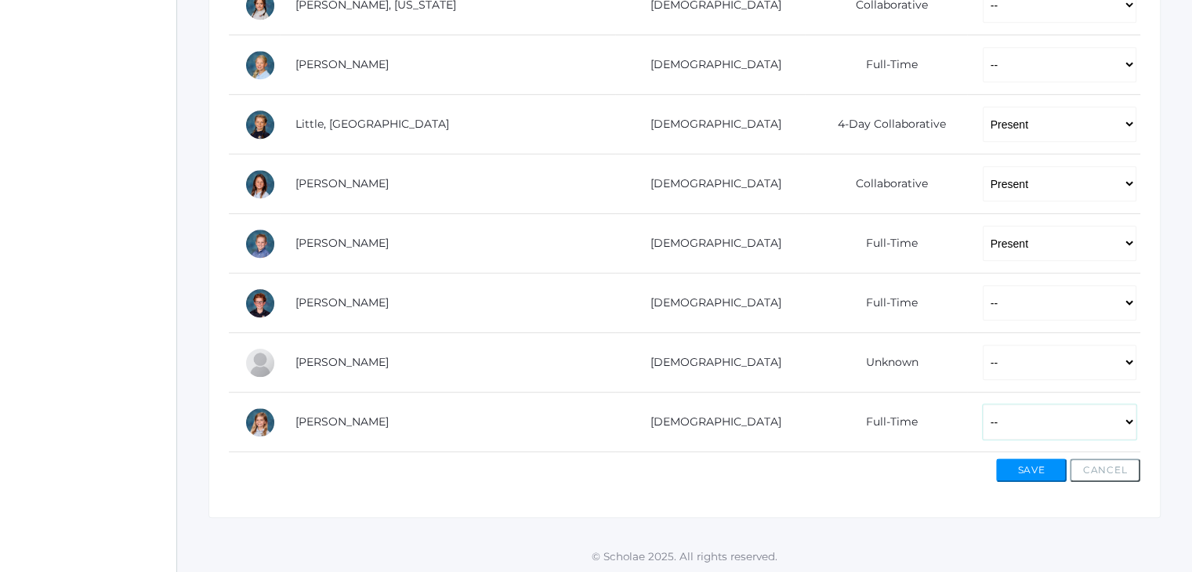
click at [983, 419] on select "-- Present Present-At-Home Tardy Excused Tardy Unexcused Absent Excused Absent …" at bounding box center [1060, 422] width 154 height 35
select select "AU"
click at [983, 405] on select "-- Present Present-At-Home Tardy Excused Tardy Unexcused Absent Excused Absent …" at bounding box center [1060, 422] width 154 height 35
click at [1029, 466] on button "Save" at bounding box center [1031, 471] width 71 height 24
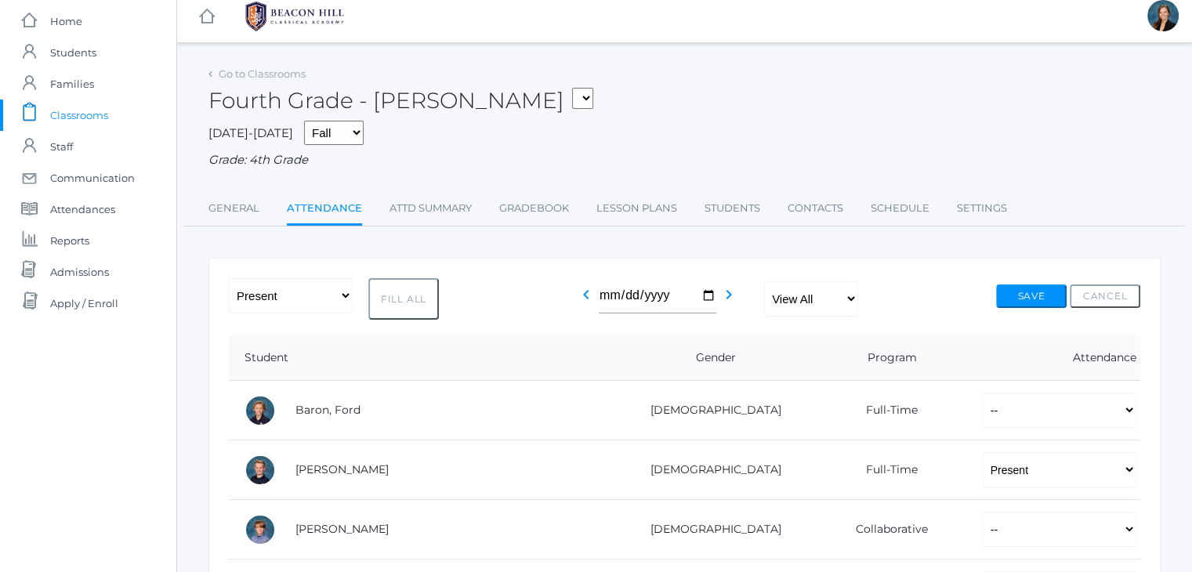
scroll to position [0, 0]
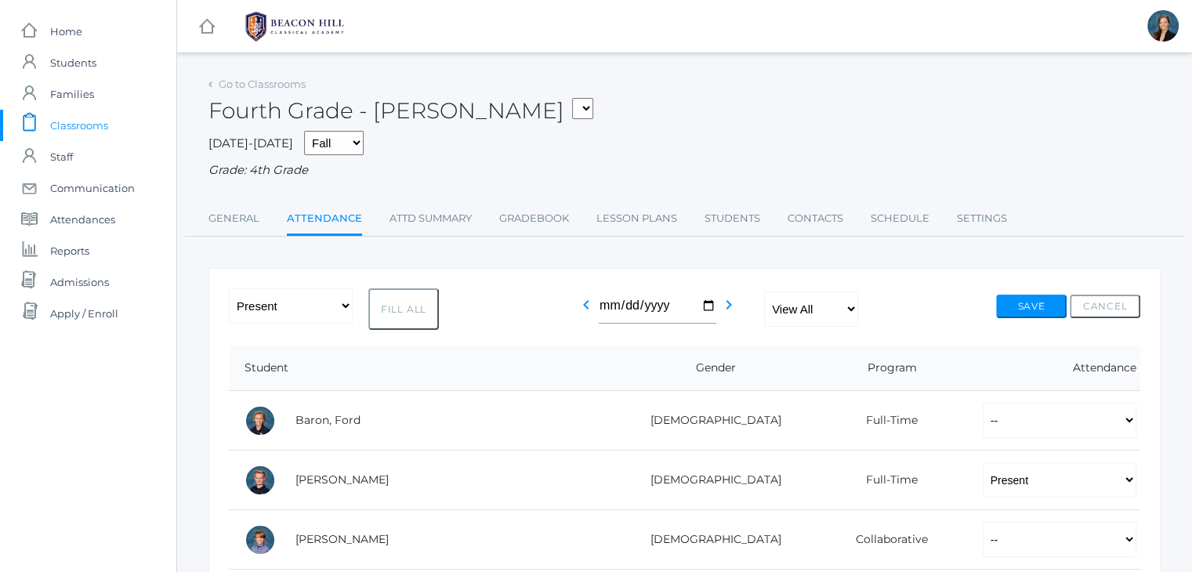
click at [74, 123] on span "Classrooms" at bounding box center [79, 125] width 58 height 31
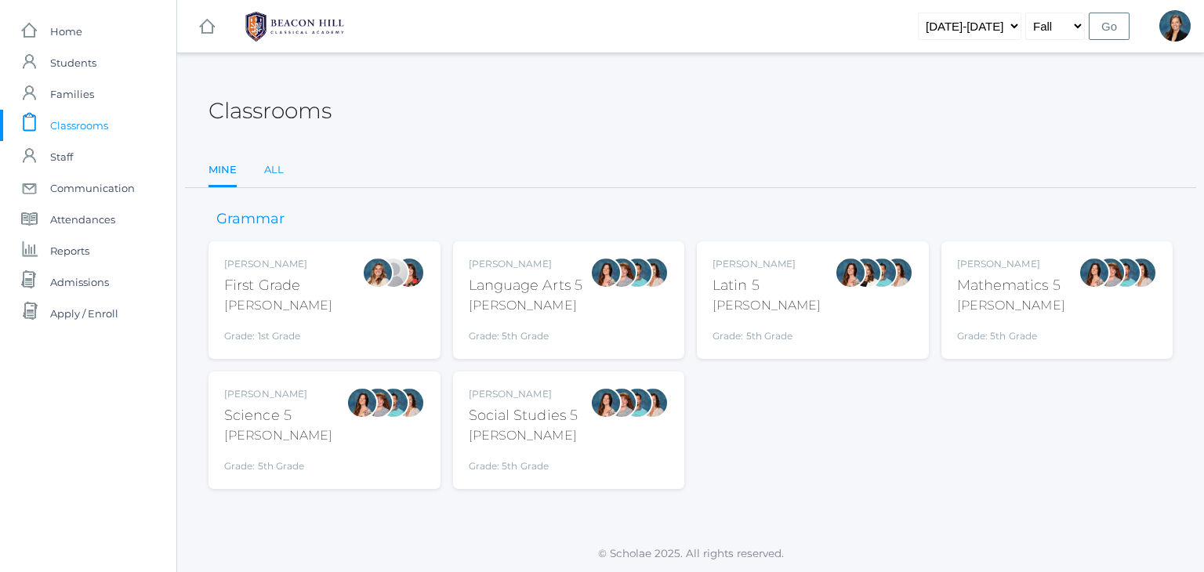
click at [272, 170] on link "All" at bounding box center [274, 169] width 20 height 31
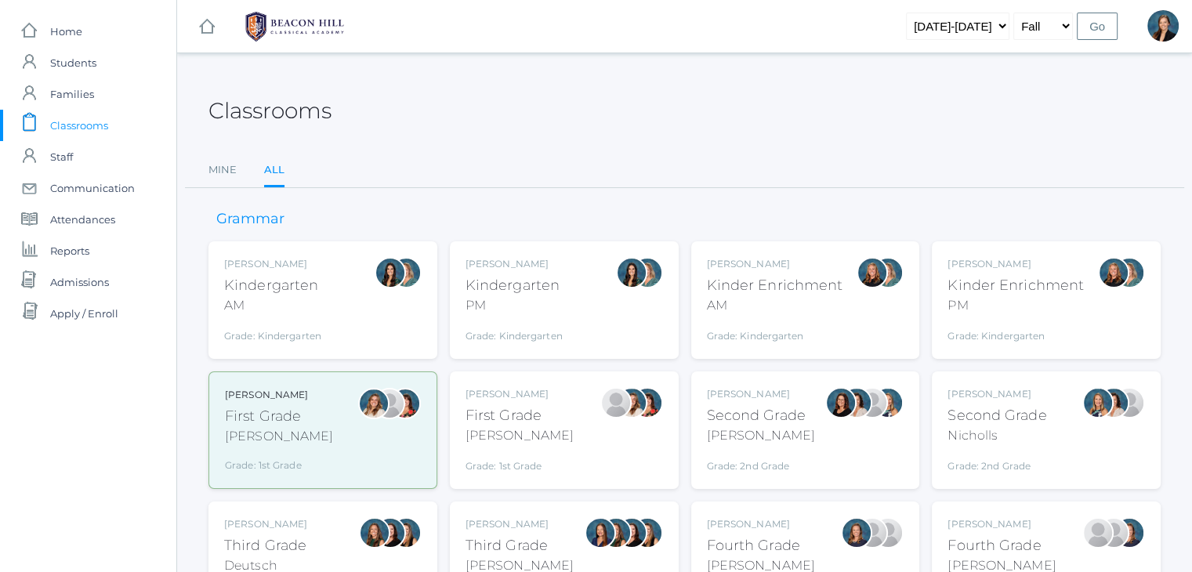
click at [586, 155] on ul "Mine All" at bounding box center [685, 171] width 952 height 34
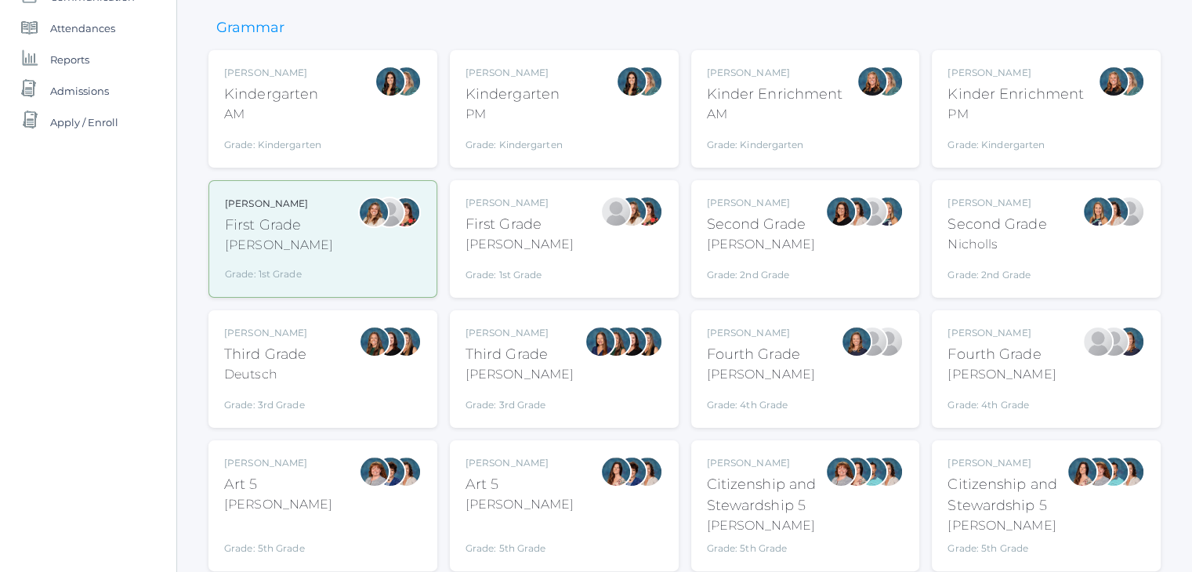
scroll to position [188, 0]
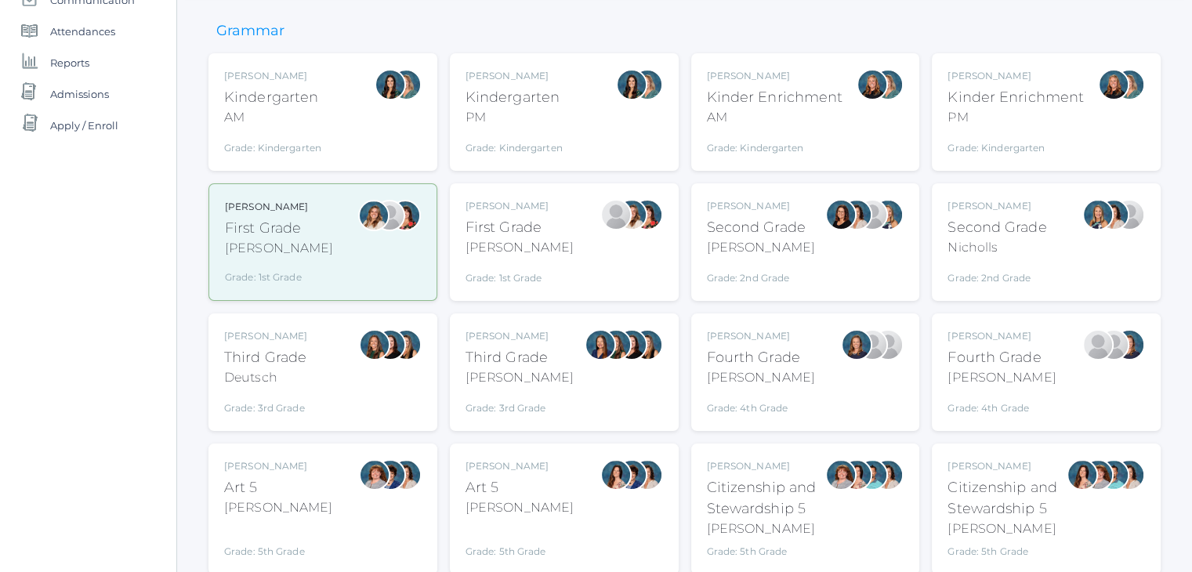
click at [754, 390] on div "Ellie Bradley Fourth Grade Bradley Grade: 4th Grade 04LA" at bounding box center [761, 372] width 108 height 86
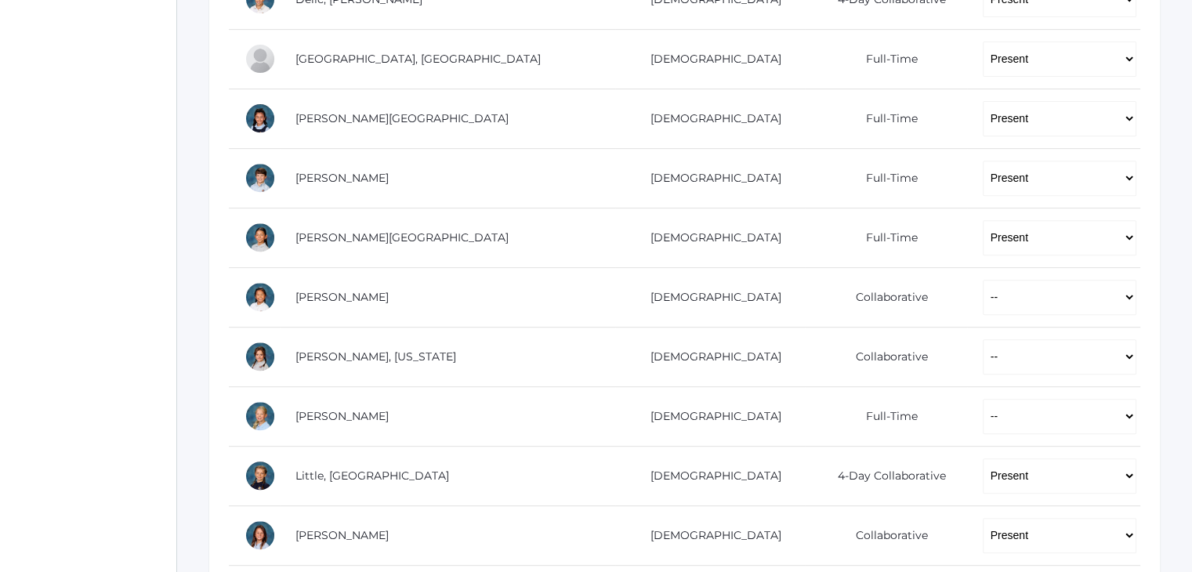
scroll to position [988, 0]
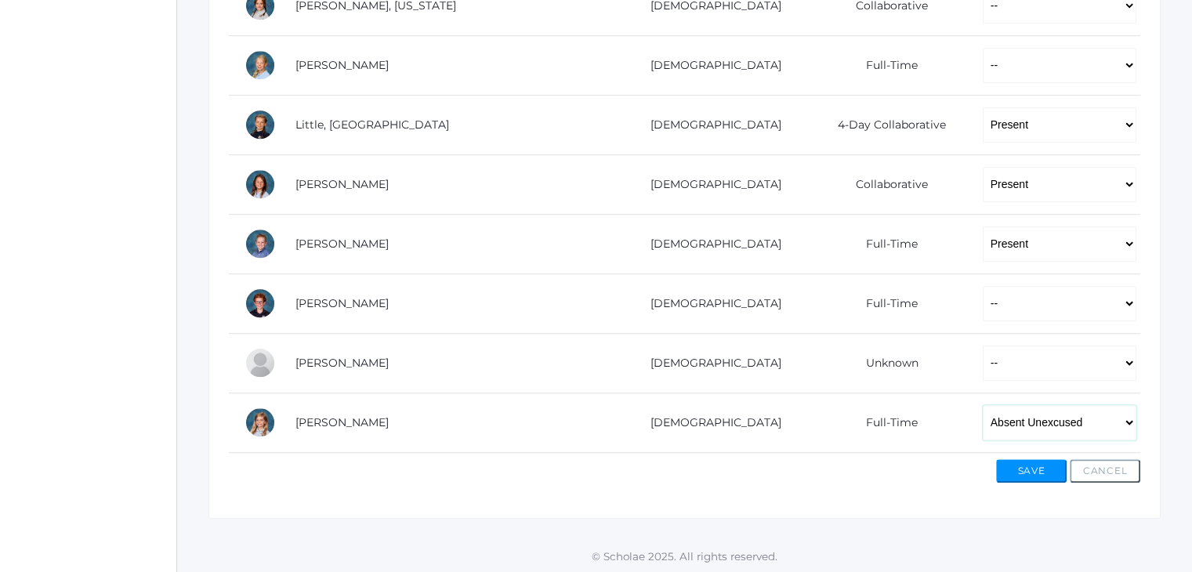
click at [983, 418] on select "-- Present Present-At-Home Tardy Excused Tardy Unexcused Absent Excused Absent …" at bounding box center [1060, 422] width 154 height 35
select select
click at [983, 405] on select "-- Present Present-At-Home Tardy Excused Tardy Unexcused Absent Excused Absent …" at bounding box center [1060, 422] width 154 height 35
click at [1035, 462] on button "Save" at bounding box center [1031, 471] width 71 height 24
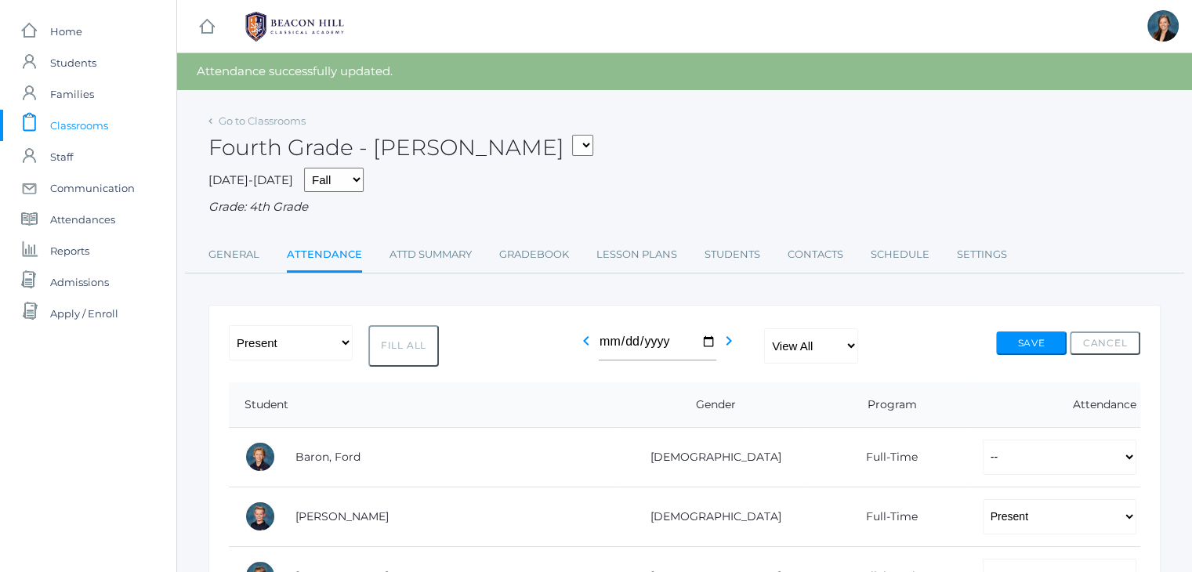
click at [687, 156] on div "Fourth Grade - Chaffin 01LA - First Grade Barber 05LATIN - Latin 5 Salazar 05MA…" at bounding box center [685, 139] width 952 height 58
click at [633, 183] on div "2025-2026 Fall Spring Grade: 4th Grade" at bounding box center [685, 192] width 952 height 49
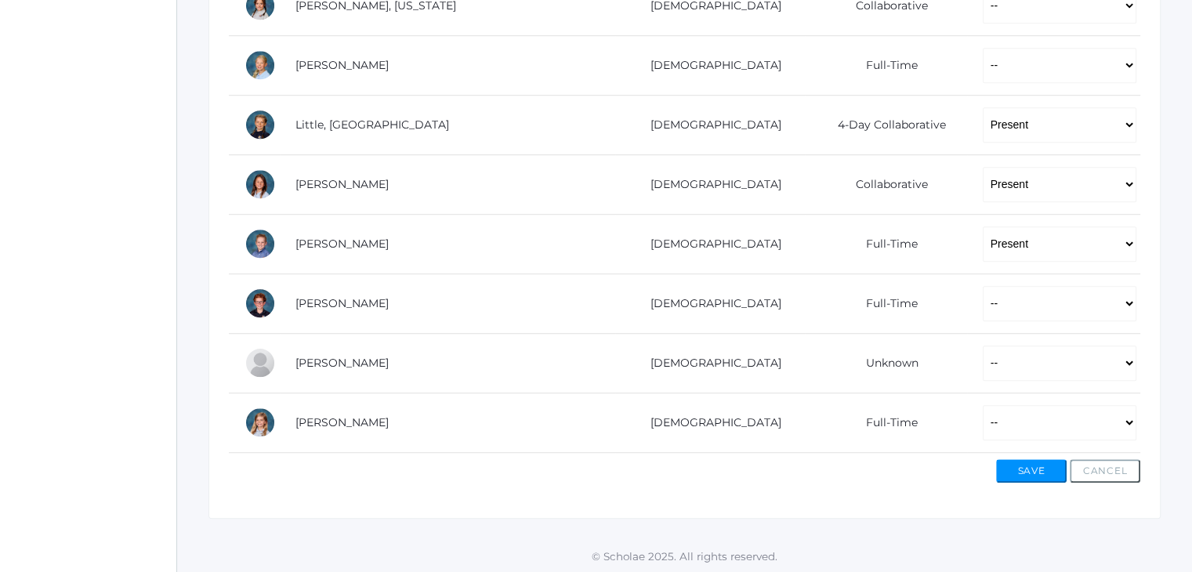
scroll to position [988, 0]
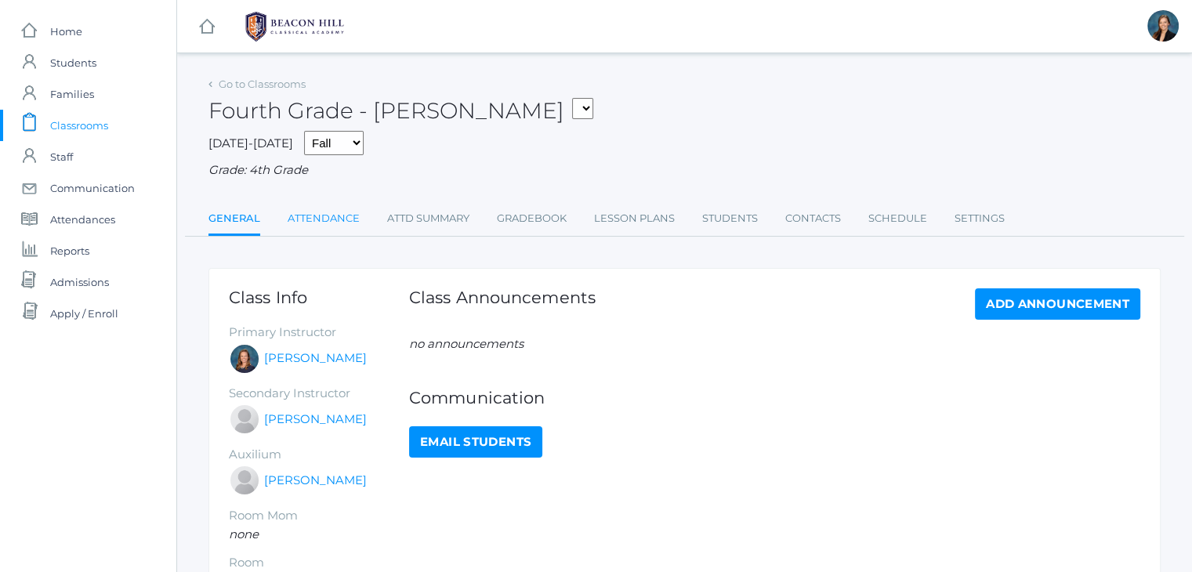
click at [303, 217] on link "Attendance" at bounding box center [324, 218] width 72 height 31
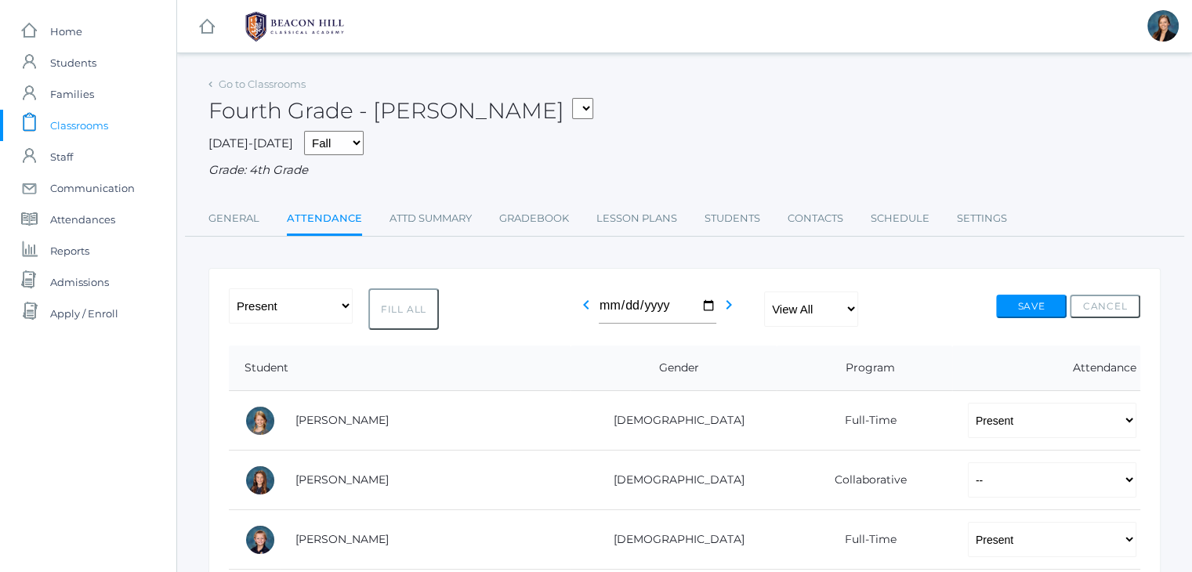
click at [755, 139] on div "2025-2026 Fall Spring Grade: 4th Grade" at bounding box center [685, 155] width 952 height 49
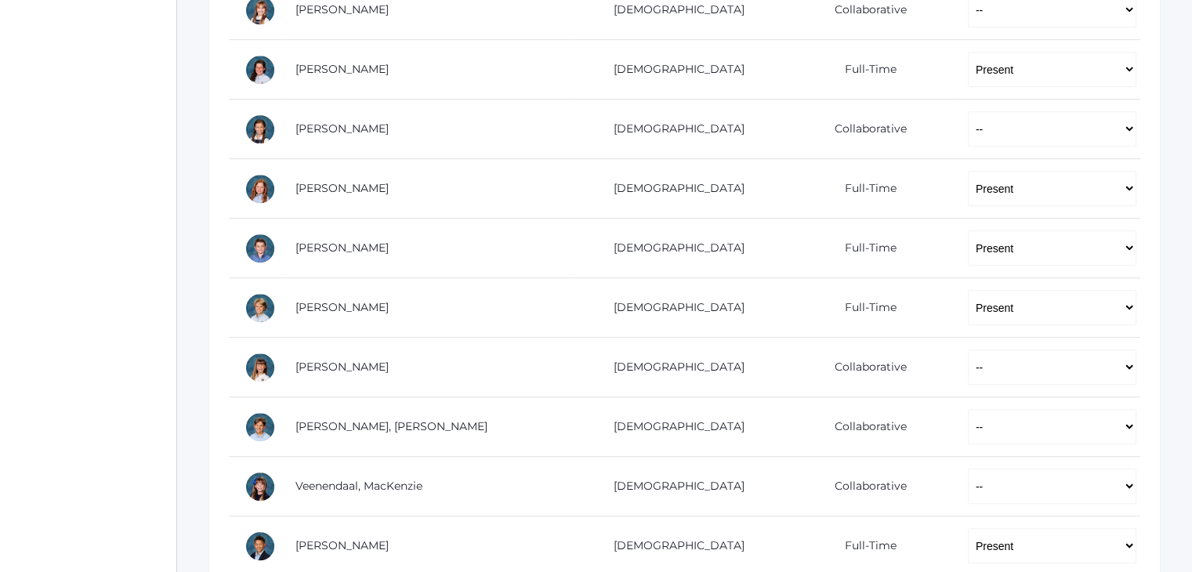
scroll to position [1010, 0]
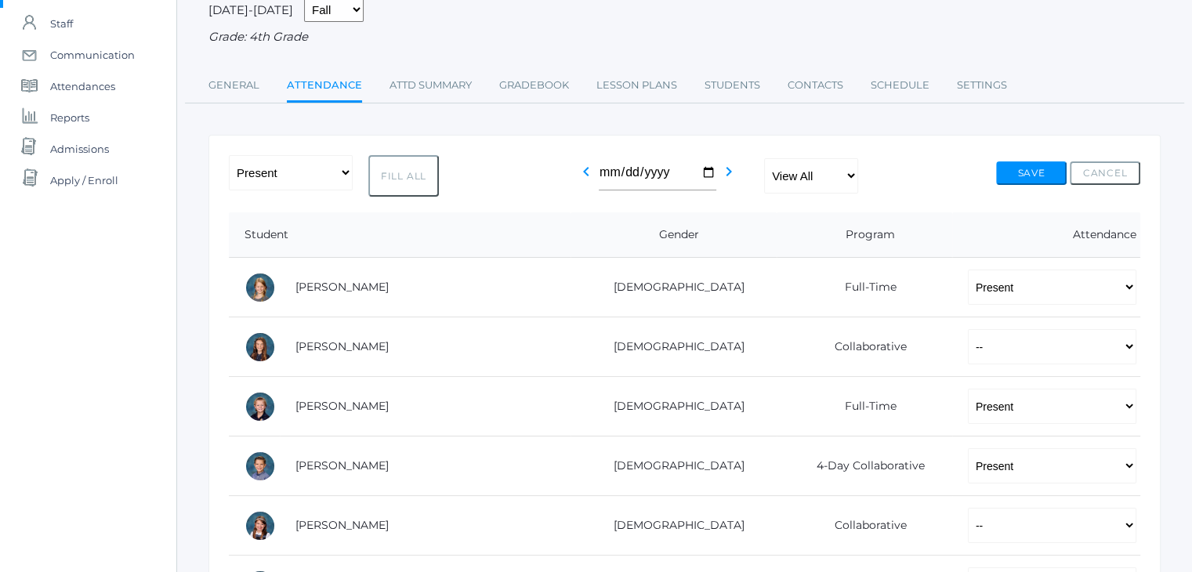
scroll to position [0, 0]
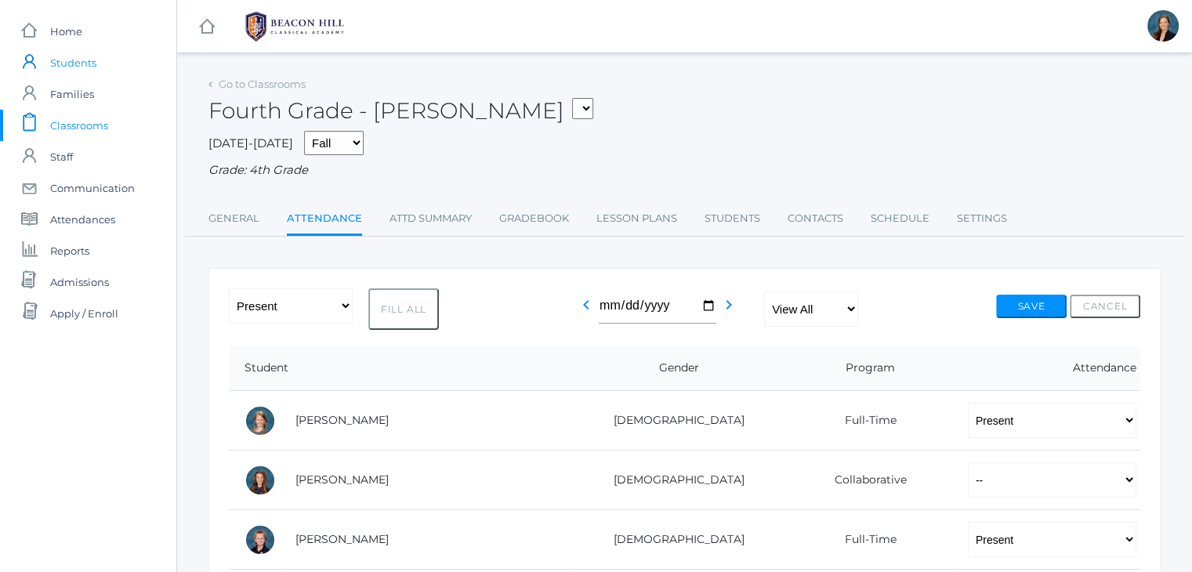
click at [78, 53] on span "Students" at bounding box center [73, 62] width 46 height 31
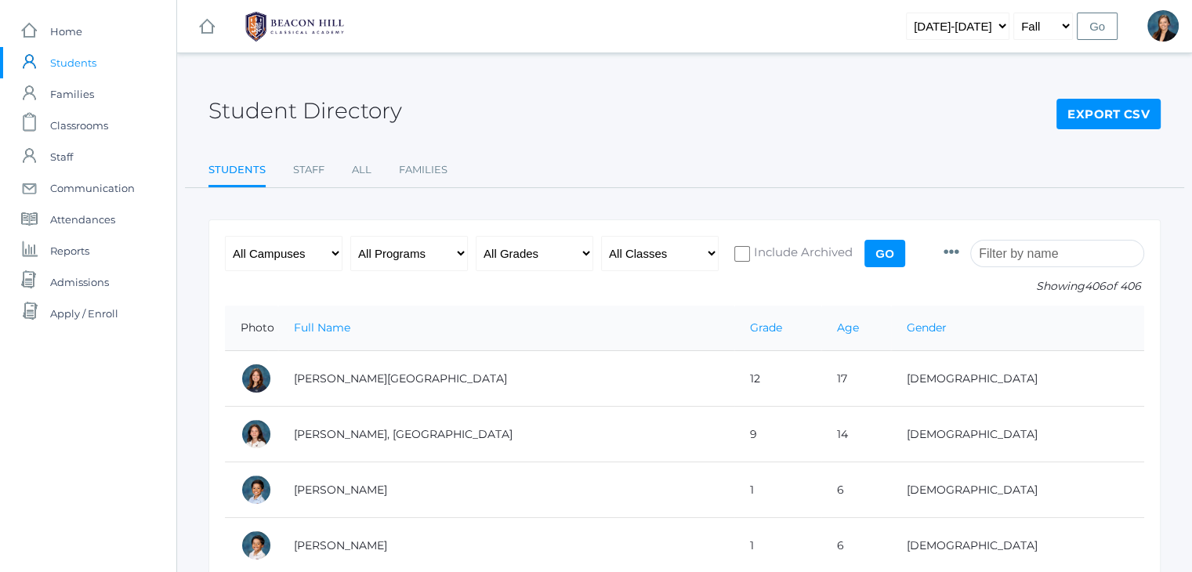
click at [1057, 259] on input "search" at bounding box center [1057, 253] width 174 height 27
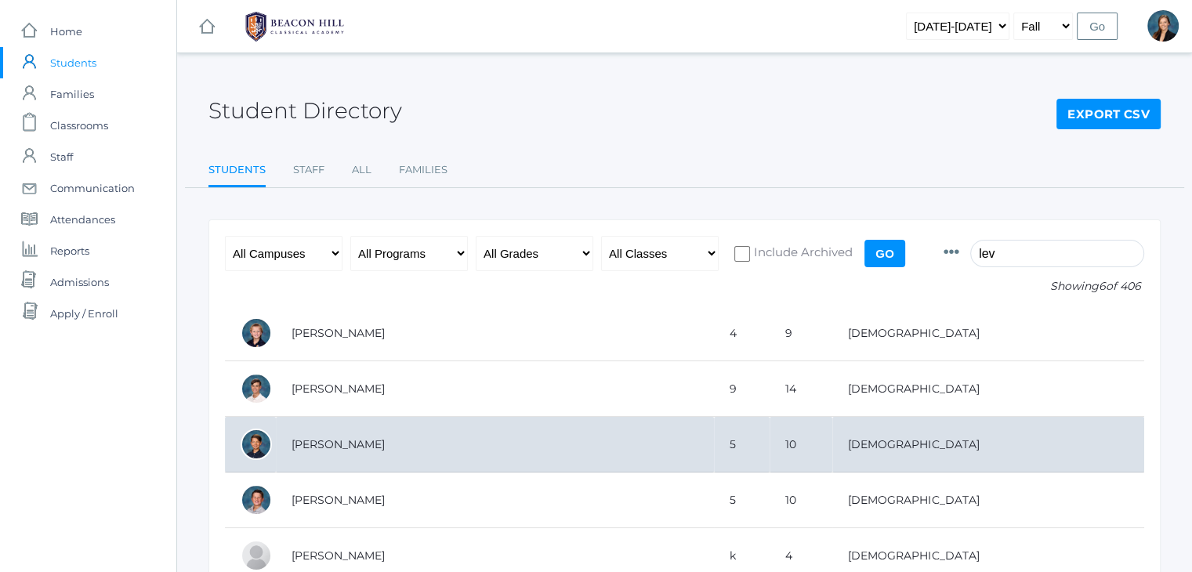
type input "lev"
click at [376, 440] on td "Dailey-Langin, Levi" at bounding box center [495, 445] width 438 height 56
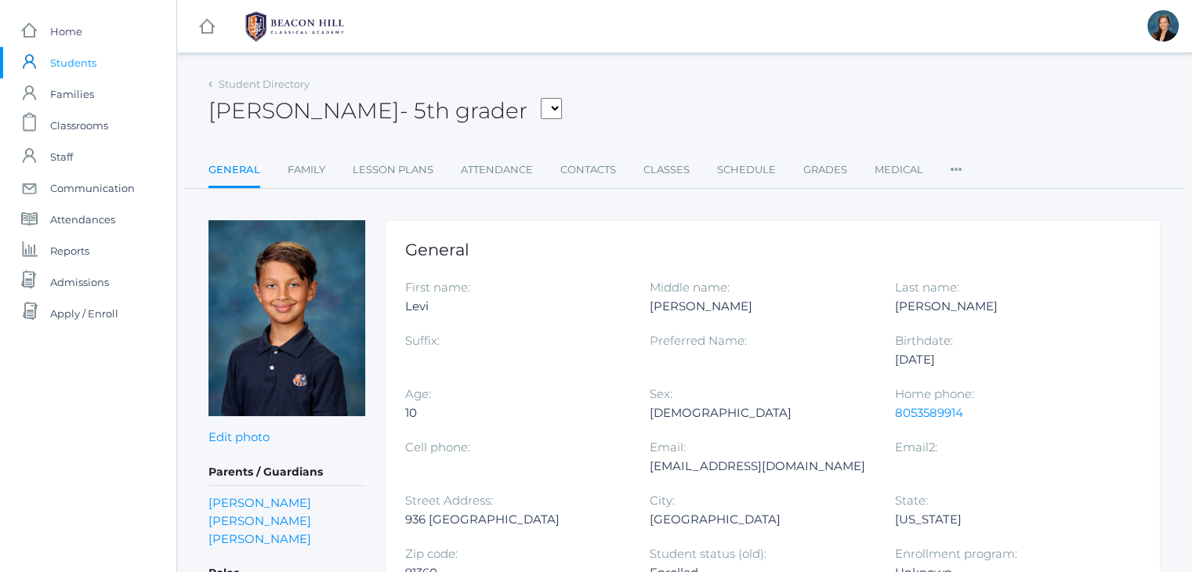
click at [690, 84] on div "[PERSON_NAME] - 5th grader [PERSON_NAME], [PERSON_NAME], [PERSON_NAME], [PERSON…" at bounding box center [685, 102] width 952 height 58
click at [687, 81] on div "Levi Dailey-Langin - 5th grader Albanese, Paige Arnold, Ella Baron, Beaux Burke…" at bounding box center [685, 102] width 952 height 58
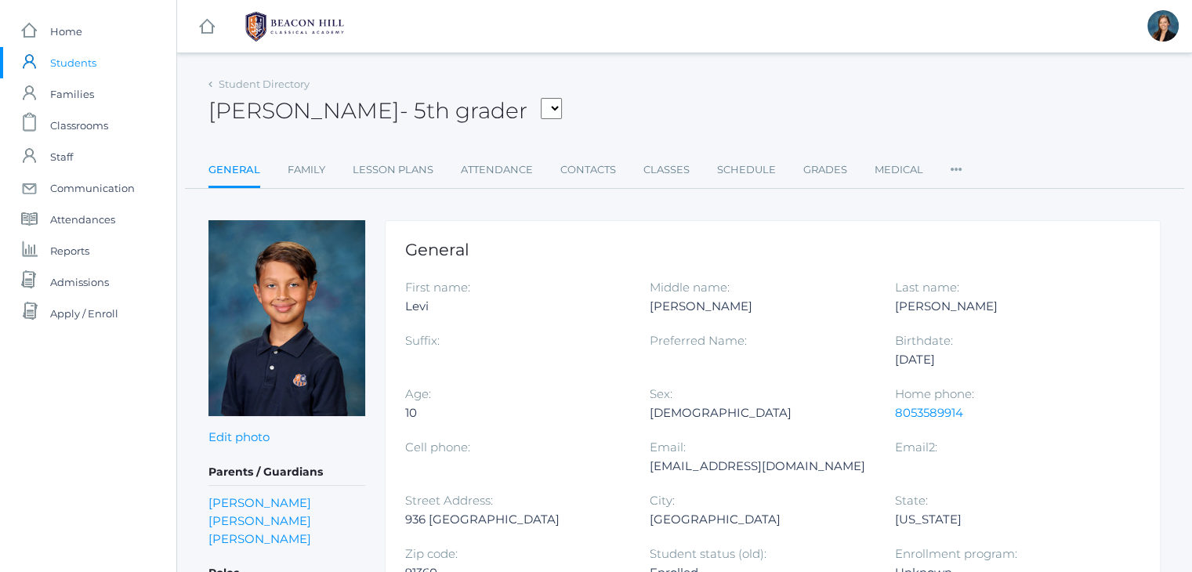
click at [687, 81] on div "Levi Dailey-Langin - 5th grader Albanese, Paige Arnold, Ella Baron, Beaux Burke…" at bounding box center [685, 102] width 952 height 58
click at [77, 123] on span "Classrooms" at bounding box center [79, 125] width 58 height 31
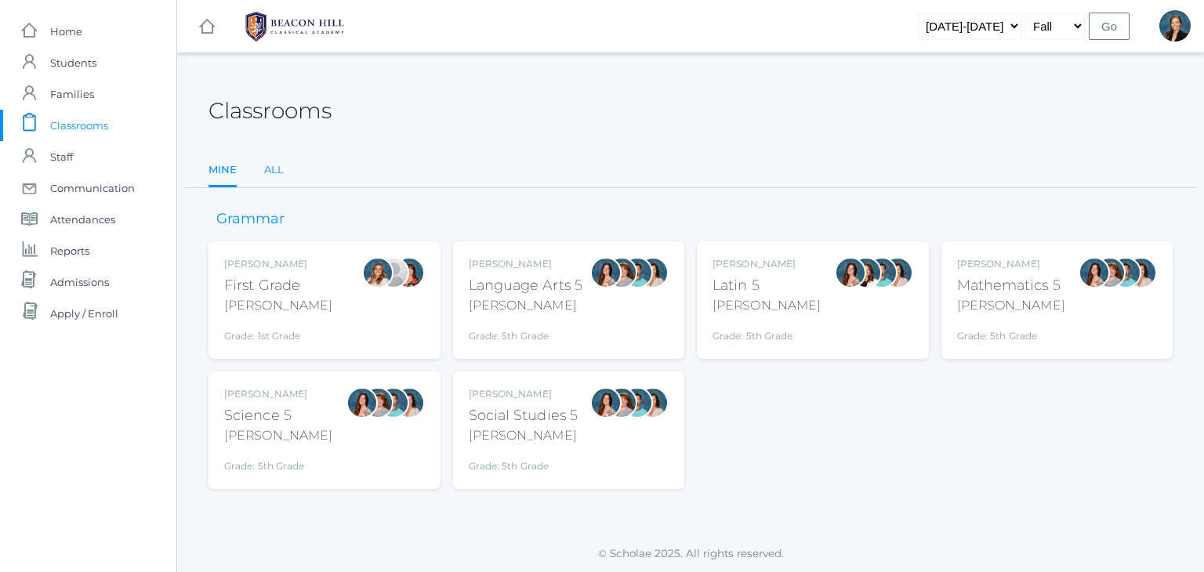
click at [279, 172] on link "All" at bounding box center [274, 169] width 20 height 31
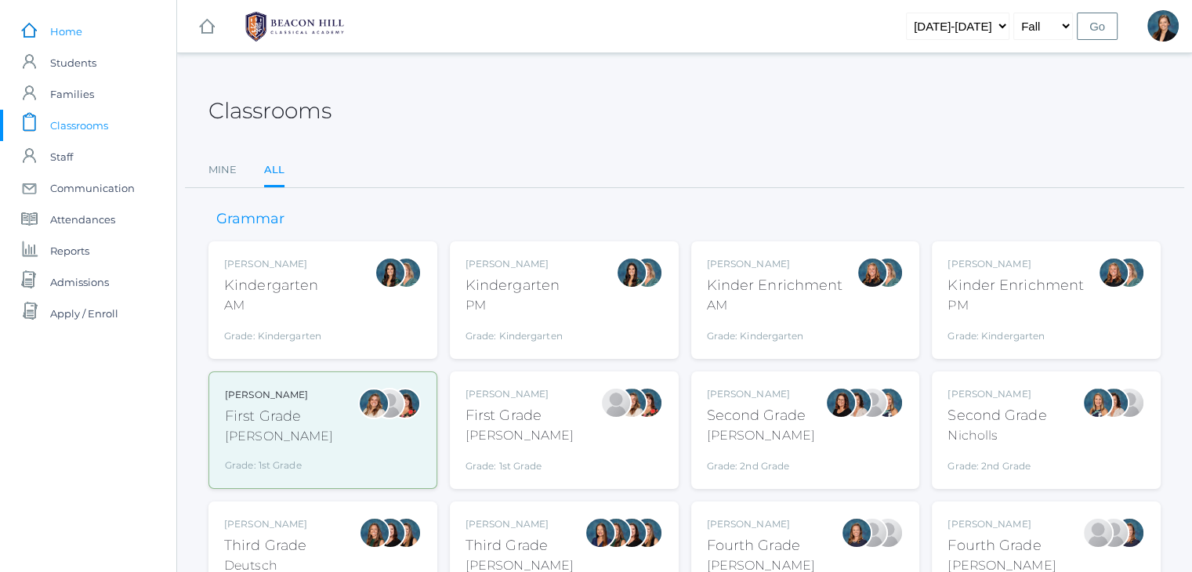
click at [67, 31] on span "Home" at bounding box center [66, 31] width 32 height 31
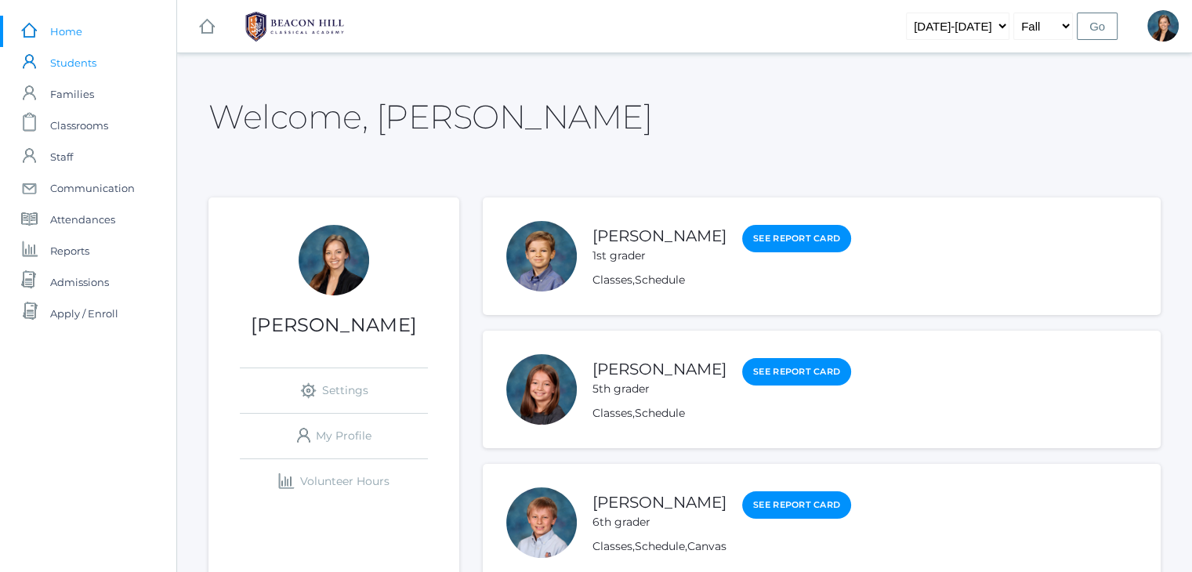
click at [65, 64] on span "Students" at bounding box center [73, 62] width 46 height 31
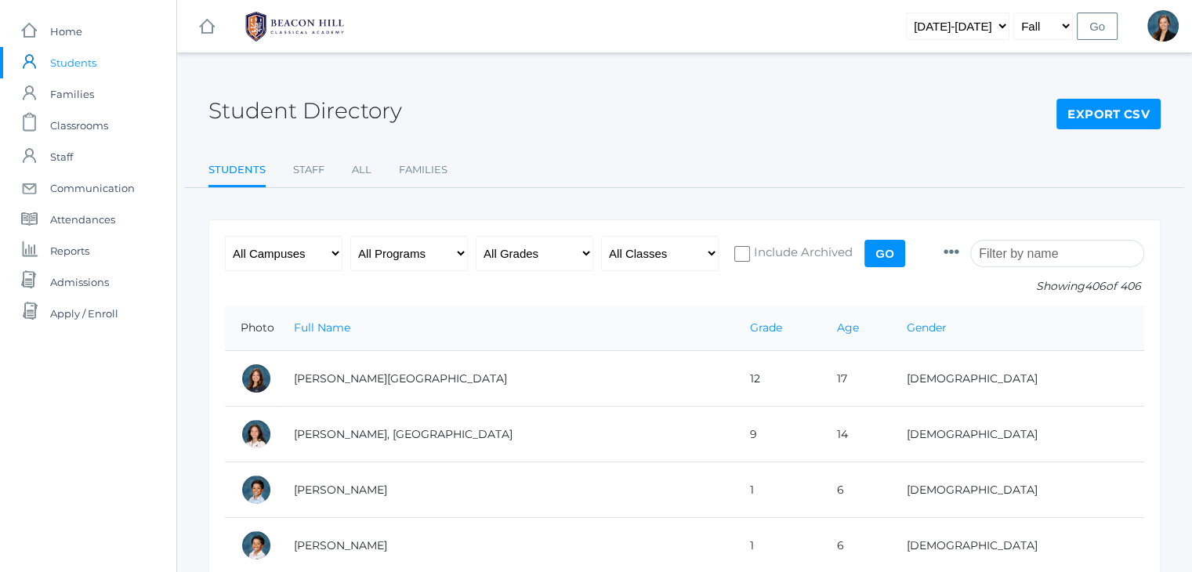
click at [1068, 252] on input "search" at bounding box center [1057, 253] width 174 height 27
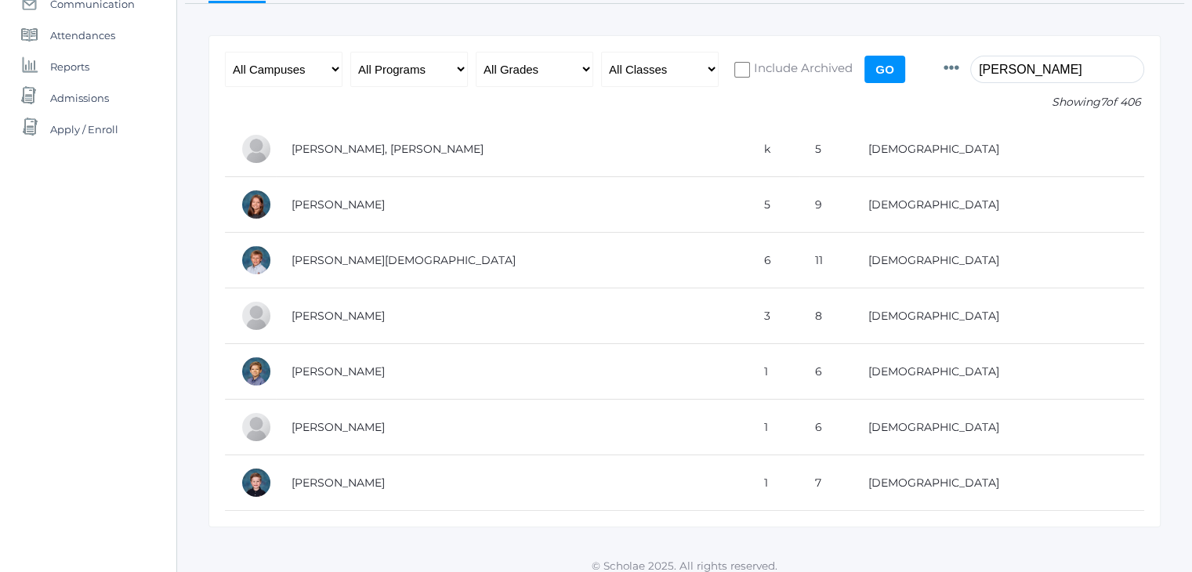
scroll to position [188, 0]
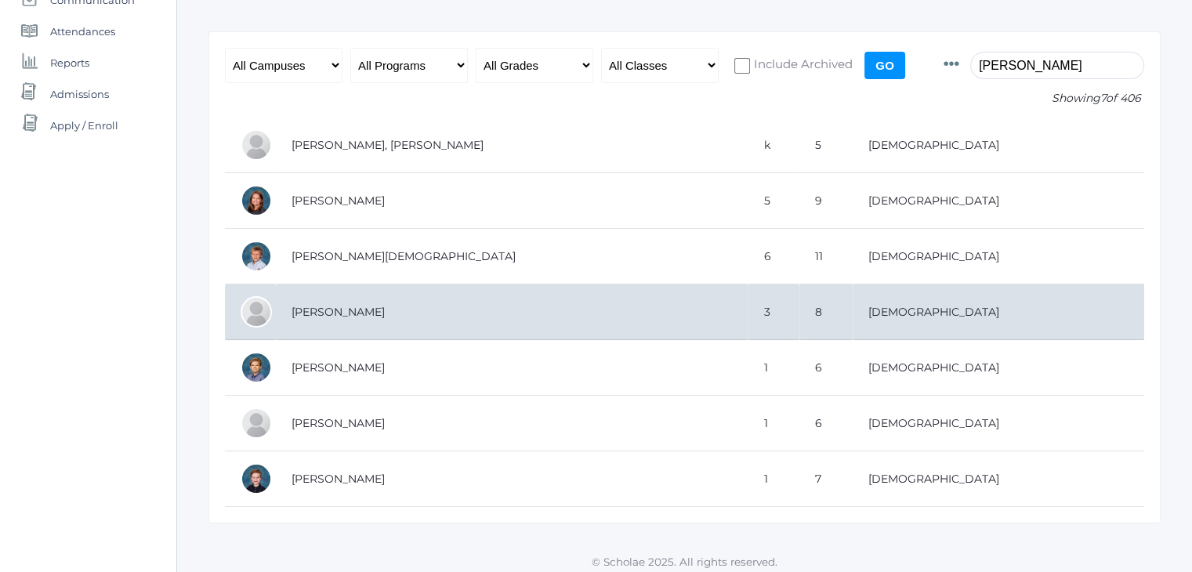
type input "smith"
click at [561, 325] on td "[PERSON_NAME]" at bounding box center [512, 313] width 472 height 56
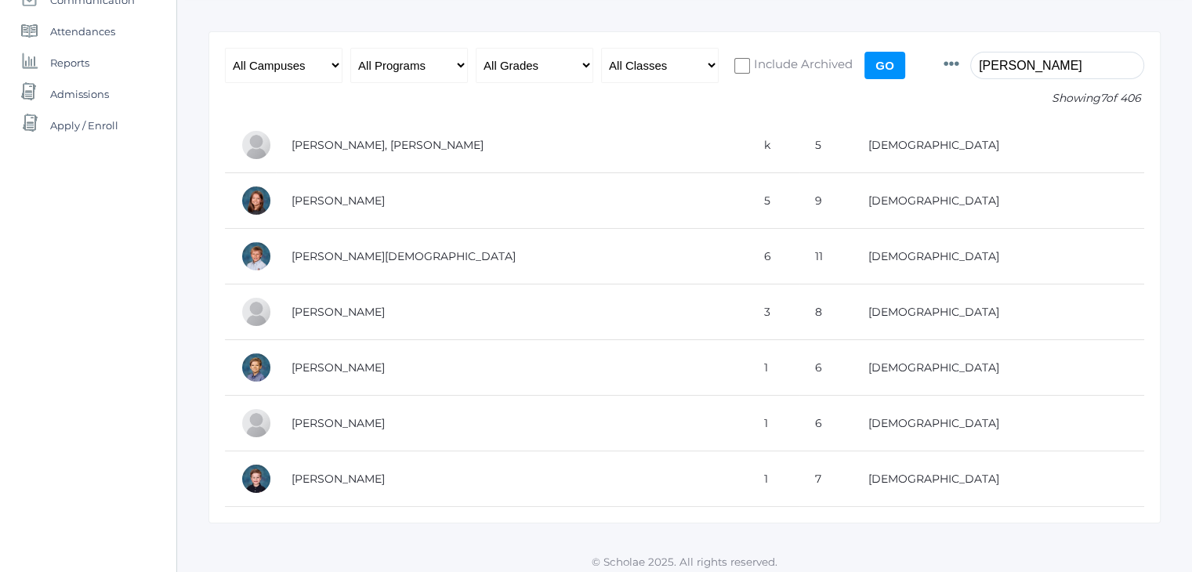
click at [164, 253] on div "icons/ui/navigation/home Created with Sketch. Home icons/user/plain Created wit…" at bounding box center [88, 196] width 176 height 769
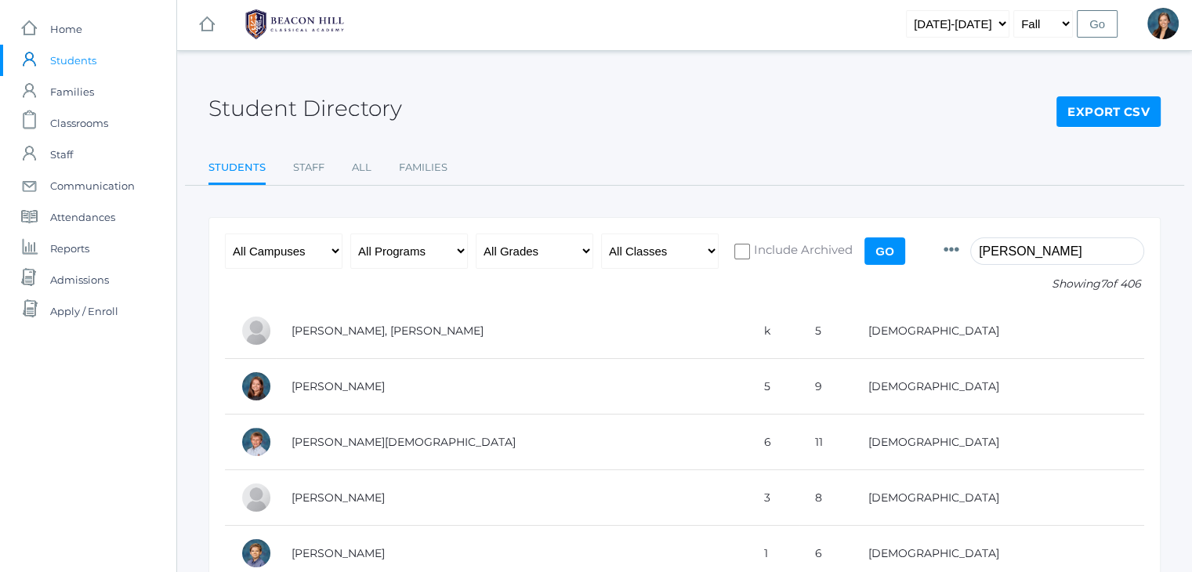
scroll to position [0, 0]
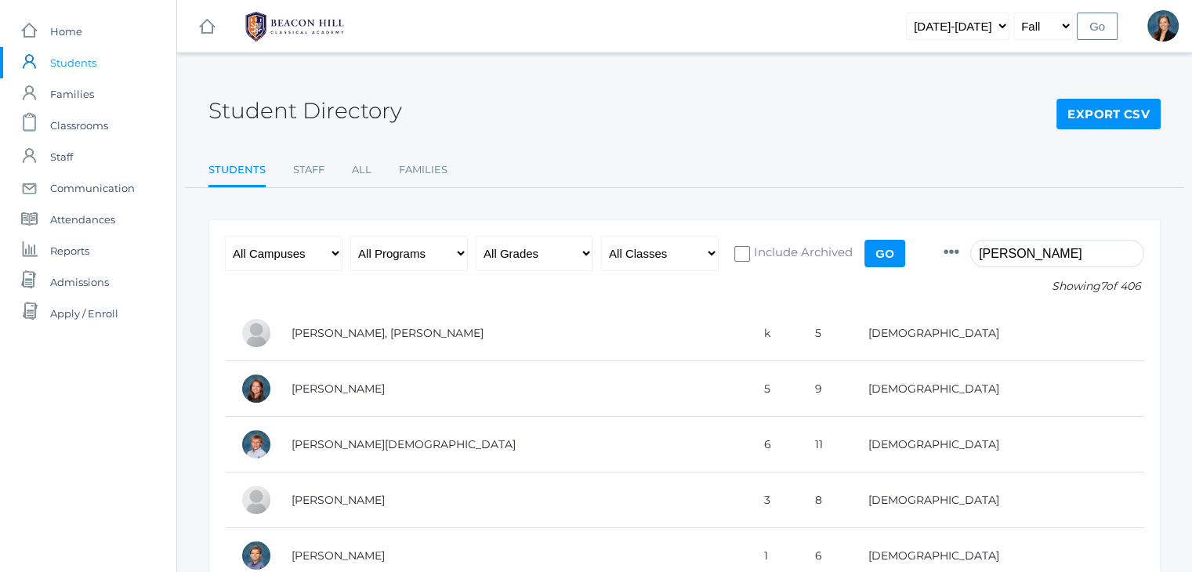
click at [592, 71] on div "icons/ui/navigation/hamburger Created with Sketch. icons/ui/navigation/home Cre…" at bounding box center [684, 384] width 1016 height 769
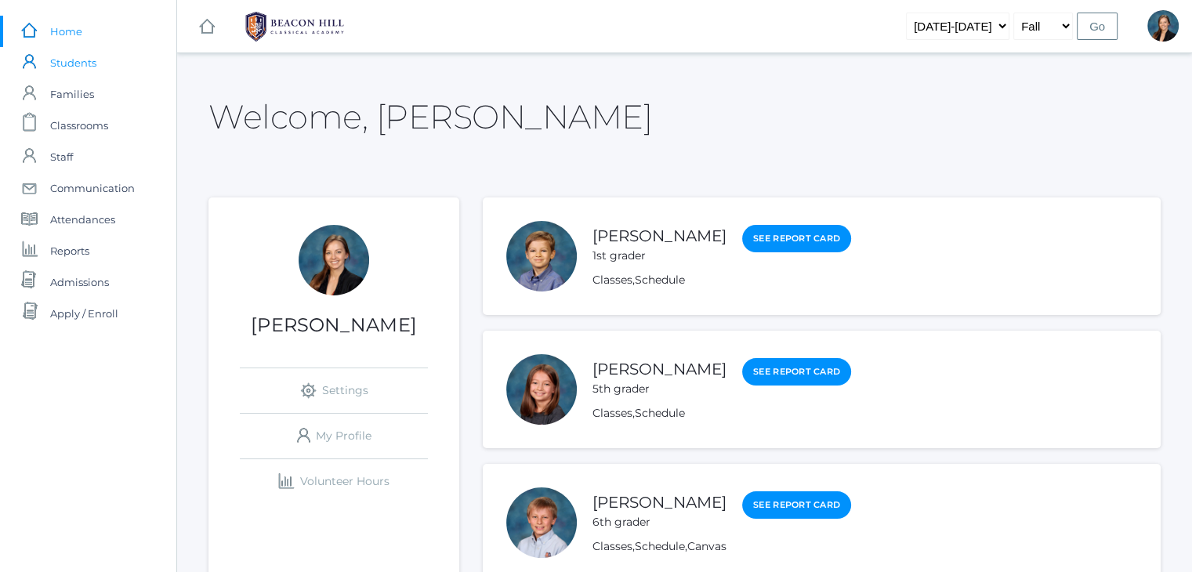
click at [60, 63] on span "Students" at bounding box center [73, 62] width 46 height 31
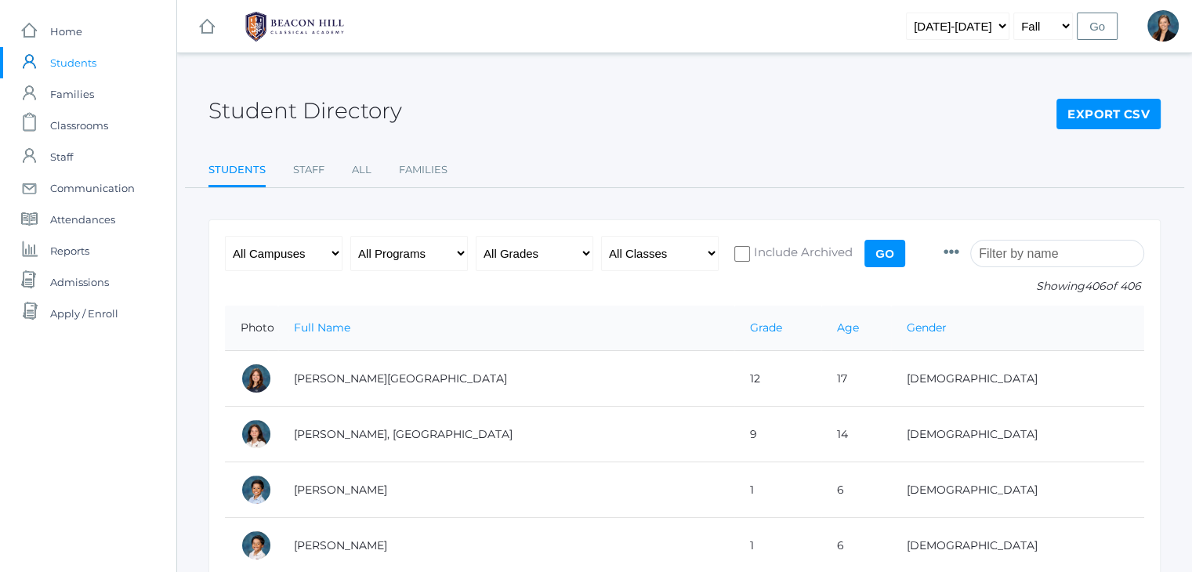
click at [1031, 256] on input "search" at bounding box center [1057, 253] width 174 height 27
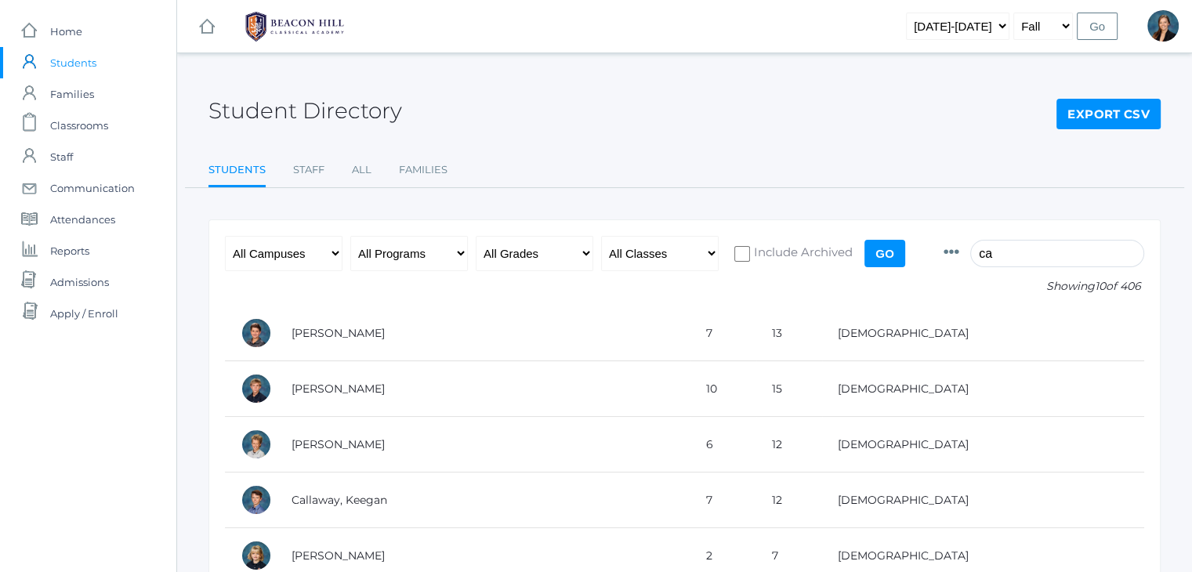
type input "c"
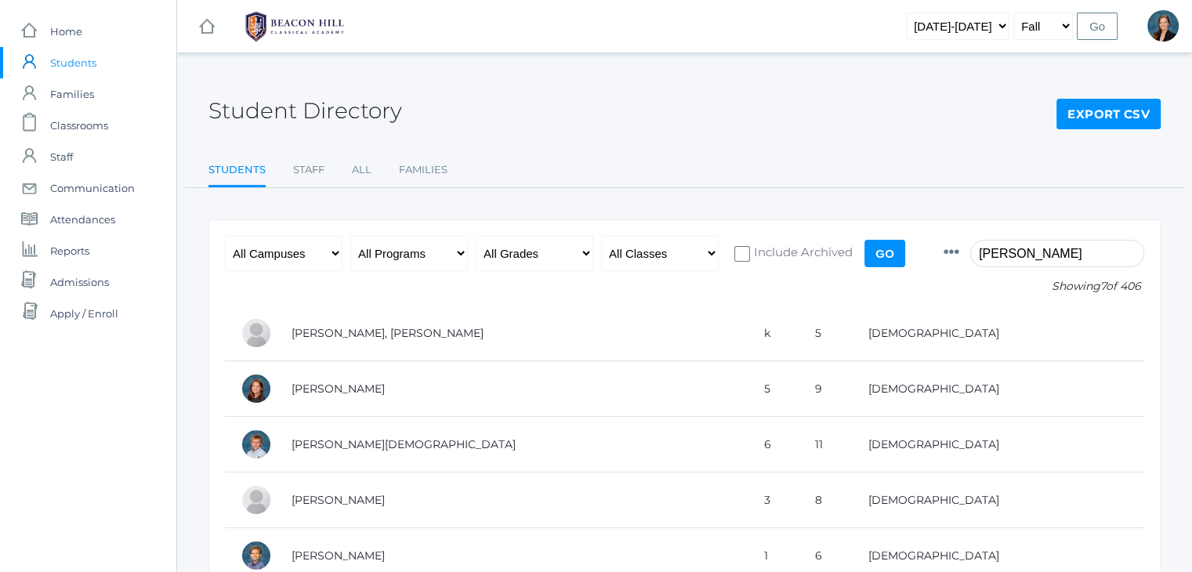
type input "smith"
click at [743, 108] on div "Student Directory Export CSV" at bounding box center [685, 102] width 952 height 58
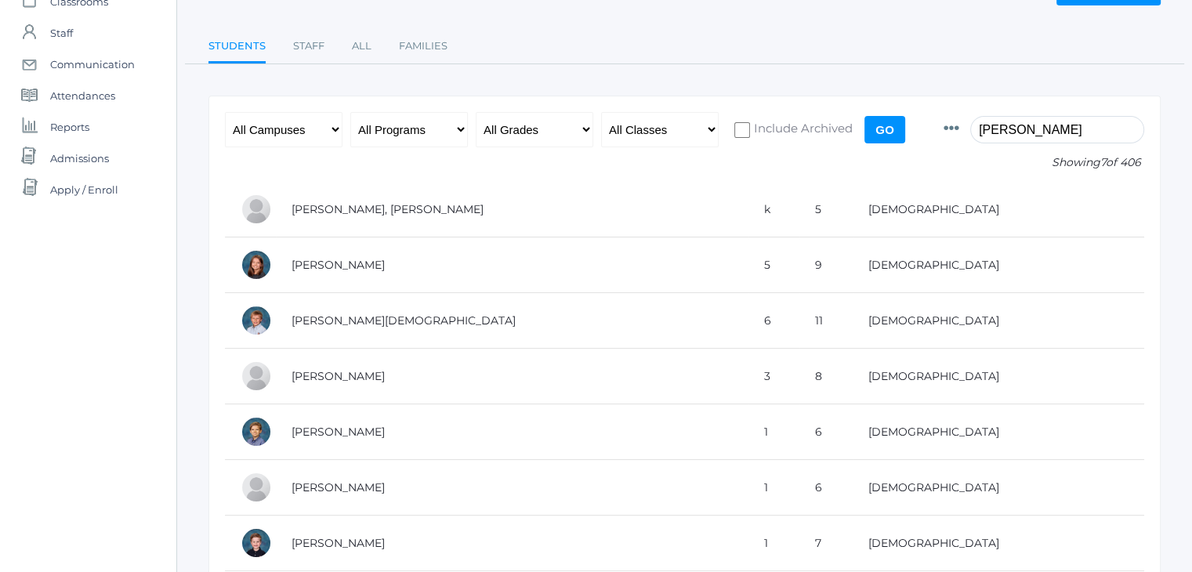
scroll to position [125, 0]
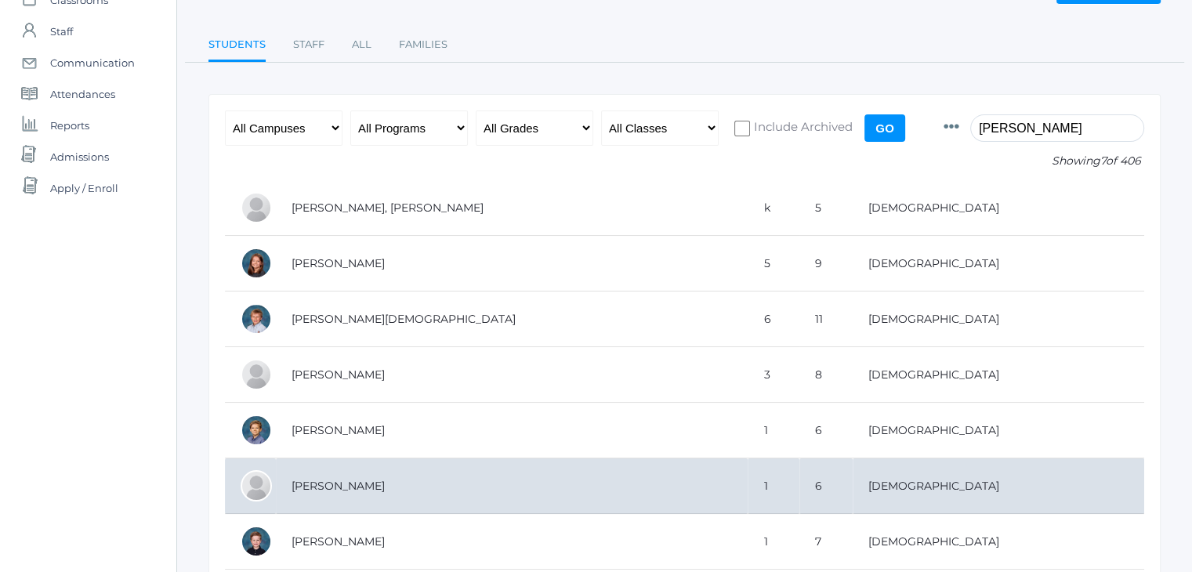
click at [320, 481] on td "Smith, Oliver" at bounding box center [512, 487] width 472 height 56
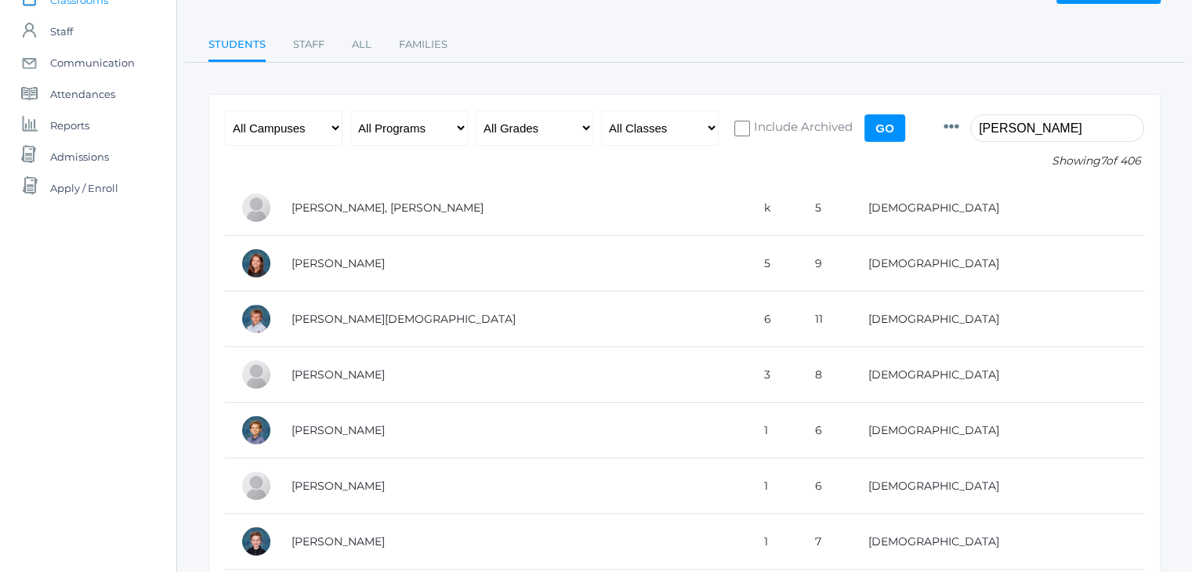
click at [74, 3] on span "Classrooms" at bounding box center [79, -1] width 58 height 31
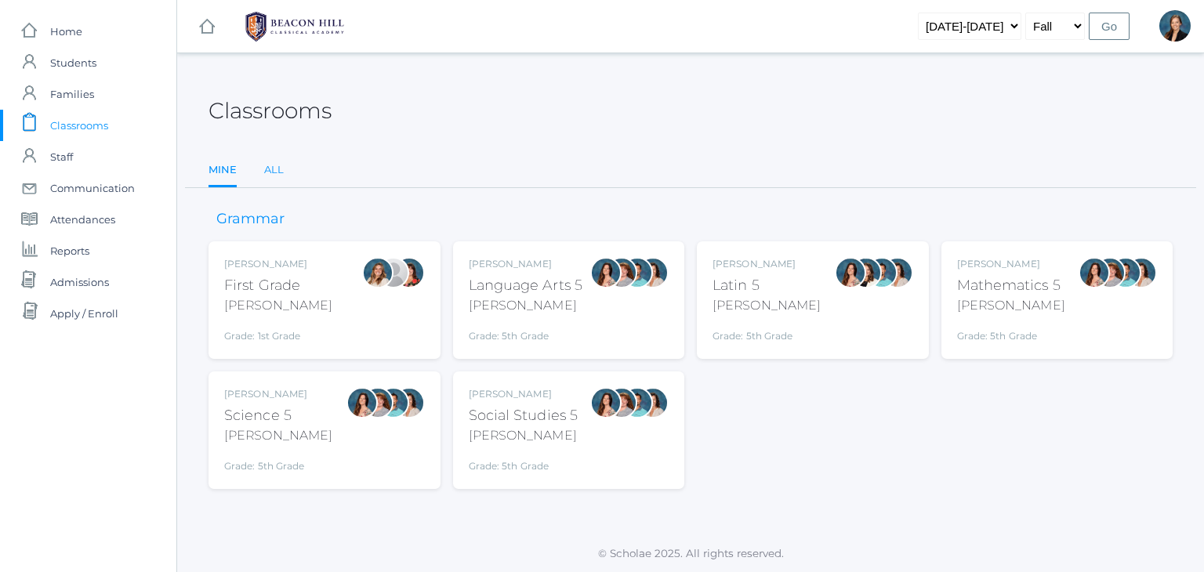
click at [282, 166] on link "All" at bounding box center [274, 169] width 20 height 31
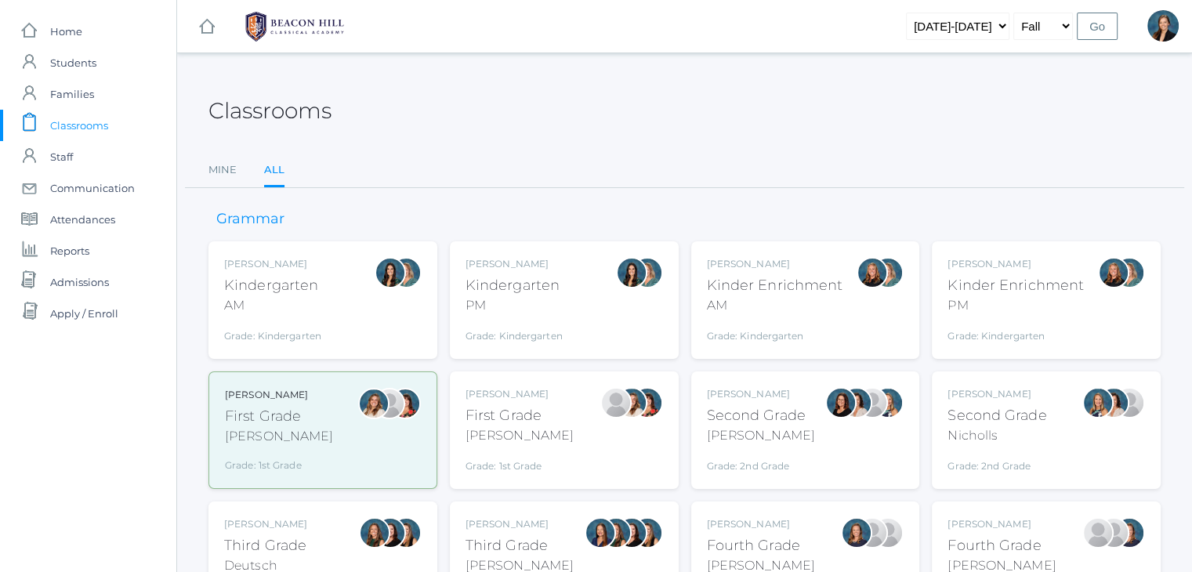
click at [733, 540] on div "Fourth Grade" at bounding box center [761, 545] width 108 height 21
click at [959, 533] on div "Lydia Chaffin Fourth Grade Chaffin Grade: 4th Grade 04LA" at bounding box center [1002, 560] width 108 height 86
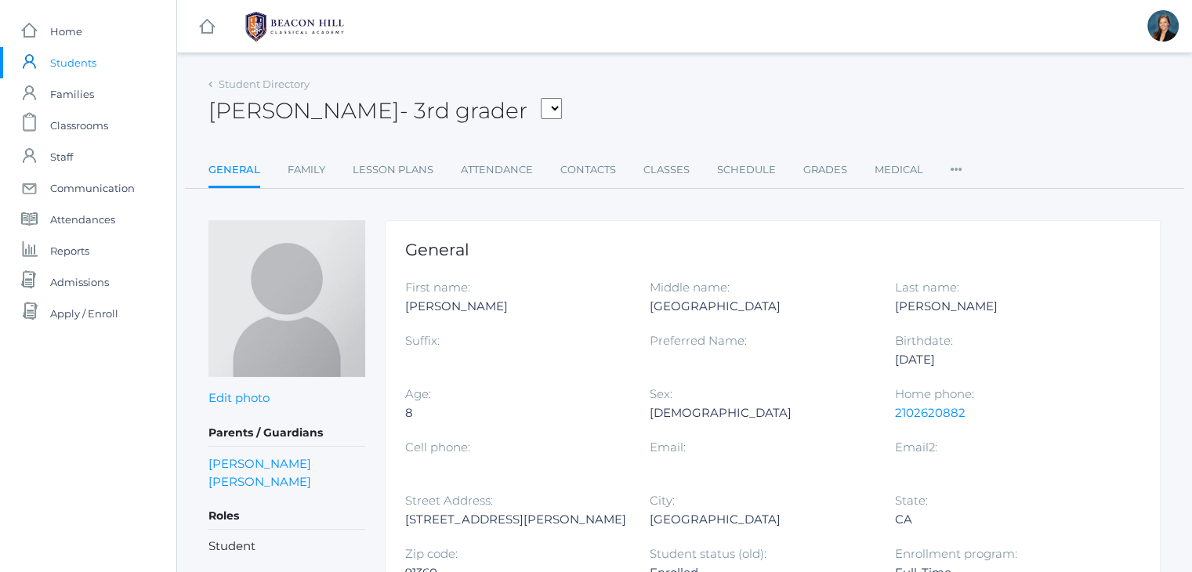
click at [684, 85] on div "[PERSON_NAME] - 3rd grader [PERSON_NAME] [PERSON_NAME], [PERSON_NAME], [PERSON_…" at bounding box center [685, 102] width 952 height 58
click at [677, 88] on div "Joel Smith - 3rd grader Armstrong, Sadie Bell, Isaiah Burgh, Bennett Canty, Shi…" at bounding box center [685, 102] width 952 height 58
click at [621, 82] on div "Joel Smith - 3rd grader Armstrong, Sadie Bell, Isaiah Burgh, Bennett Canty, Shi…" at bounding box center [685, 102] width 952 height 58
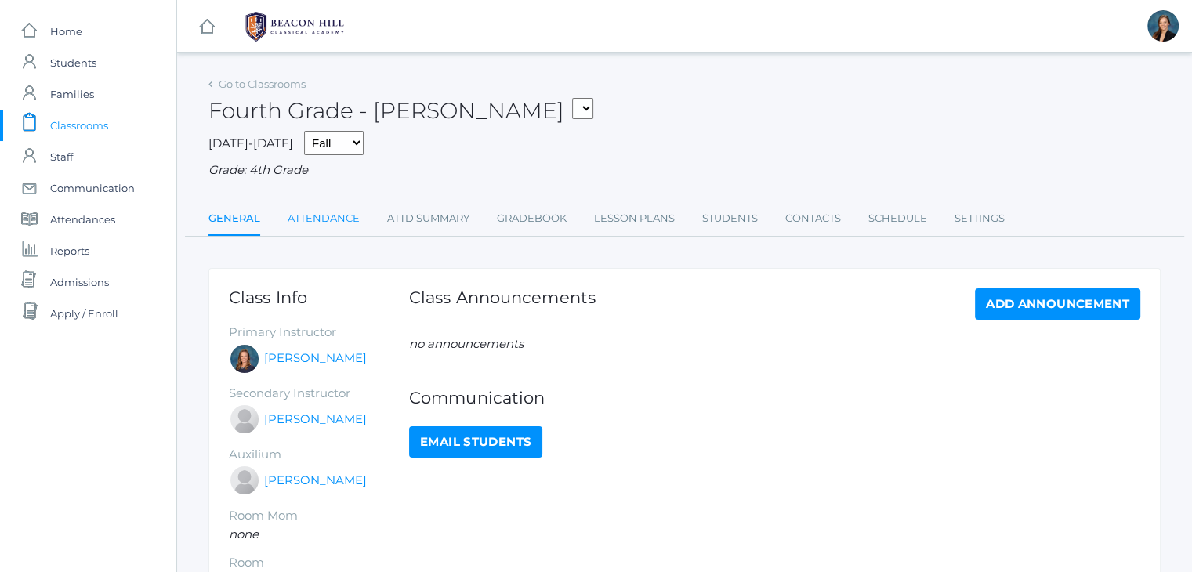
click at [292, 214] on link "Attendance" at bounding box center [324, 218] width 72 height 31
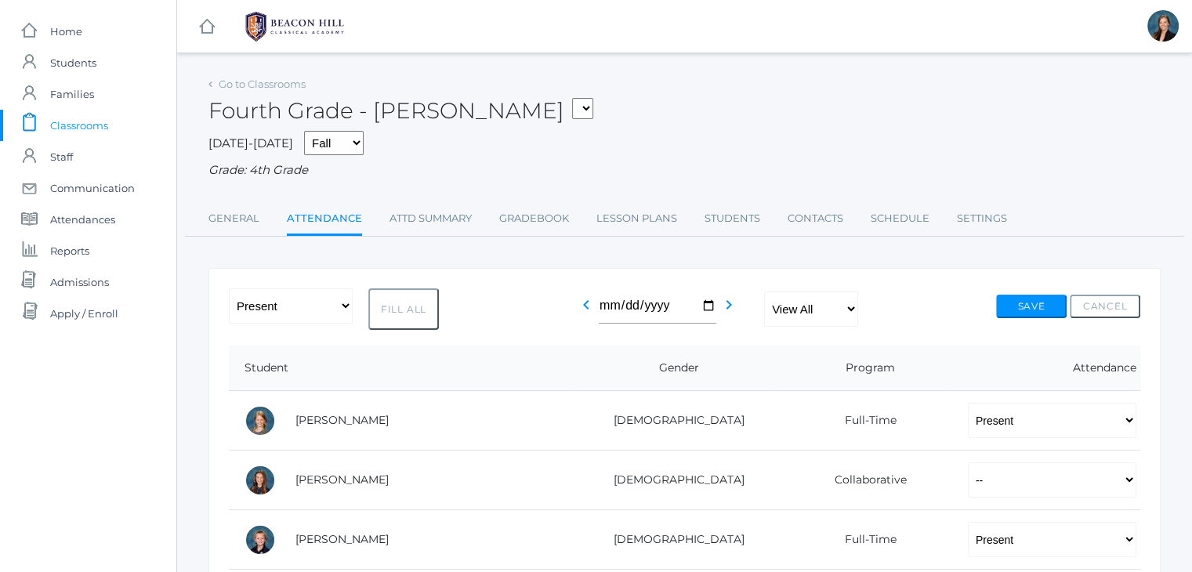
click at [722, 81] on div "Fourth Grade - Bradley 01LA - First Grade Barber 05LATIN - Latin 5 Salazar 05MA…" at bounding box center [685, 102] width 952 height 58
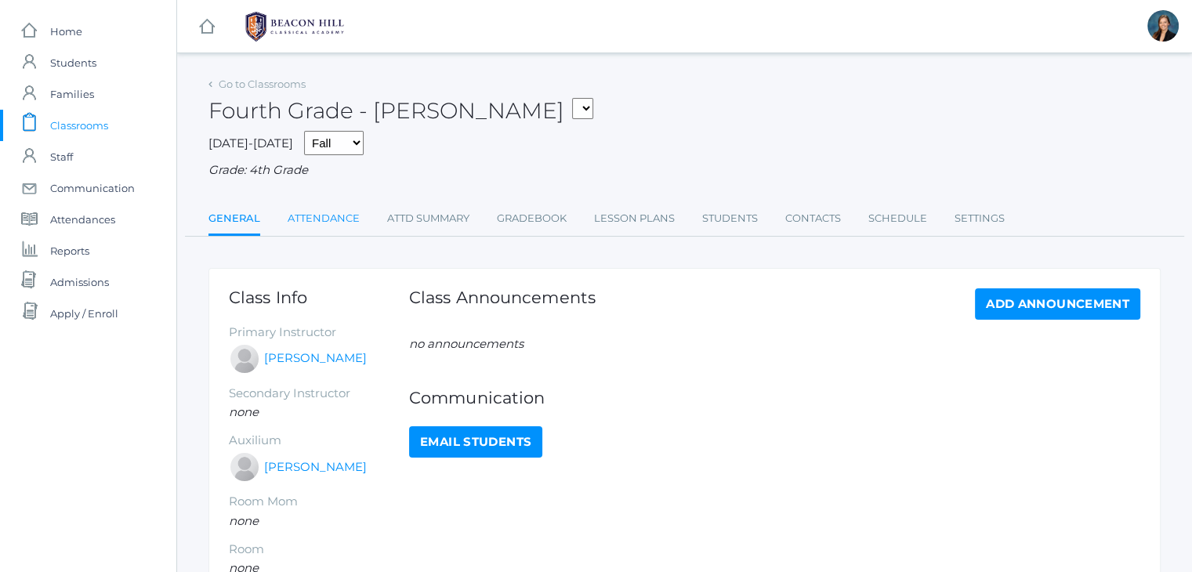
click at [332, 227] on link "Attendance" at bounding box center [324, 218] width 72 height 31
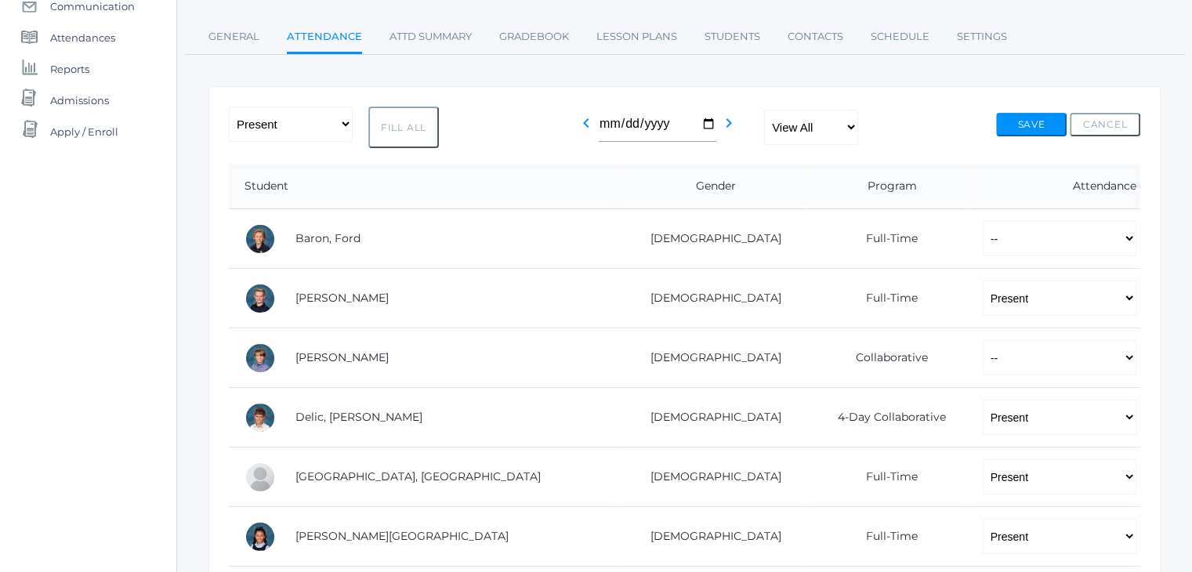
scroll to position [188, 0]
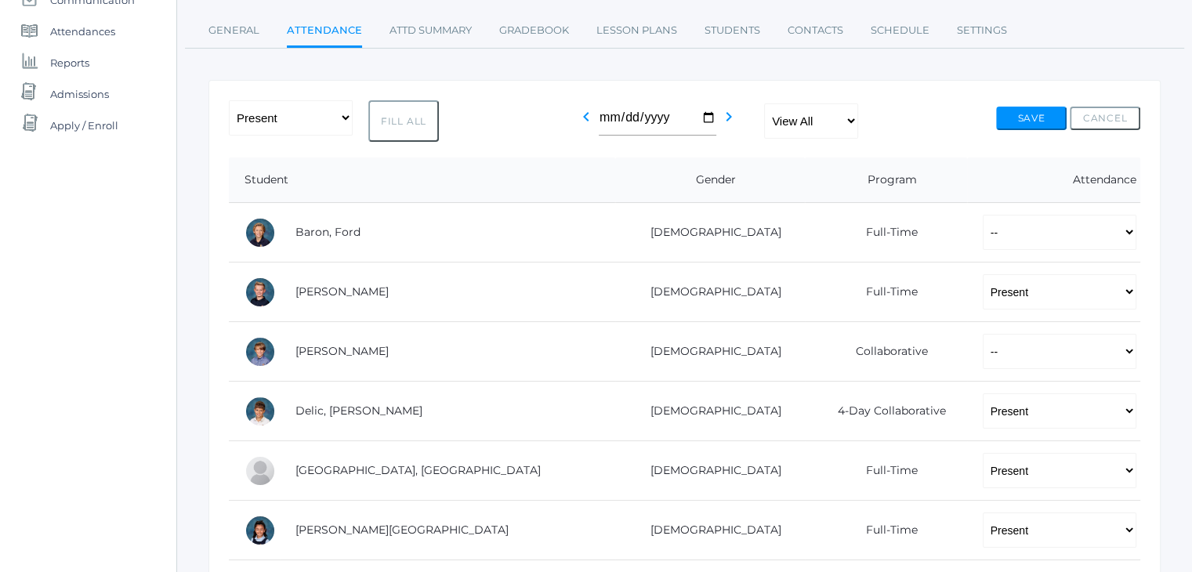
click at [67, 299] on div "icons/ui/navigation/home Created with Sketch. Home icons/user/plain Created wit…" at bounding box center [88, 575] width 176 height 1526
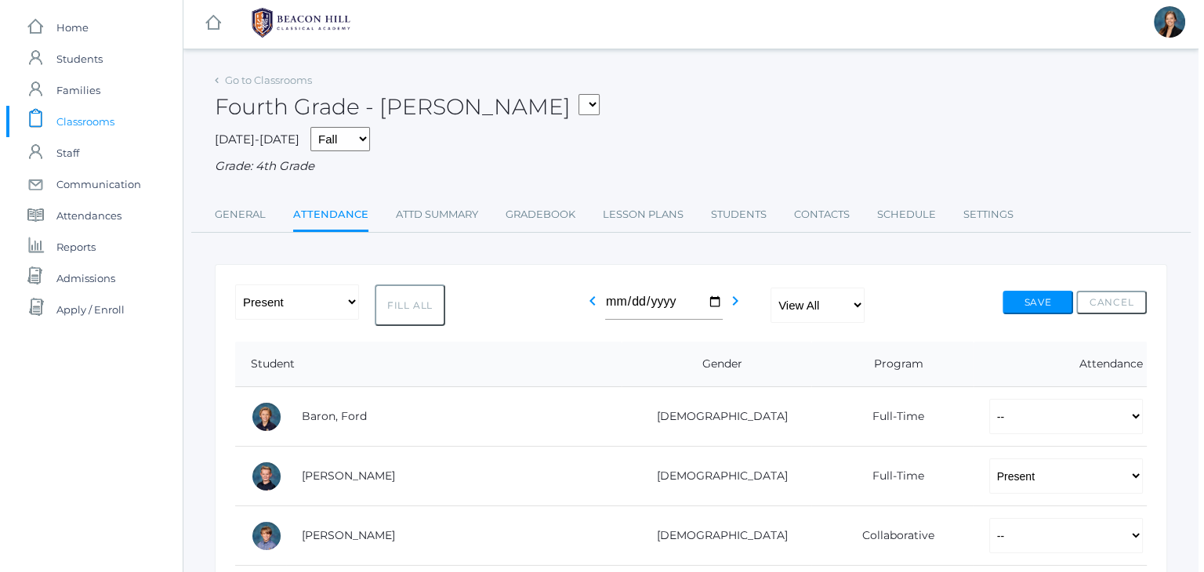
scroll to position [0, 0]
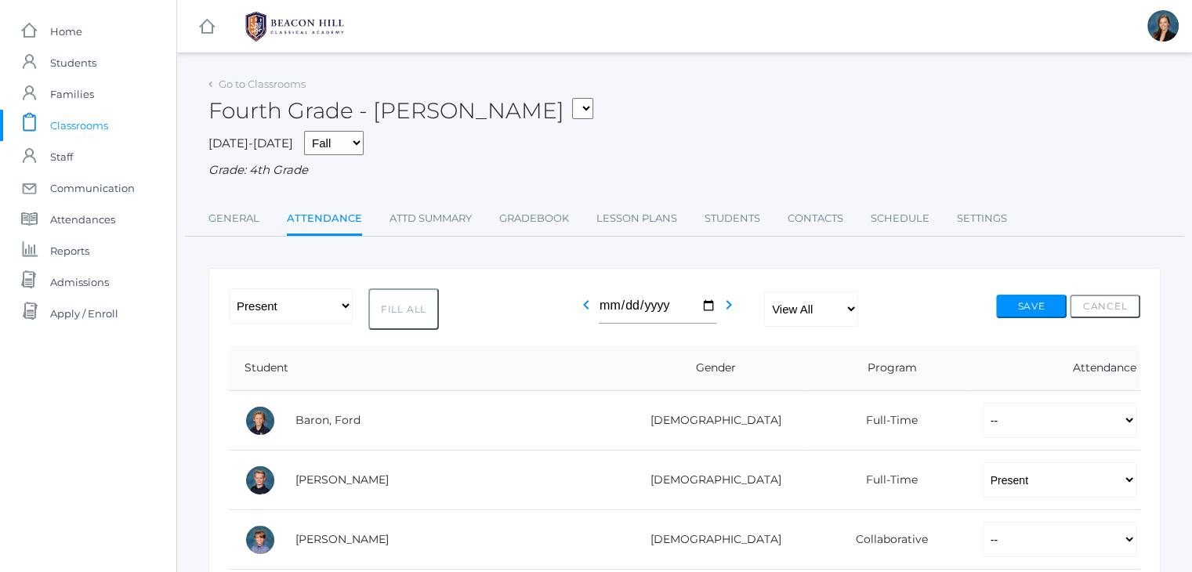
click at [699, 143] on div "2025-2026 Fall Spring Grade: 4th Grade" at bounding box center [685, 155] width 952 height 49
click at [78, 125] on span "Classrooms" at bounding box center [79, 125] width 58 height 31
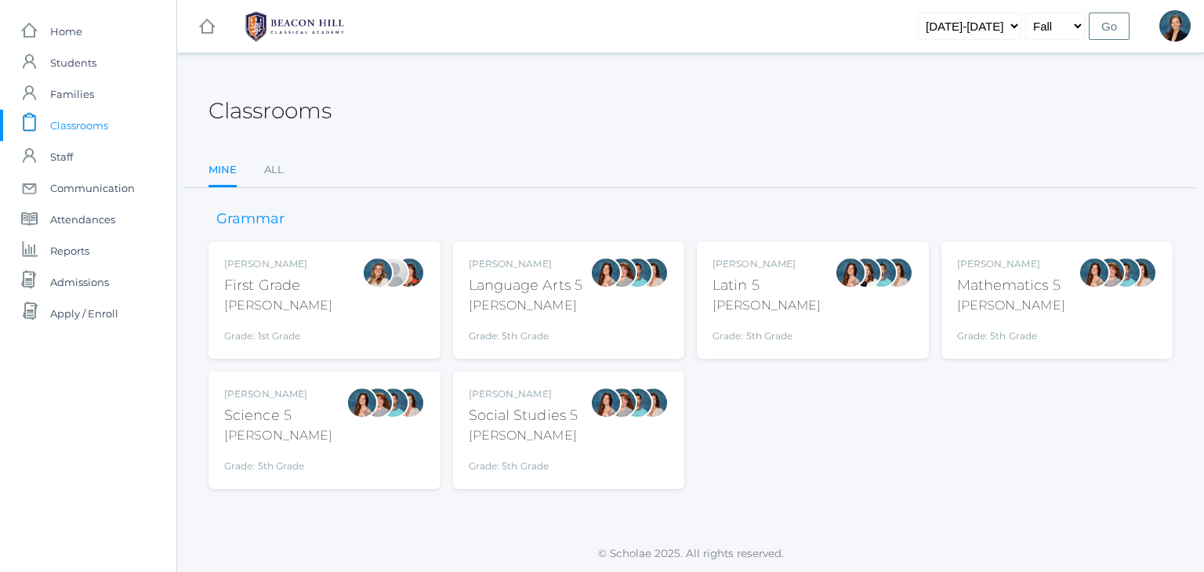
click at [580, 79] on div "Classrooms" at bounding box center [691, 102] width 964 height 58
click at [704, 114] on div "Classrooms" at bounding box center [691, 102] width 964 height 58
click at [64, 61] on span "Students" at bounding box center [73, 62] width 46 height 31
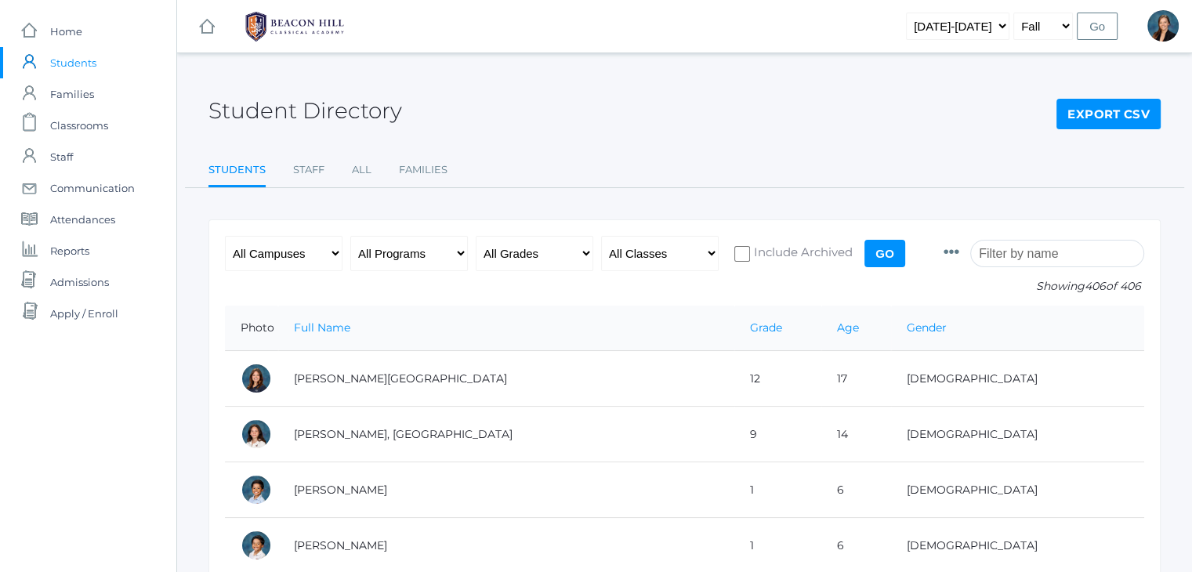
click at [1040, 244] on input "search" at bounding box center [1057, 253] width 174 height 27
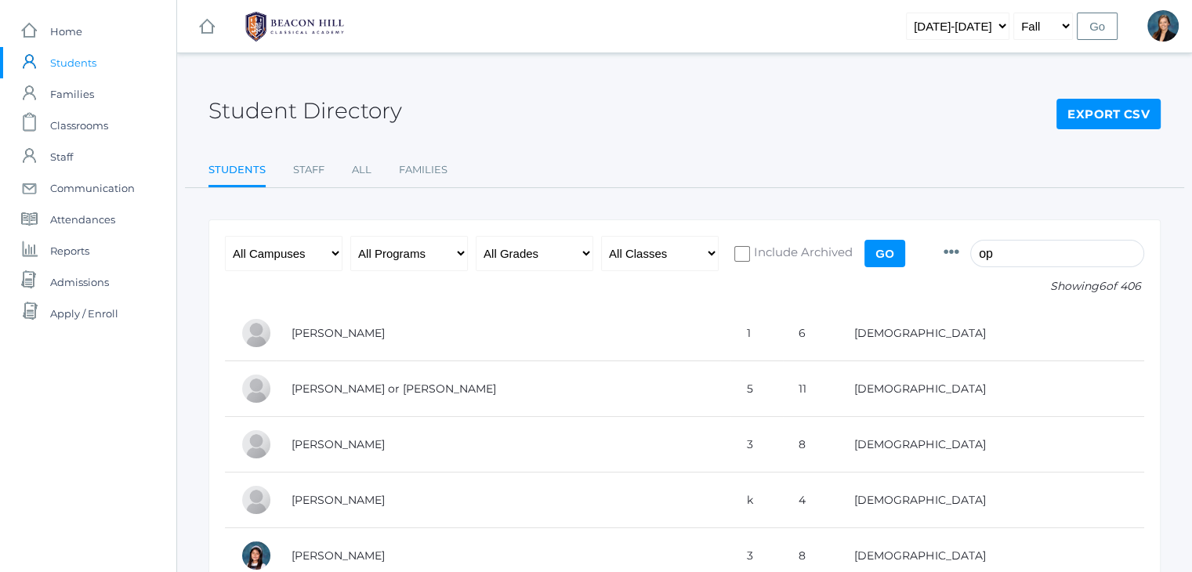
type input "o"
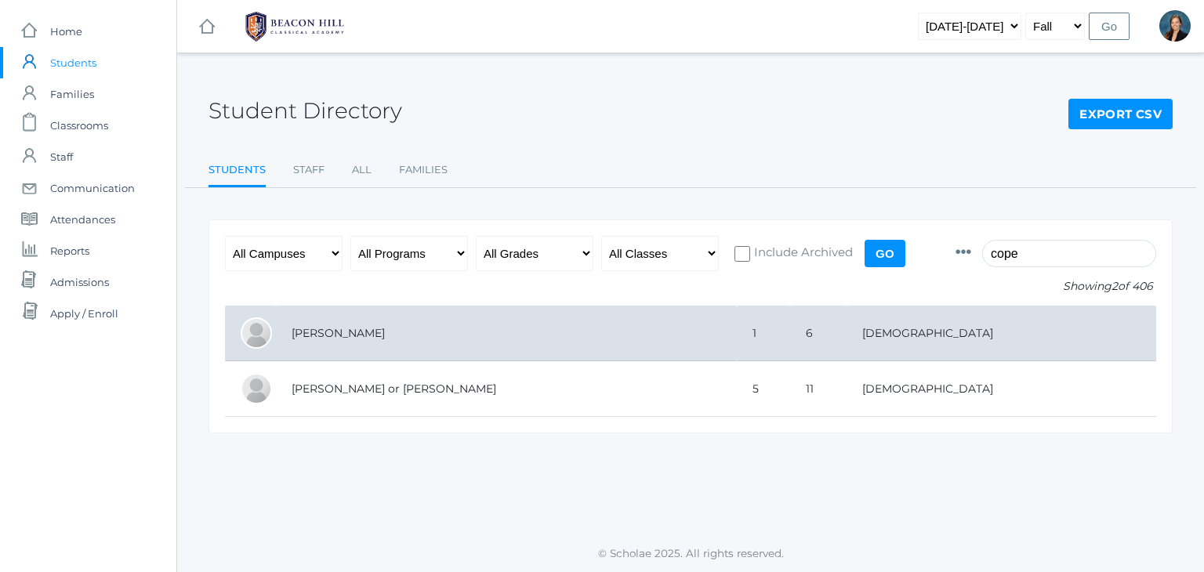
type input "cope"
click at [376, 336] on td "[PERSON_NAME]" at bounding box center [506, 334] width 461 height 56
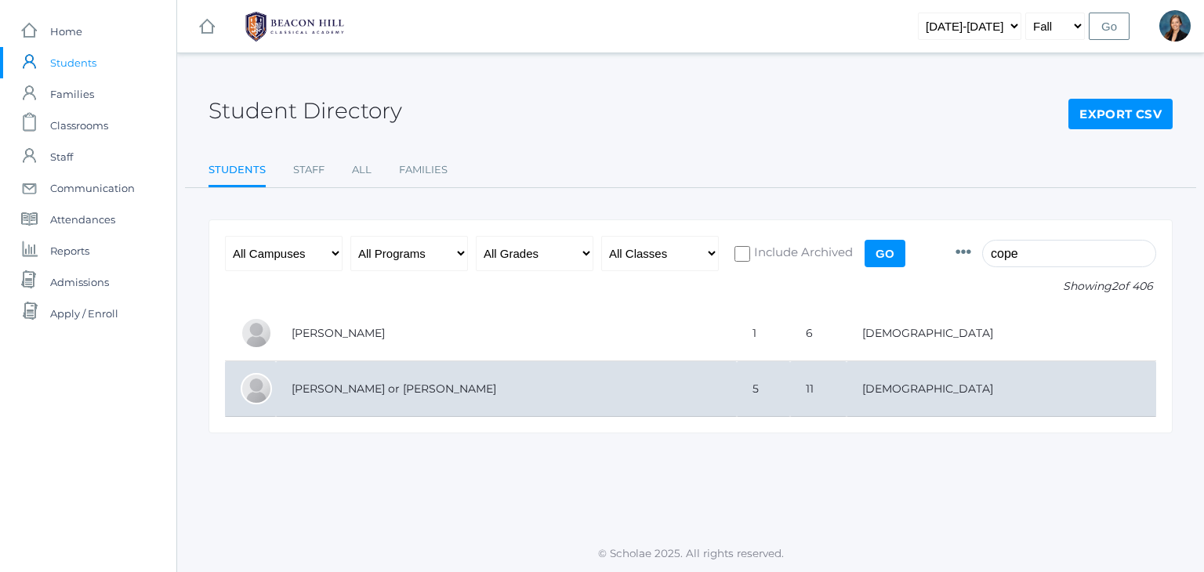
click at [378, 380] on td "[PERSON_NAME] or [PERSON_NAME]" at bounding box center [506, 389] width 461 height 56
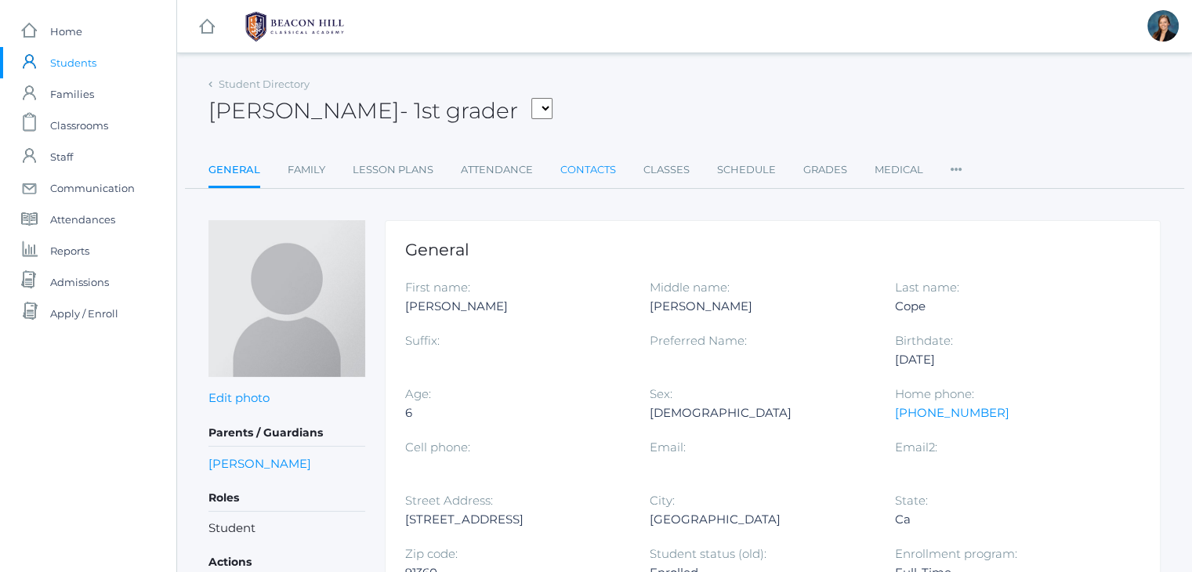
click at [580, 165] on link "Contacts" at bounding box center [589, 169] width 56 height 31
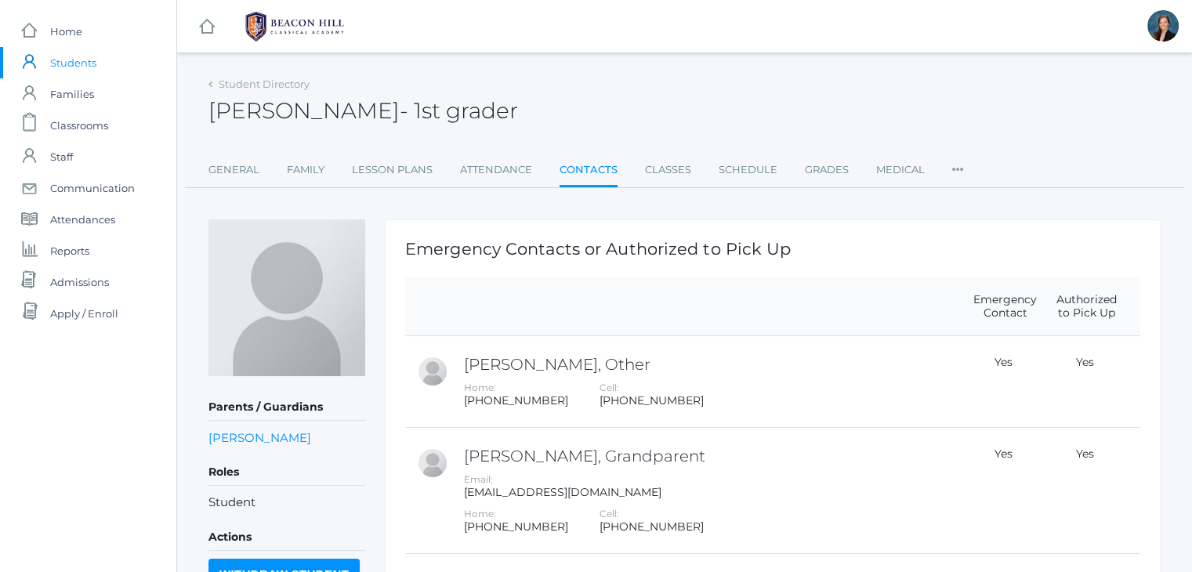
click at [680, 52] on div "icons/ui/navigation/hamburger Created with Sketch. icons/ui/navigation/home Cre…" at bounding box center [684, 26] width 1015 height 53
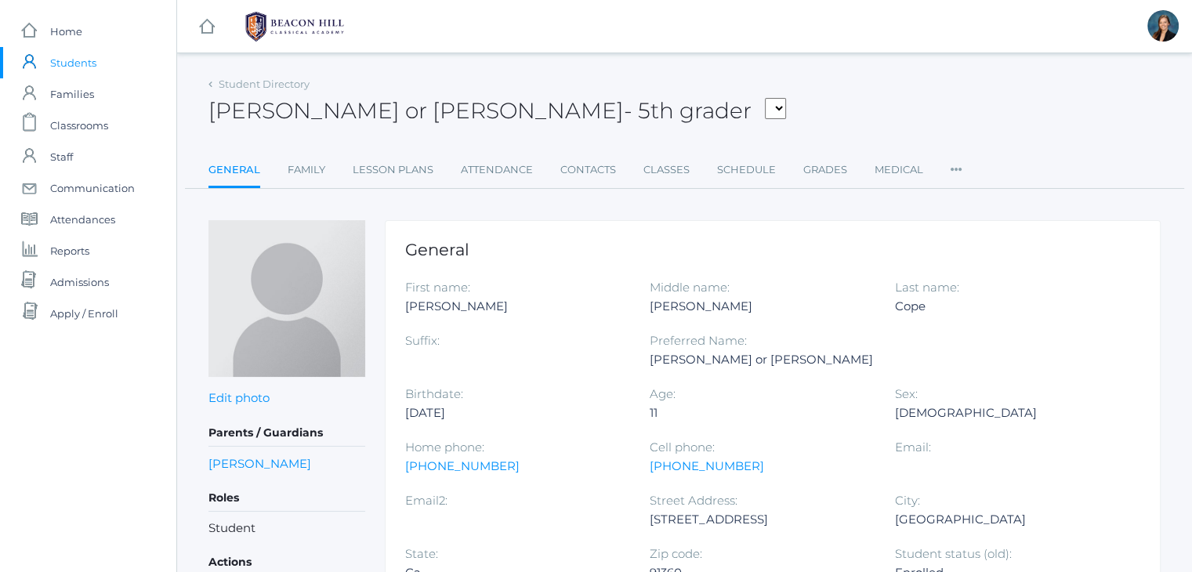
click at [662, 102] on div "[PERSON_NAME] or [PERSON_NAME] - 5th grader [PERSON_NAME], [PERSON_NAME], [PERS…" at bounding box center [685, 102] width 952 height 58
click at [58, 31] on span "Home" at bounding box center [66, 31] width 32 height 31
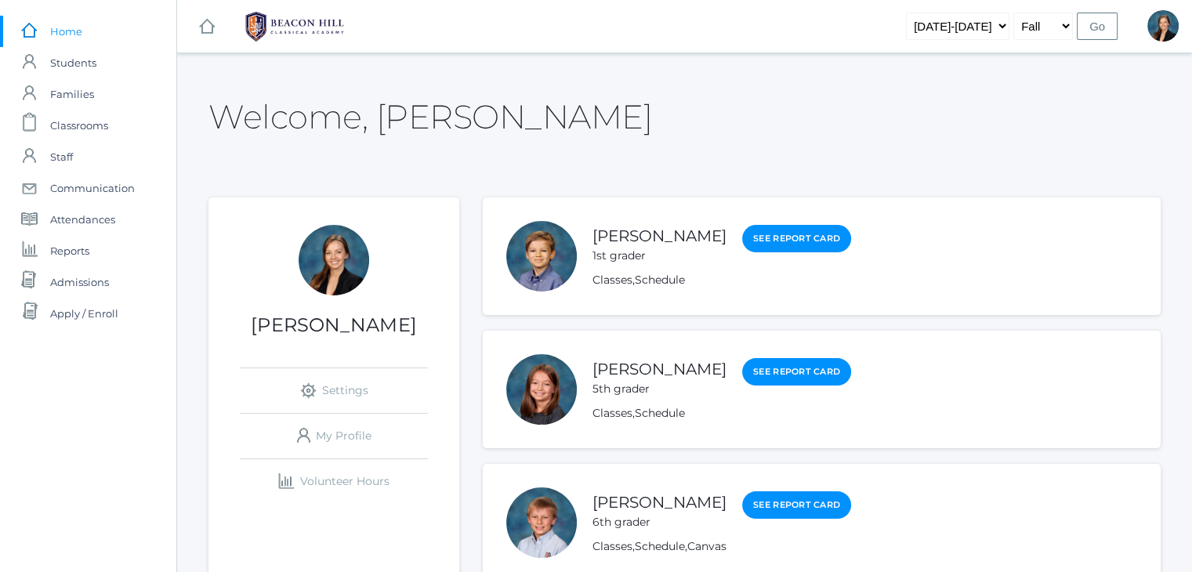
click at [69, 66] on span "Students" at bounding box center [73, 62] width 46 height 31
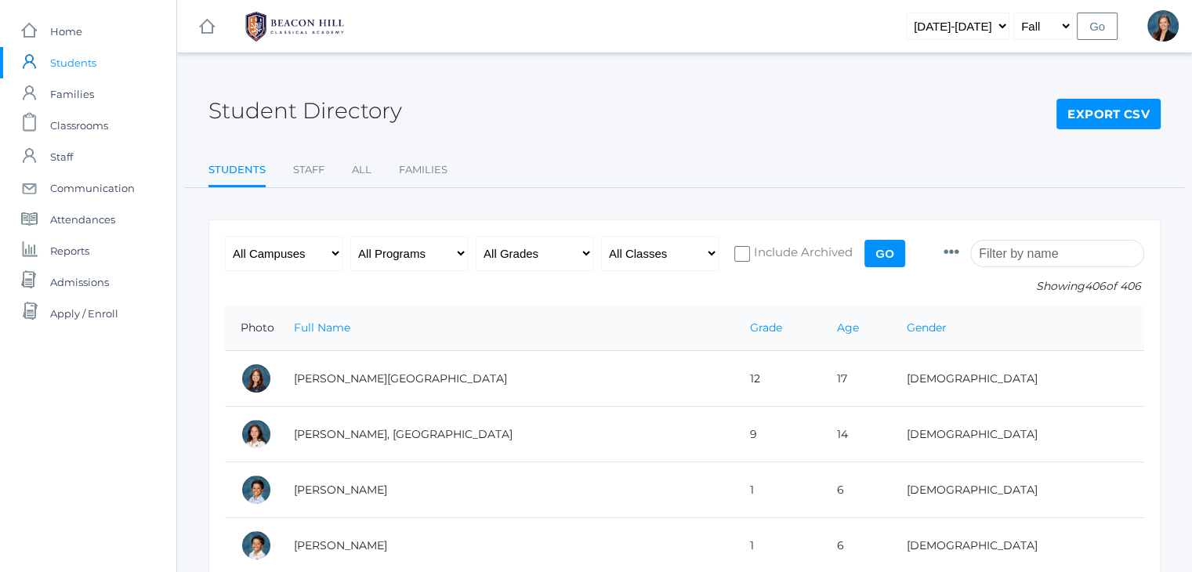
click at [1032, 252] on input "search" at bounding box center [1057, 253] width 174 height 27
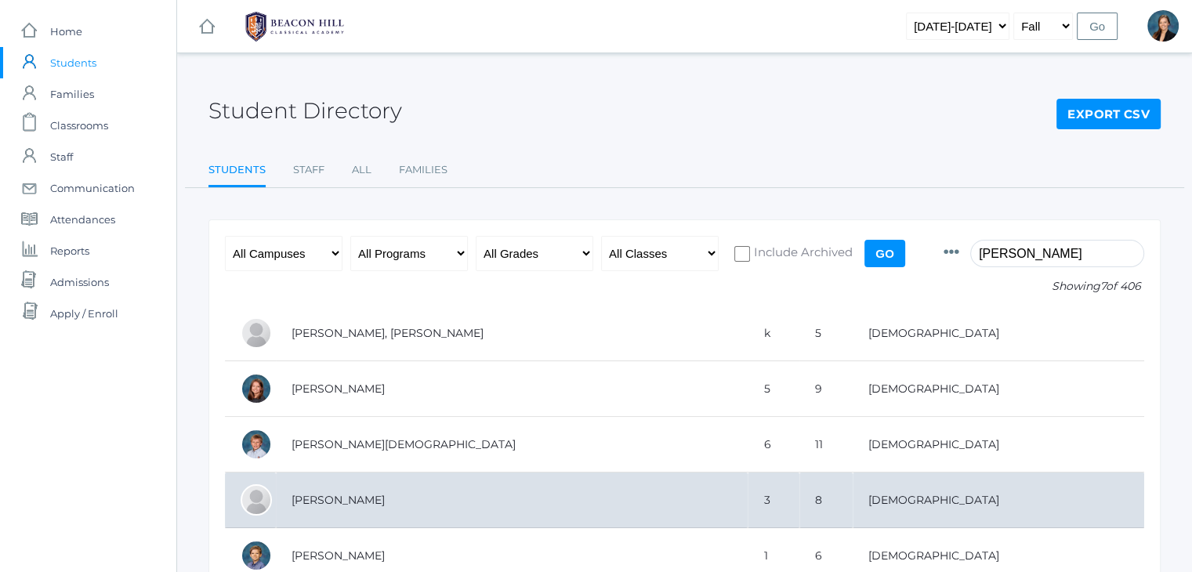
type input "smith"
click at [354, 506] on td "[PERSON_NAME]" at bounding box center [512, 501] width 472 height 56
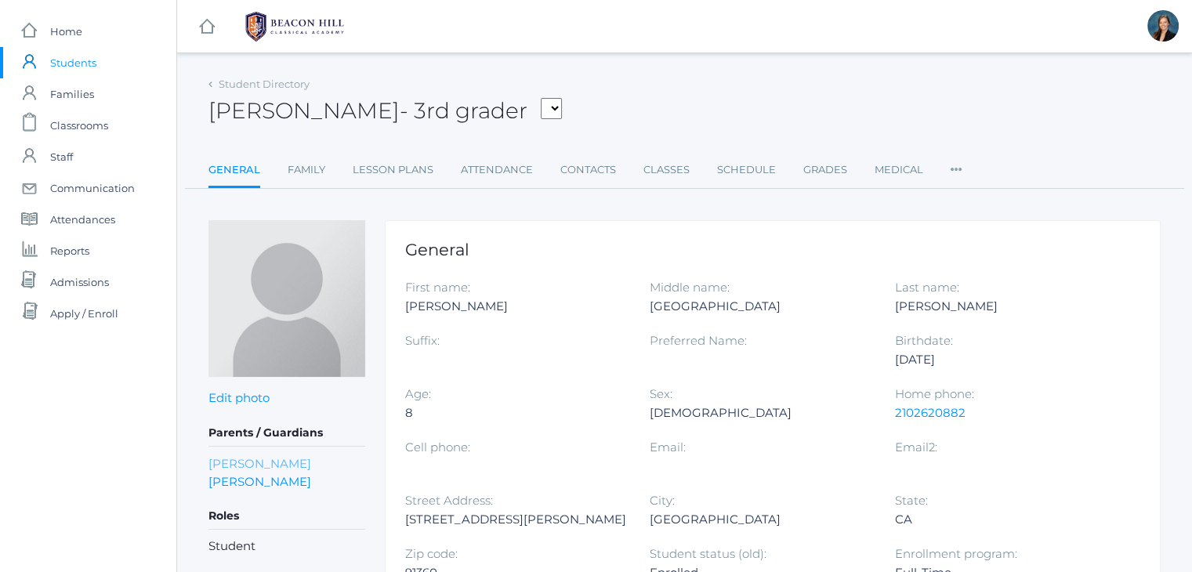
click at [255, 461] on link "[PERSON_NAME]" at bounding box center [260, 464] width 103 height 18
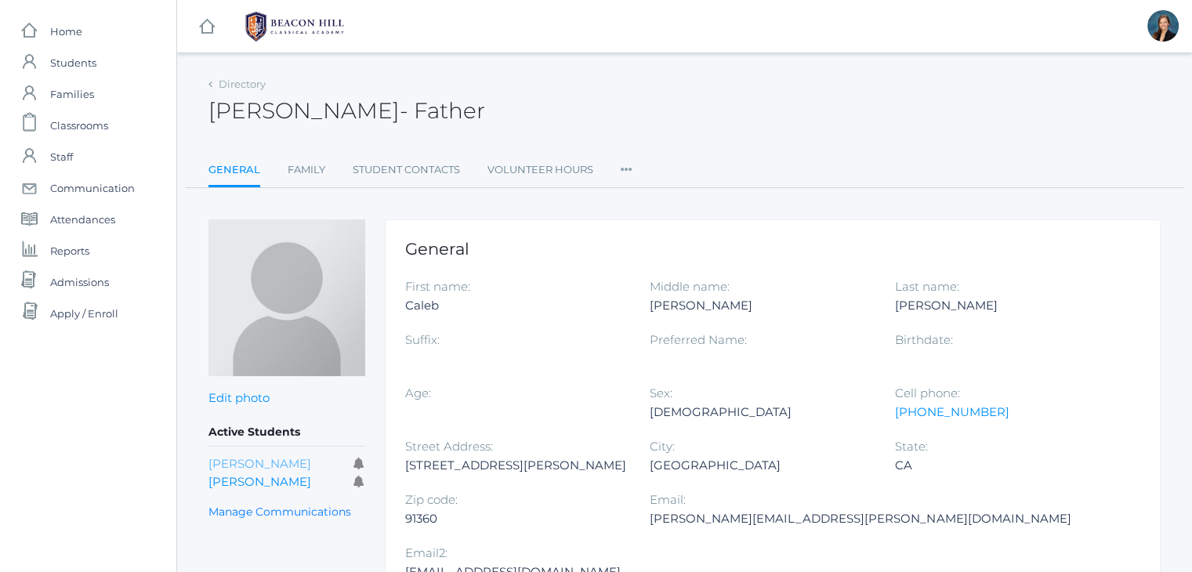
click at [254, 459] on link "[PERSON_NAME]" at bounding box center [260, 463] width 103 height 15
click at [248, 475] on link "[PERSON_NAME]" at bounding box center [260, 481] width 103 height 15
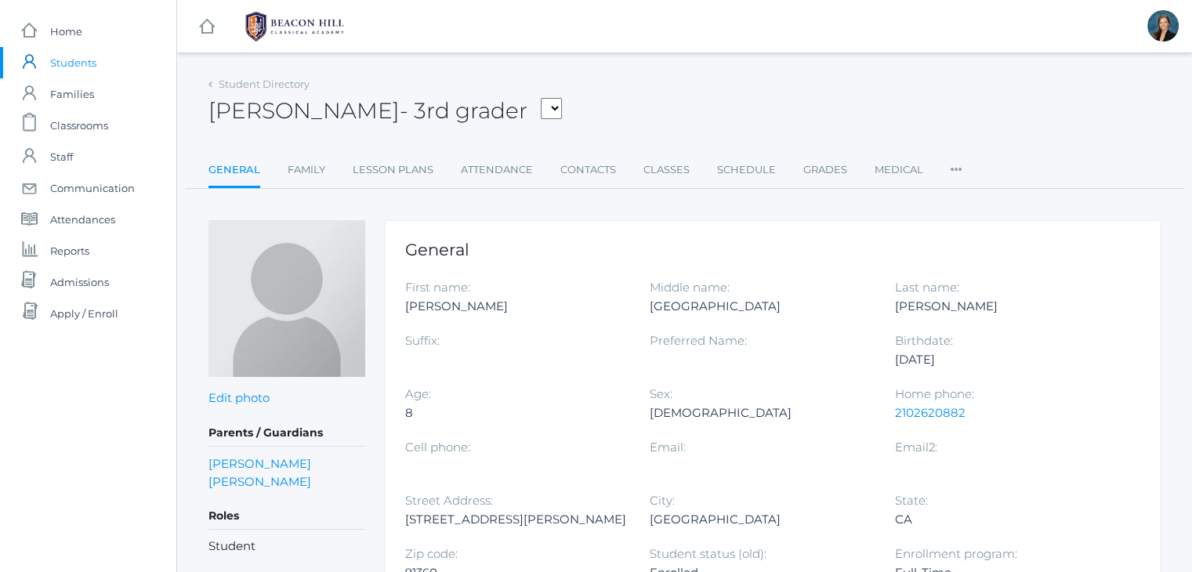
click at [767, 90] on div "[PERSON_NAME] - 3rd grader [PERSON_NAME] [PERSON_NAME], [PERSON_NAME], [PERSON_…" at bounding box center [685, 102] width 952 height 58
click at [70, 38] on span "Home" at bounding box center [66, 31] width 32 height 31
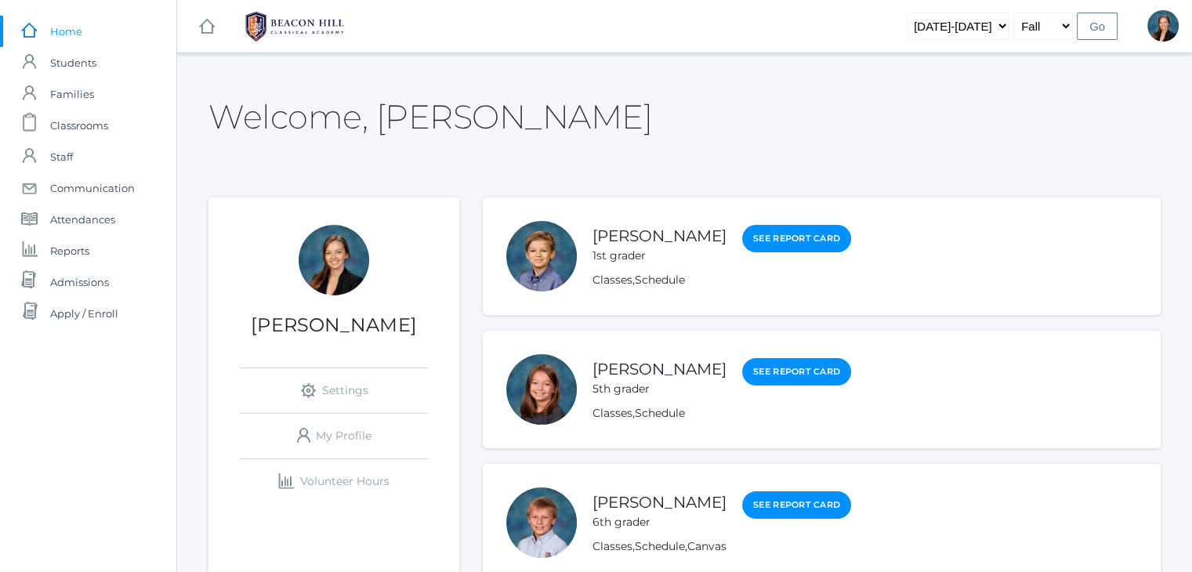
click at [637, 134] on div "Welcome, [PERSON_NAME]" at bounding box center [685, 108] width 952 height 70
click at [71, 70] on span "Students" at bounding box center [73, 62] width 46 height 31
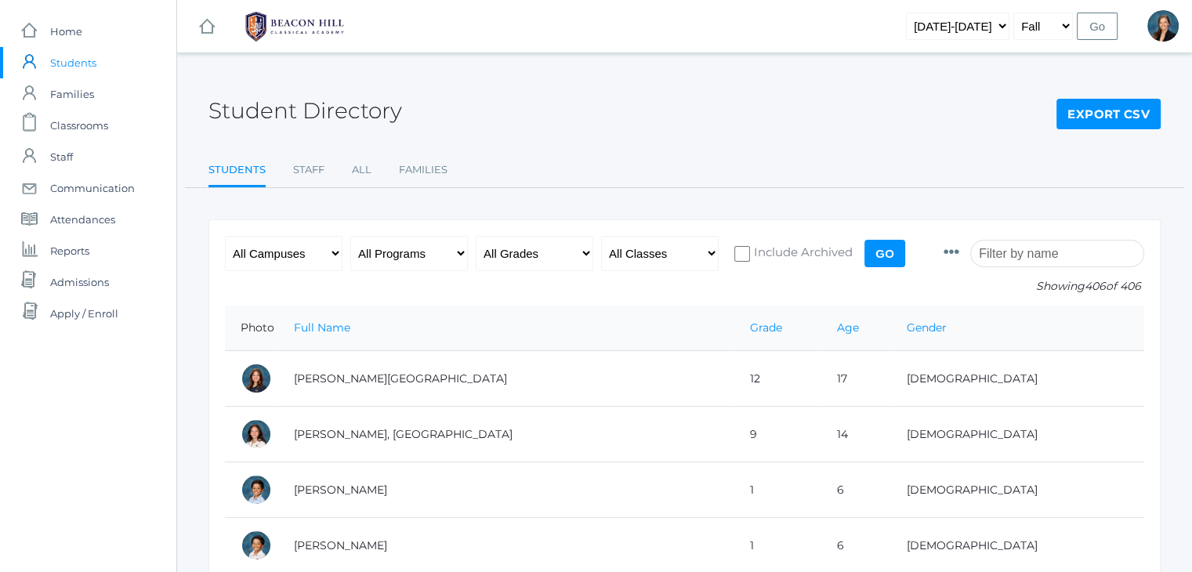
click at [1058, 252] on input "search" at bounding box center [1057, 253] width 174 height 27
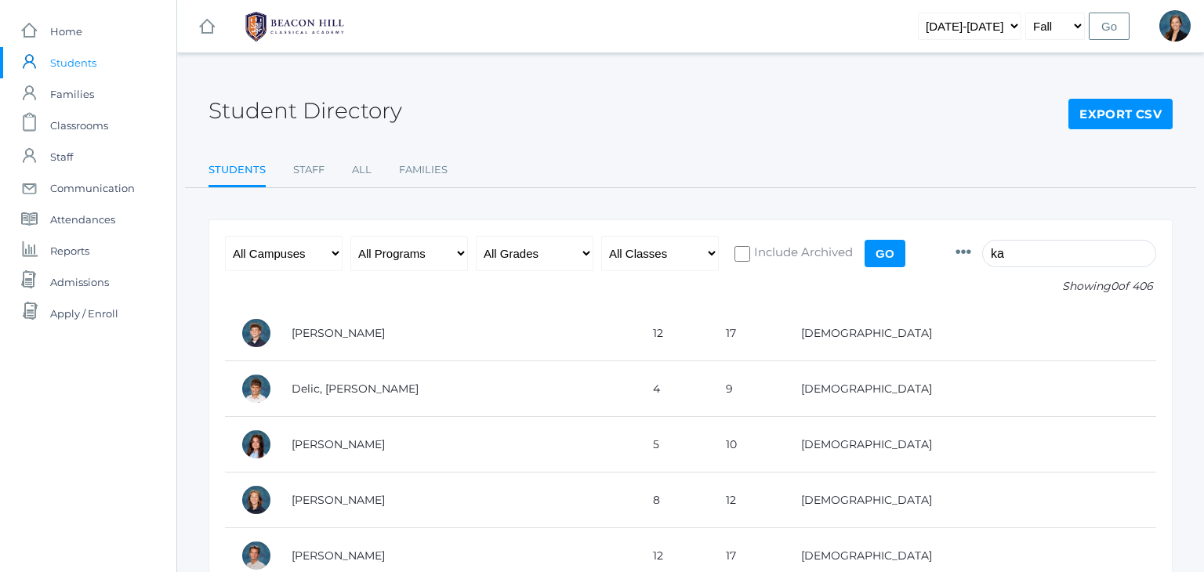
type input "k"
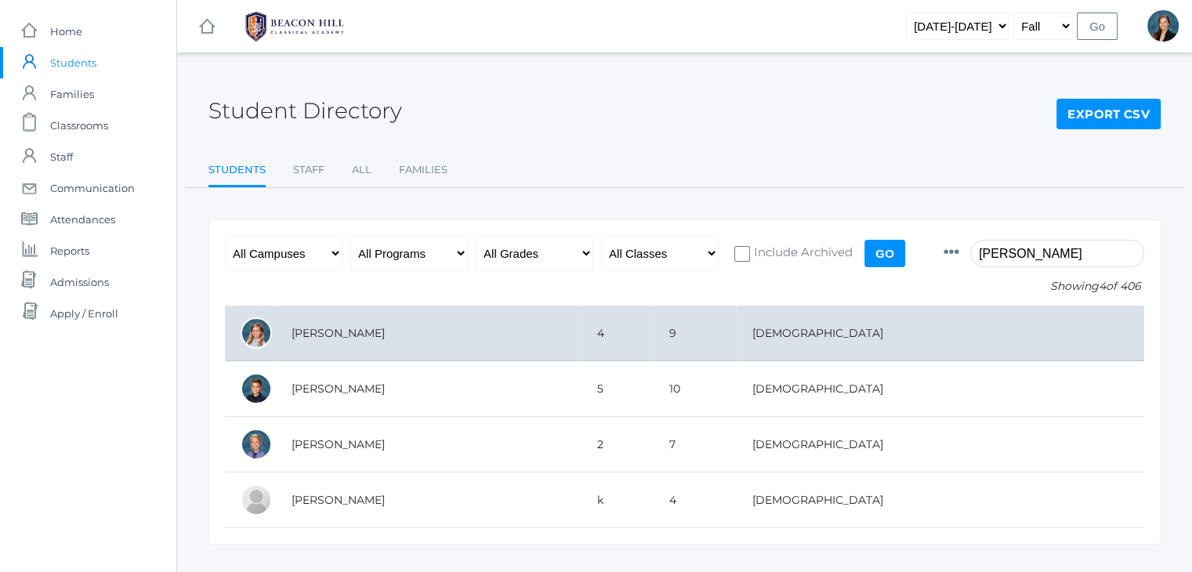
type input "zacharia"
click at [339, 323] on td "[PERSON_NAME]" at bounding box center [429, 334] width 306 height 56
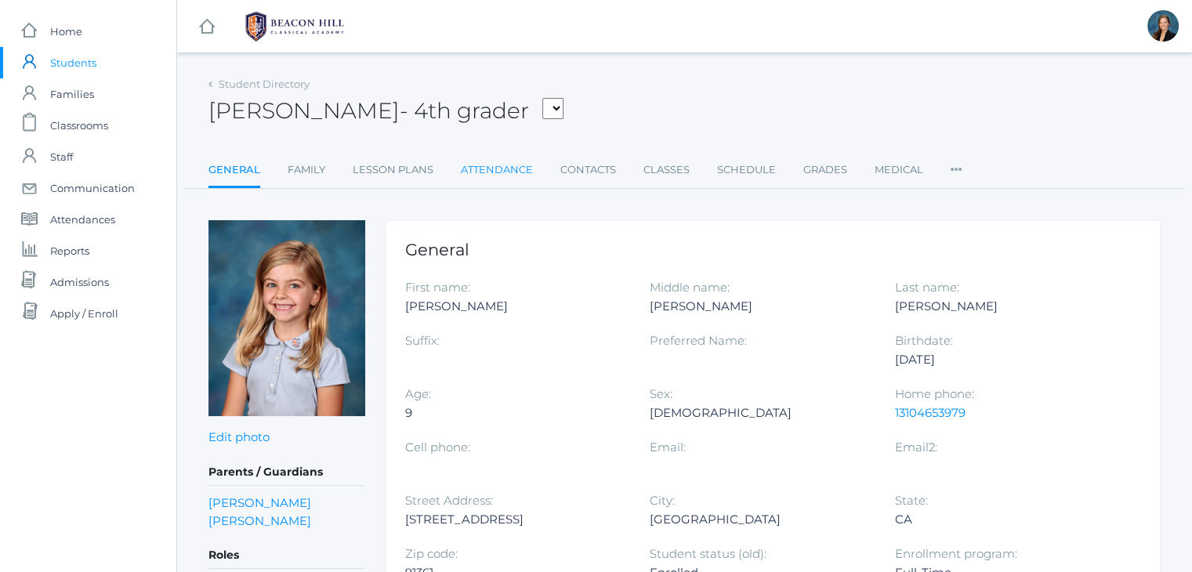
click at [510, 170] on link "Attendance" at bounding box center [497, 169] width 72 height 31
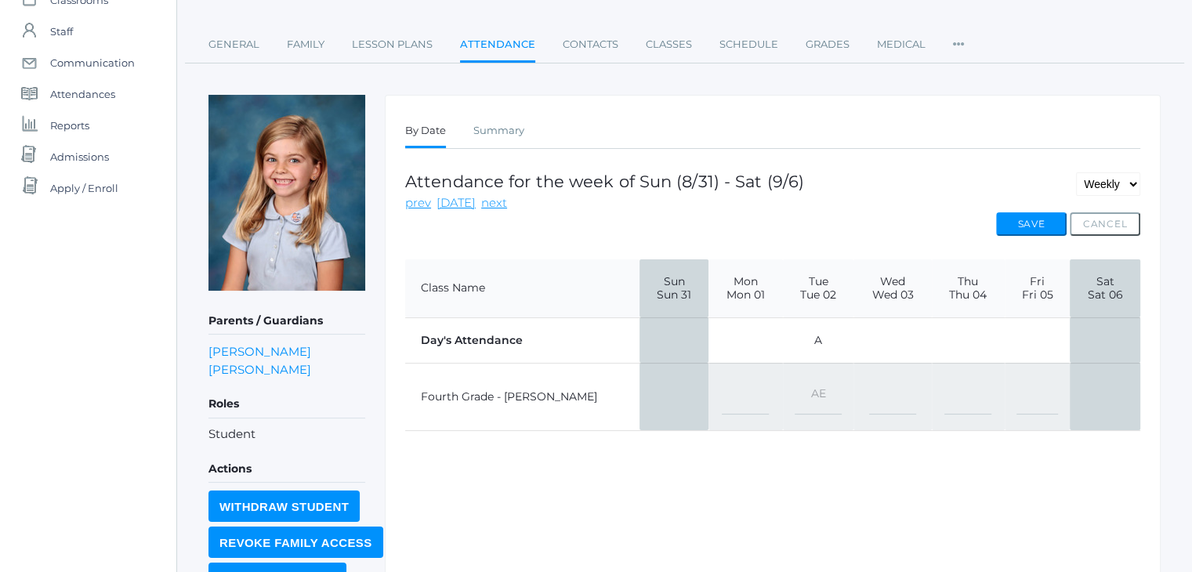
scroll to position [157, 0]
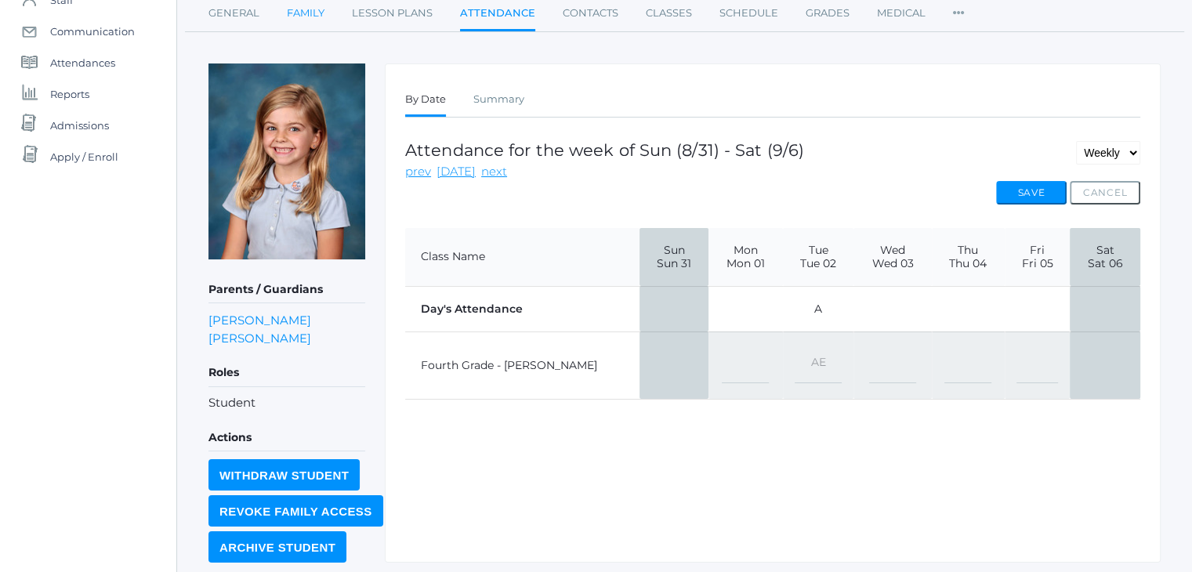
click at [308, 16] on link "Family" at bounding box center [306, 13] width 38 height 31
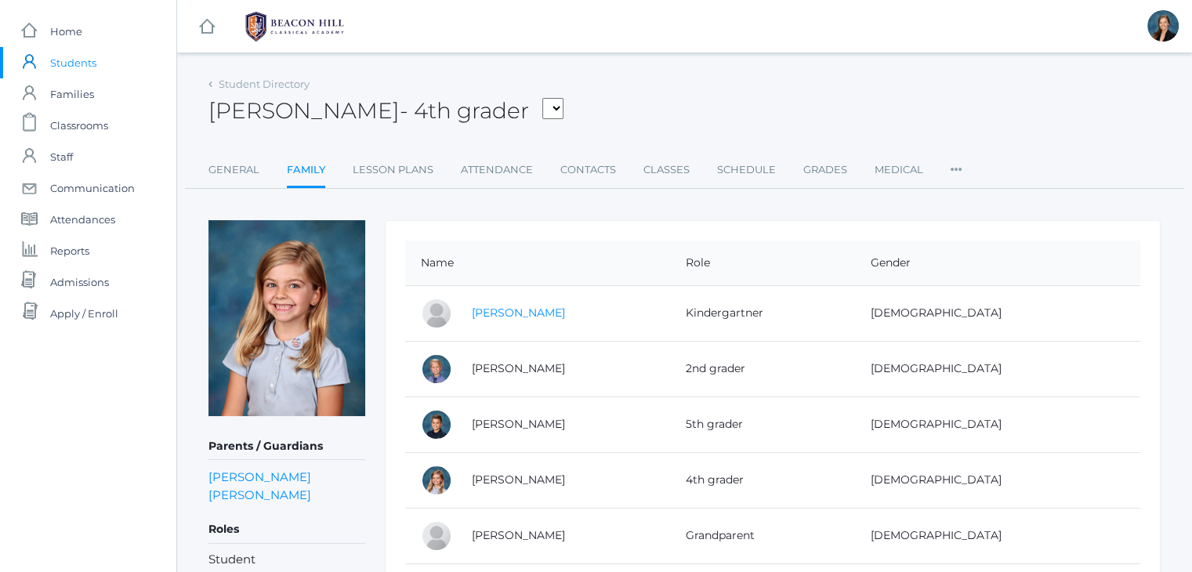
click at [511, 314] on link "Elias Zacharia" at bounding box center [518, 313] width 93 height 14
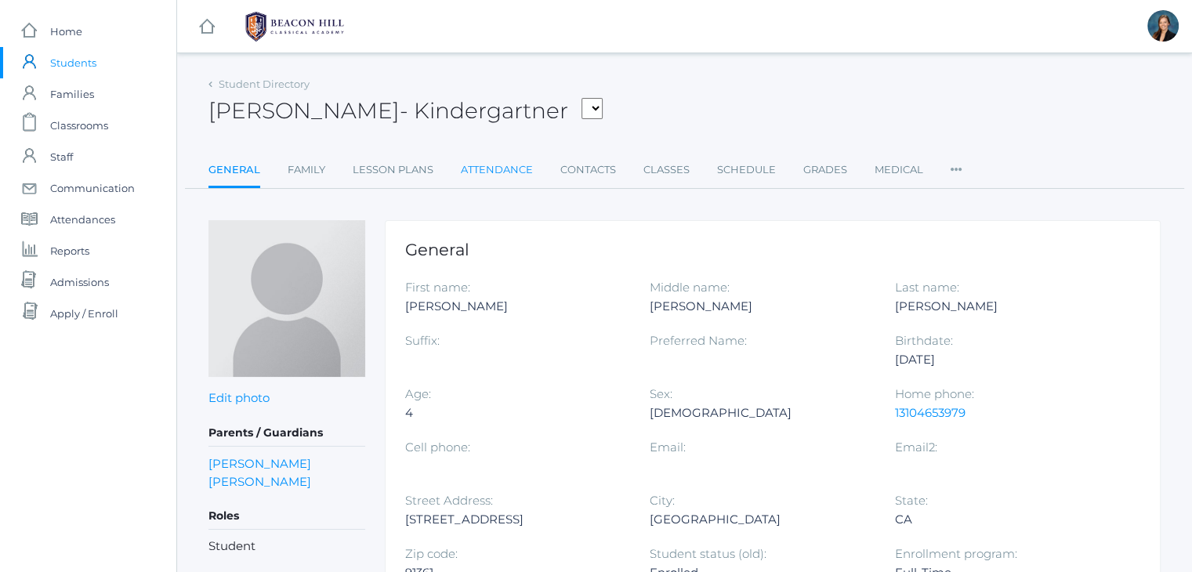
click at [488, 162] on link "Attendance" at bounding box center [497, 169] width 72 height 31
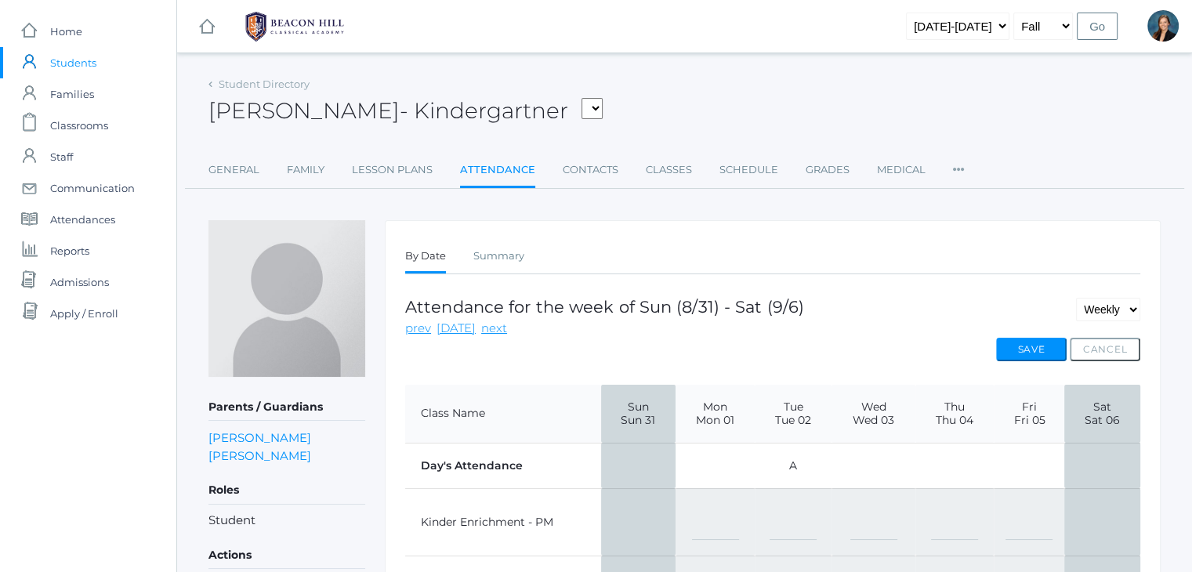
click at [793, 461] on td "A" at bounding box center [793, 465] width 77 height 45
click at [793, 529] on select "-- Present Present-At-Home Tardy Excused Tardy Unexcused Absent Excused Absent …" at bounding box center [793, 522] width 47 height 35
select select "PH"
click at [837, 198] on div "Student Directory Elias Zacharia - Kindergartner Bair, Charlotte Bell, Jordan B…" at bounding box center [685, 377] width 952 height 608
click at [1111, 342] on button "Cancel" at bounding box center [1105, 350] width 71 height 24
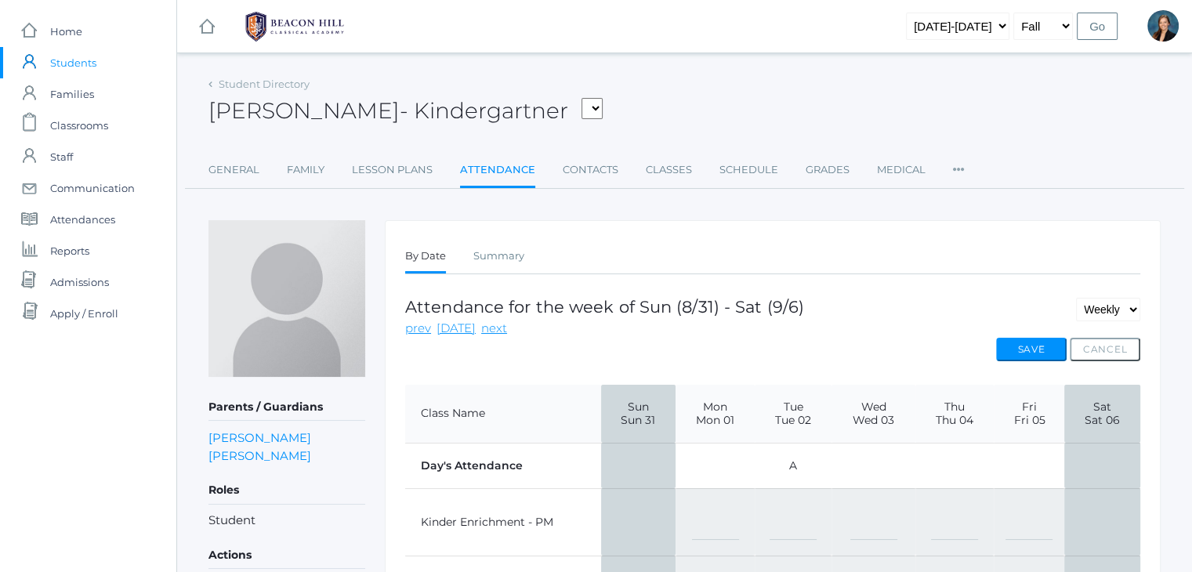
click at [791, 66] on div "icons/ui/navigation/hamburger Created with Sketch. icons/ui/navigation/home Cre…" at bounding box center [684, 368] width 1016 height 737
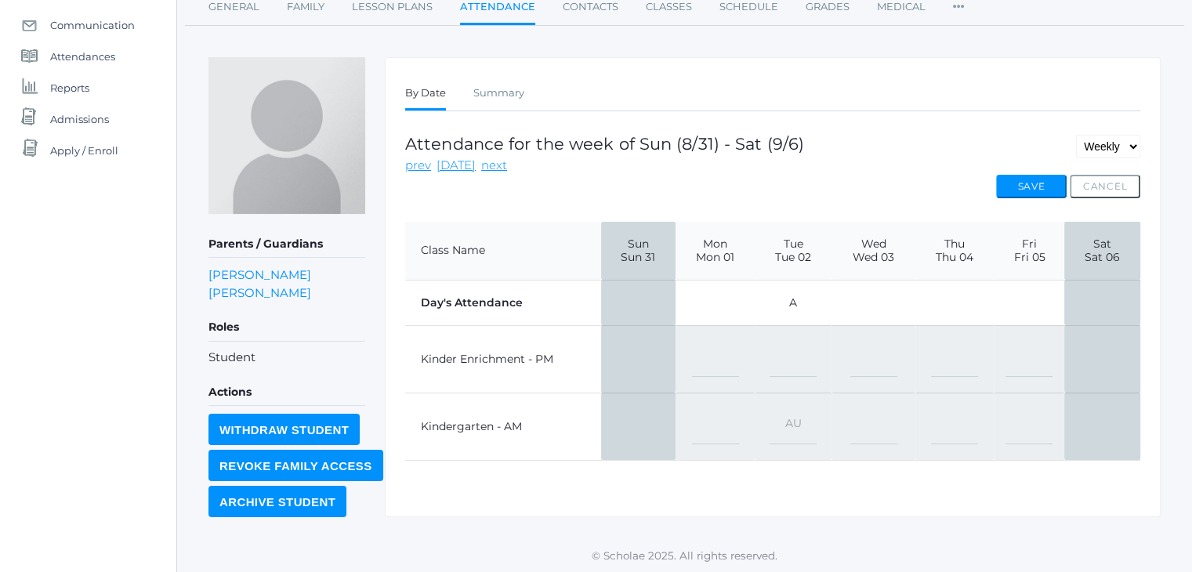
scroll to position [164, 0]
click at [303, 13] on link "Family" at bounding box center [306, 6] width 38 height 31
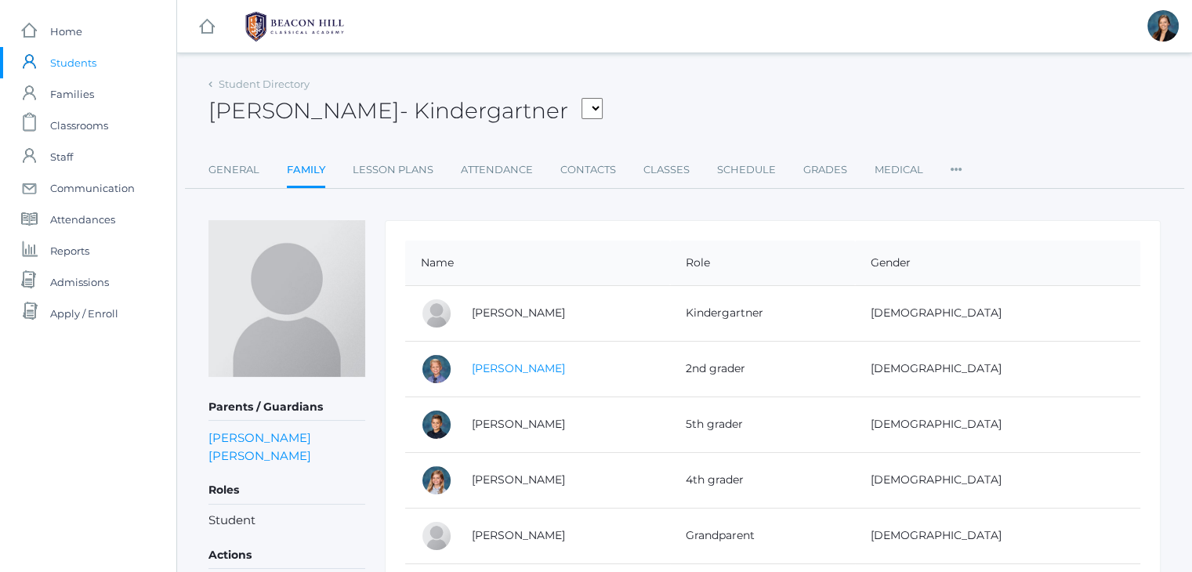
click at [528, 368] on link "Esa Zacharia" at bounding box center [518, 368] width 93 height 14
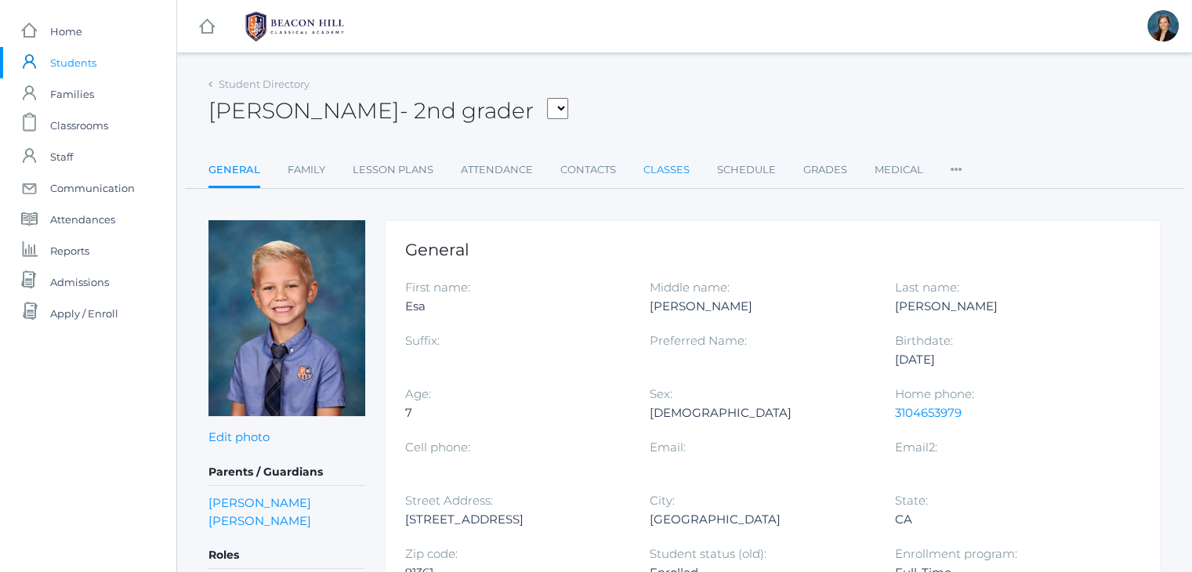
click at [666, 169] on link "Classes" at bounding box center [667, 169] width 46 height 31
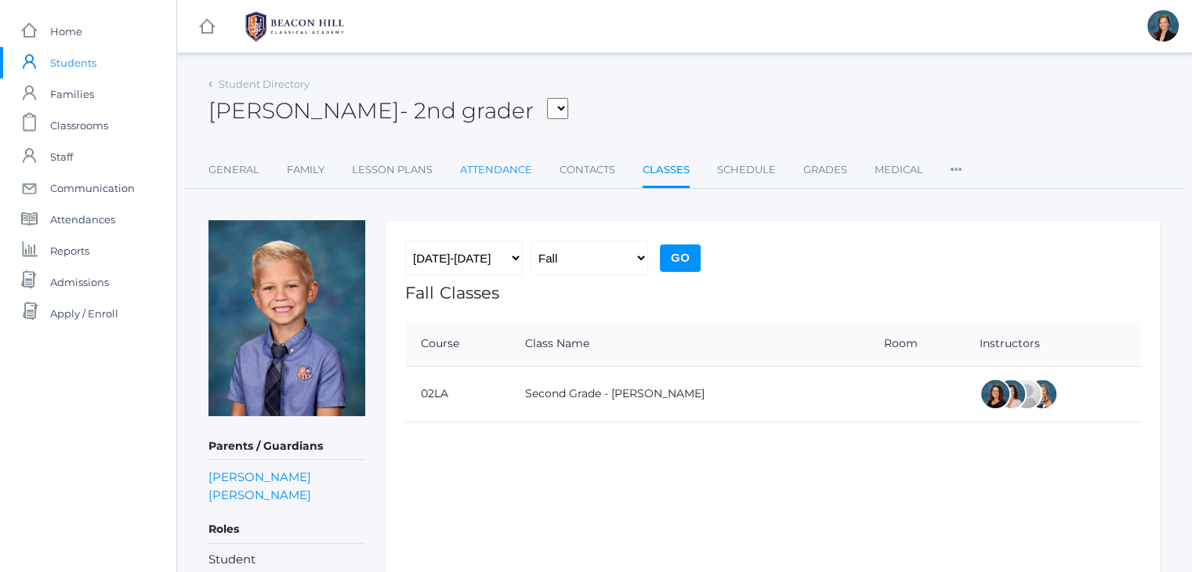
click at [499, 163] on link "Attendance" at bounding box center [496, 169] width 72 height 31
click at [307, 171] on link "Family" at bounding box center [306, 169] width 38 height 31
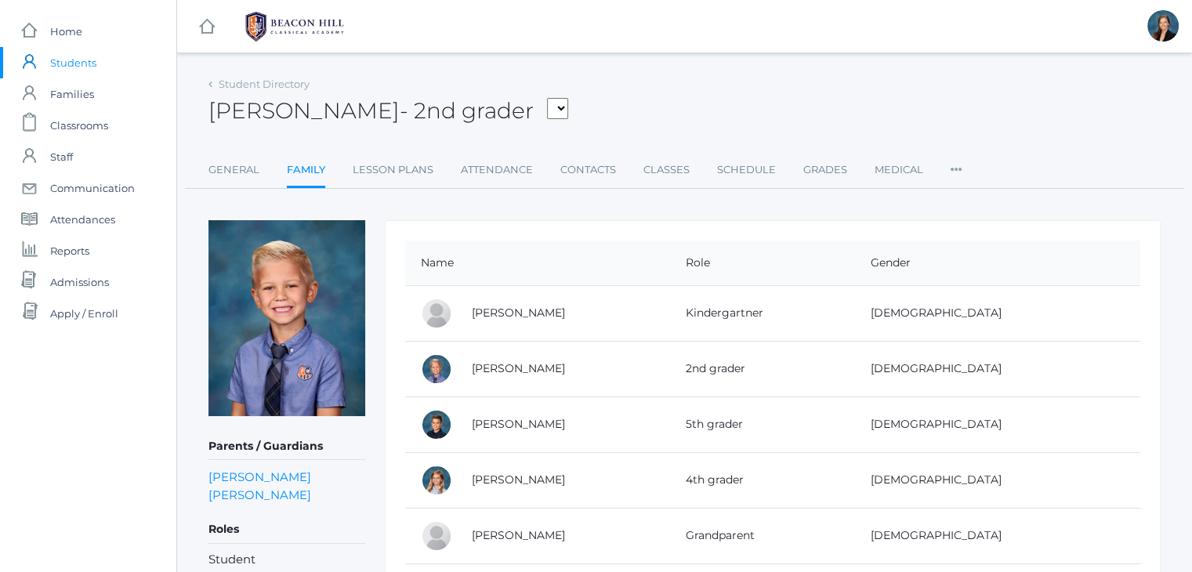
click at [684, 73] on div "Esa Zacharia - 2nd grader Adams, Jack Albanese, Elle Benson, Alexandra Bigley, …" at bounding box center [685, 102] width 952 height 58
click at [690, 86] on div "Esa Zacharia - 2nd grader Adams, Jack Albanese, Elle Benson, Alexandra Bigley, …" at bounding box center [685, 102] width 952 height 58
click at [591, 98] on div "Esa Zacharia - 2nd grader Adams, Jack Albanese, Elle Benson, Alexandra Bigley, …" at bounding box center [685, 102] width 952 height 58
click at [510, 314] on link "Elias Zacharia" at bounding box center [518, 313] width 93 height 14
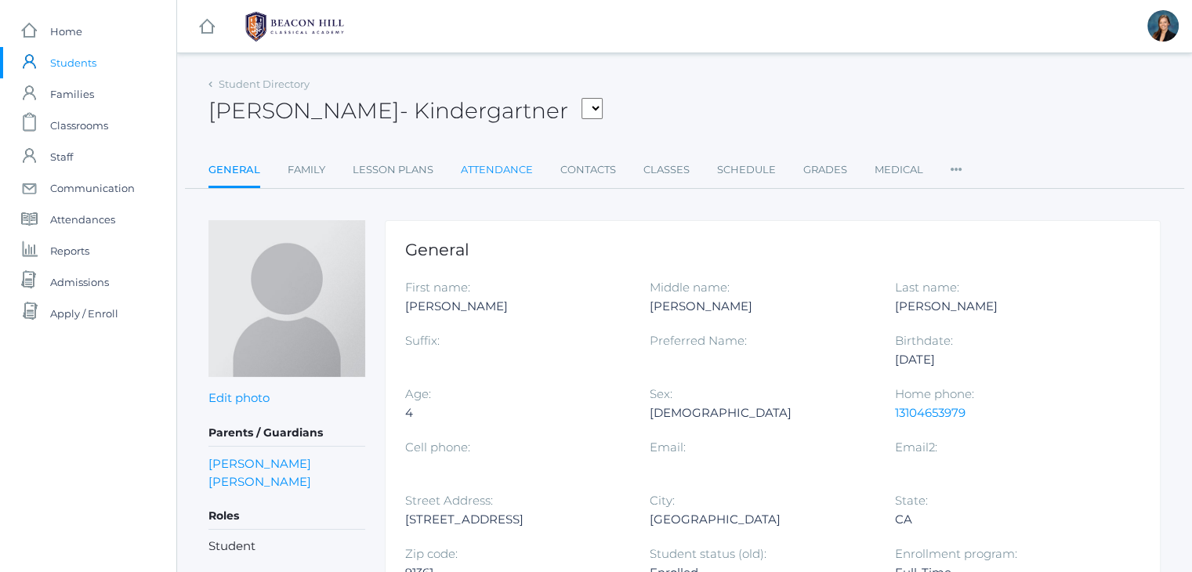
click at [495, 171] on link "Attendance" at bounding box center [497, 169] width 72 height 31
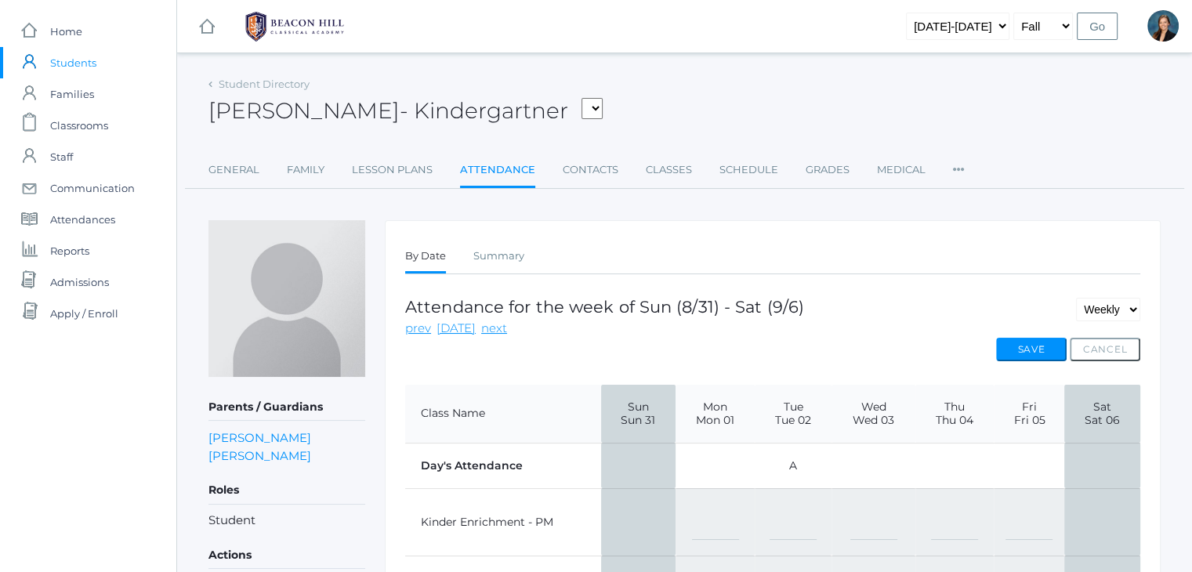
click at [709, 57] on div "icons/ui/navigation/hamburger Created with Sketch. icons/ui/navigation/home Cre…" at bounding box center [684, 368] width 1016 height 737
click at [84, 60] on span "Students" at bounding box center [73, 62] width 46 height 31
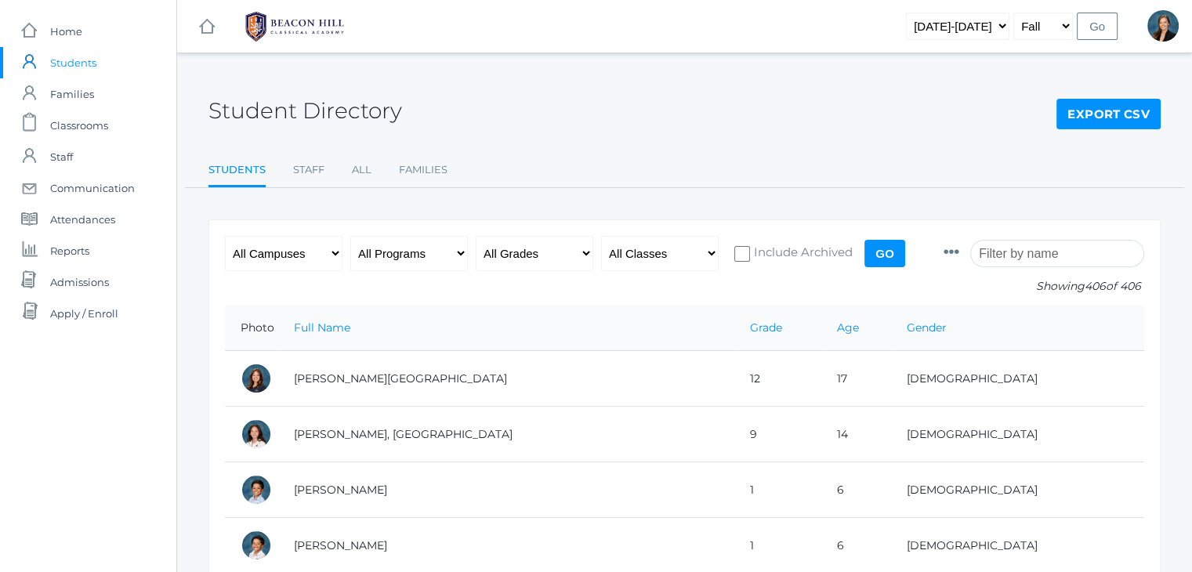
click at [1004, 257] on input "search" at bounding box center [1057, 253] width 174 height 27
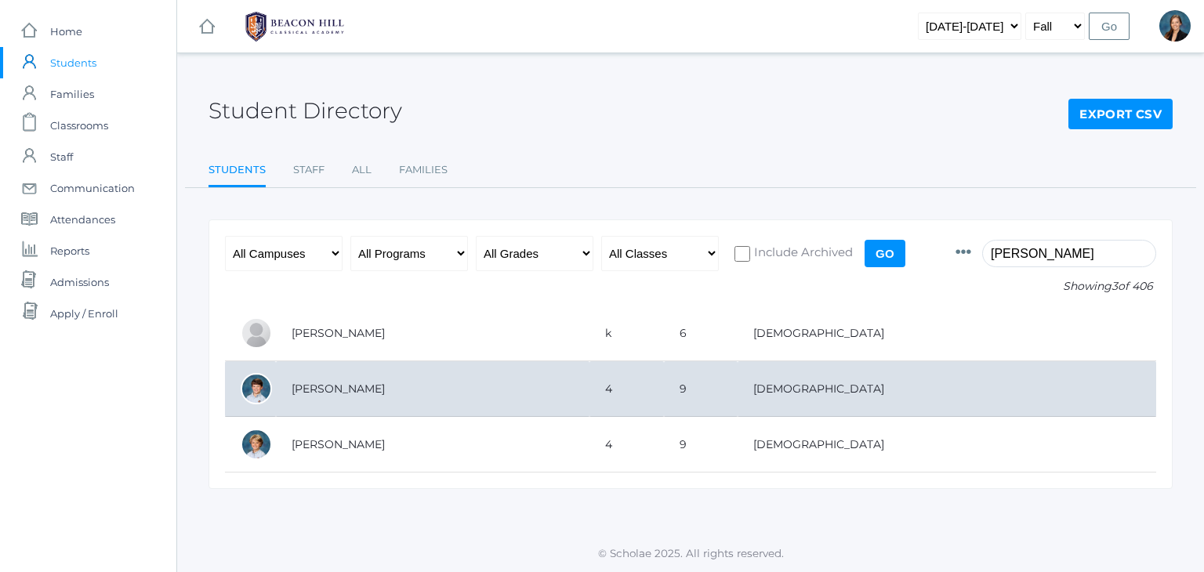
type input "william"
click at [410, 379] on td "Hibbard, William" at bounding box center [433, 389] width 314 height 56
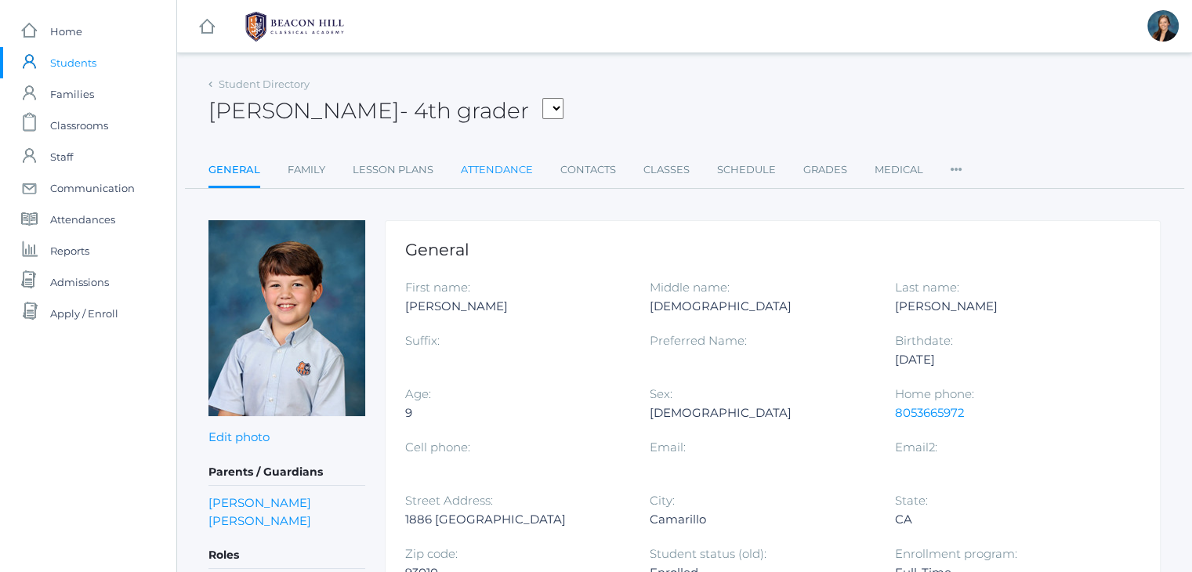
click at [514, 167] on link "Attendance" at bounding box center [497, 169] width 72 height 31
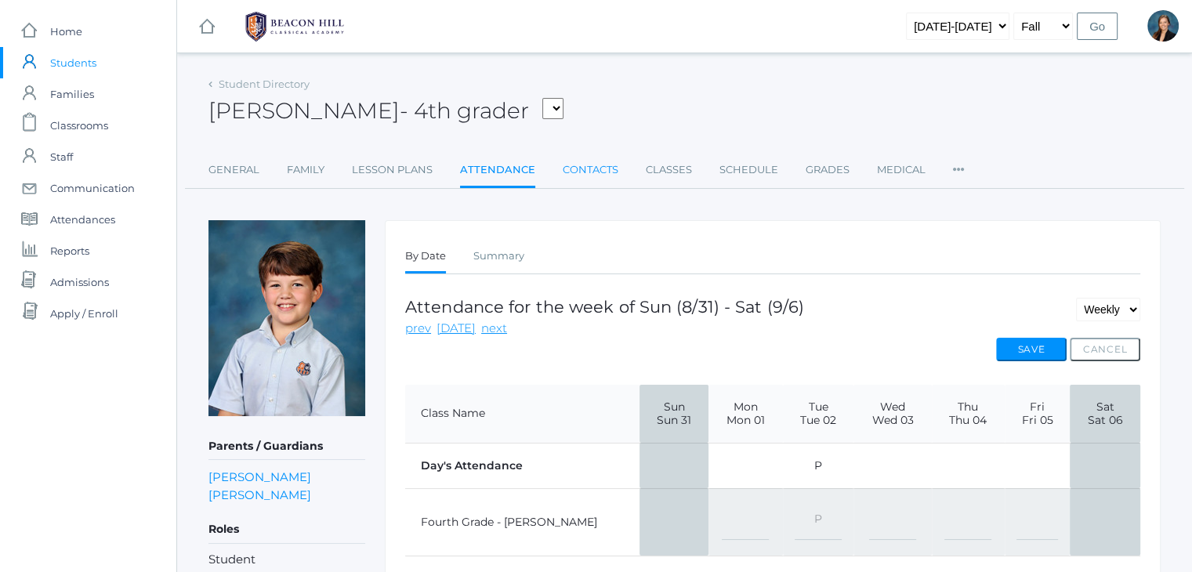
click at [564, 168] on link "Contacts" at bounding box center [591, 169] width 56 height 31
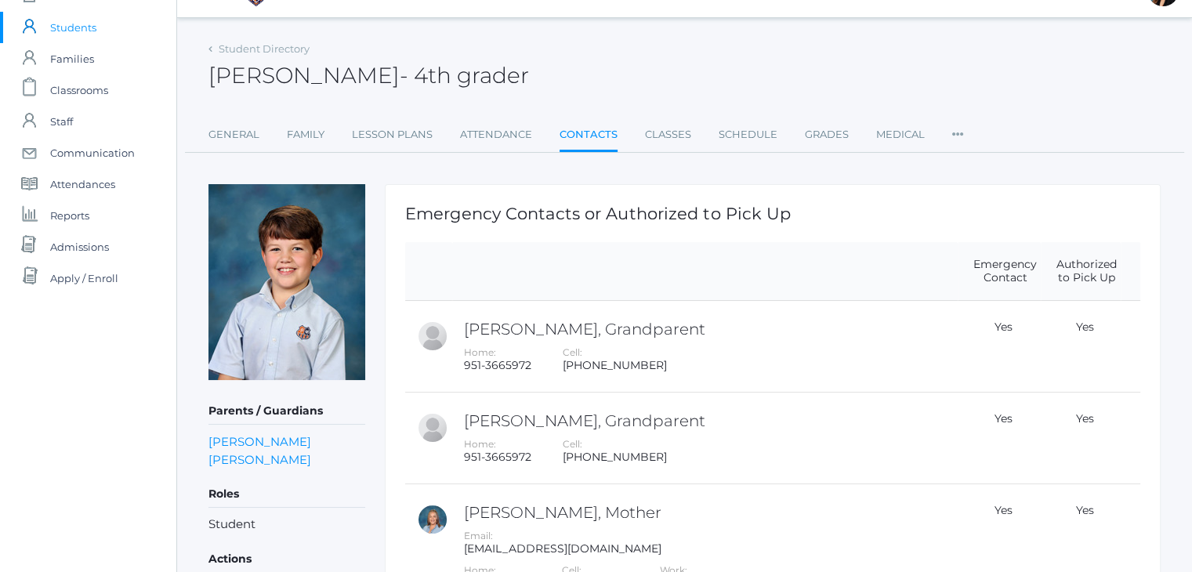
scroll to position [326, 0]
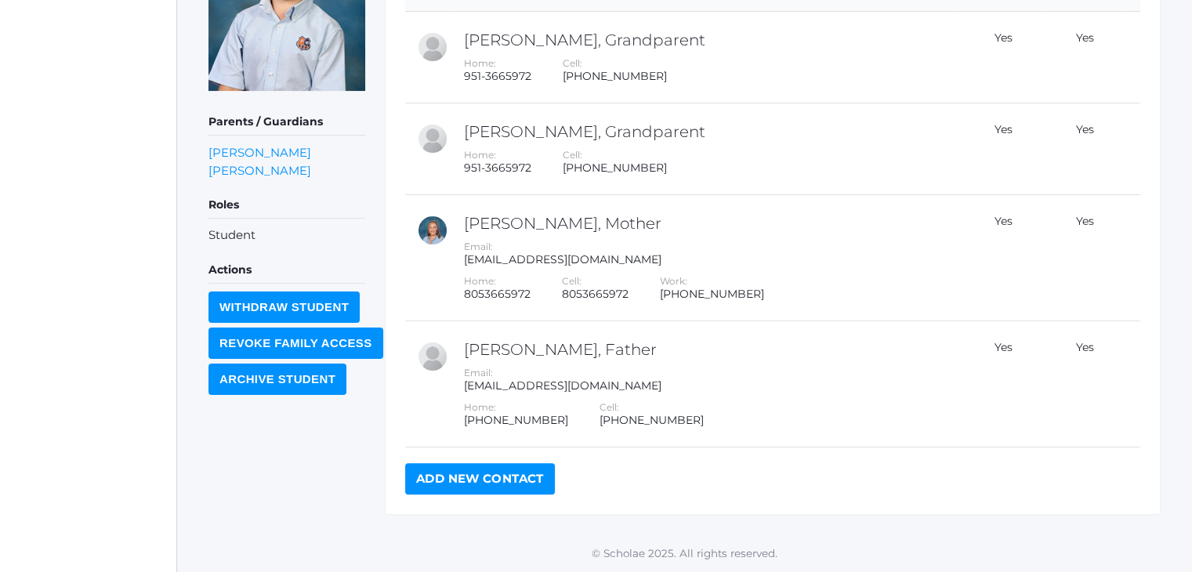
click at [105, 120] on div "icons/ui/navigation/home Created with Sketch. Home icons/user/plain Created wit…" at bounding box center [88, 123] width 176 height 897
click at [228, 446] on div "Parents / Guardians Tom Hibbard Jessica Hibbard Roles Student Actions Withdraw …" at bounding box center [287, 205] width 157 height 620
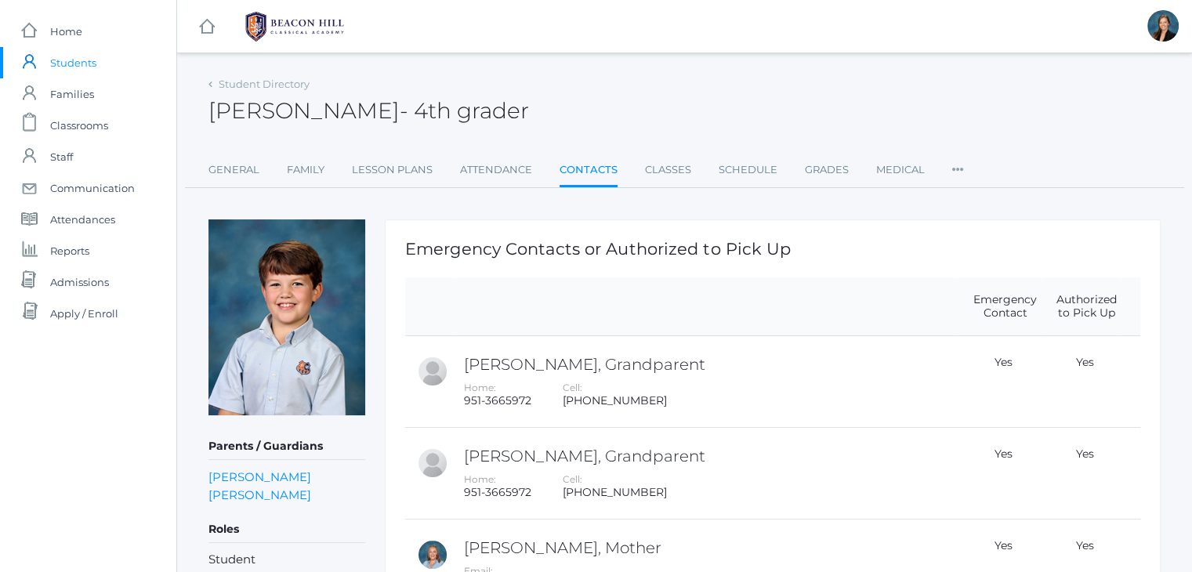
click at [594, 131] on div "Student Directory William Hibbard - 4th grader William Hibbard 4th grader Gener…" at bounding box center [685, 130] width 952 height 115
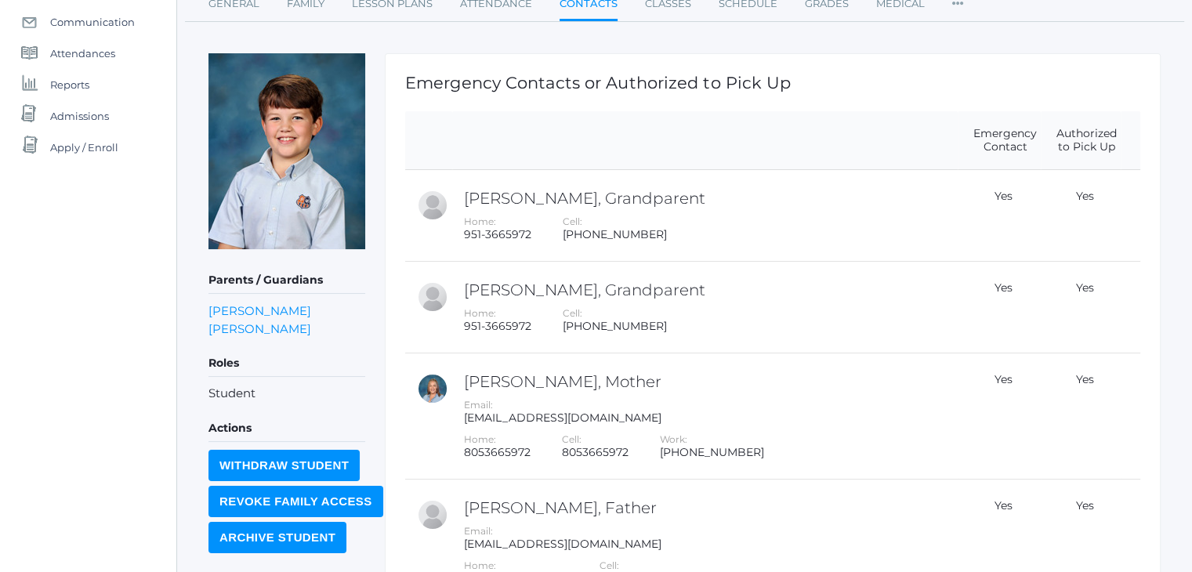
scroll to position [44, 0]
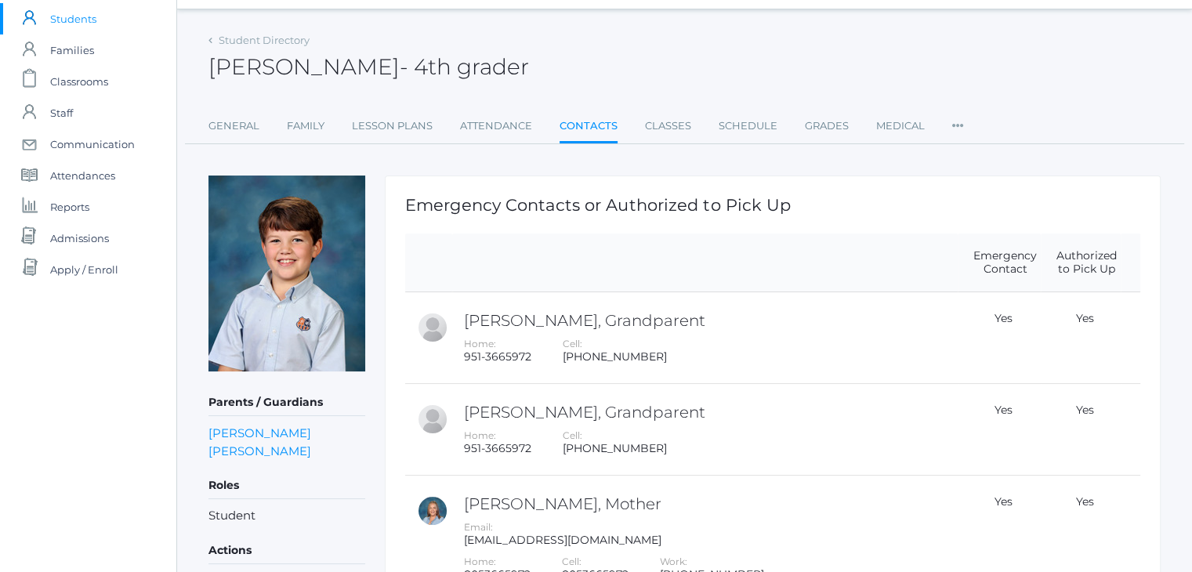
click at [82, 19] on span "Students" at bounding box center [73, 18] width 46 height 31
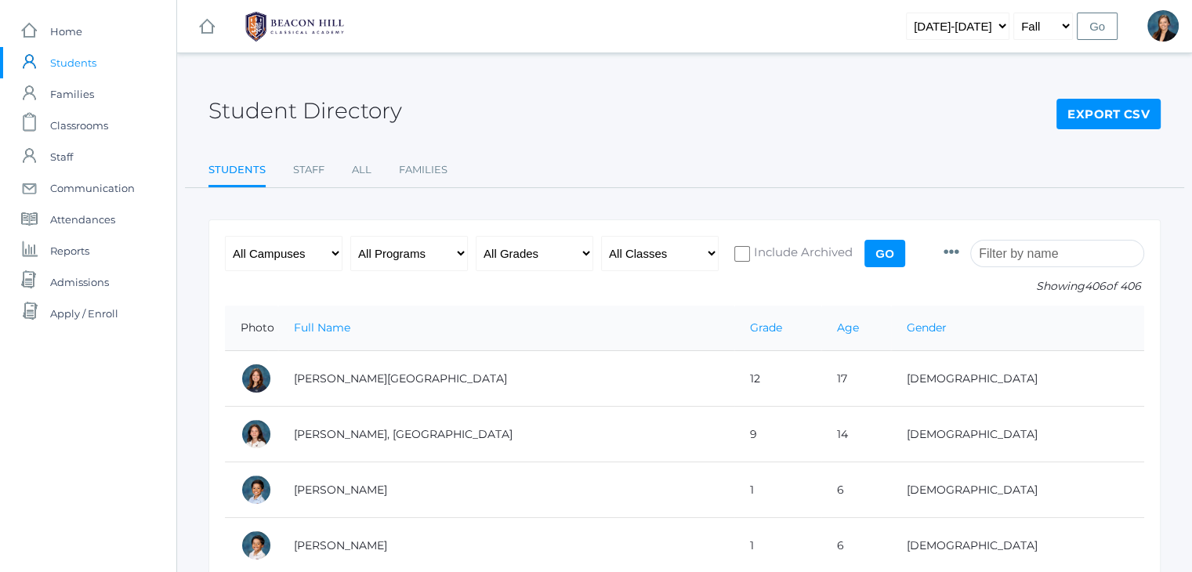
click at [1046, 248] on input "search" at bounding box center [1057, 253] width 174 height 27
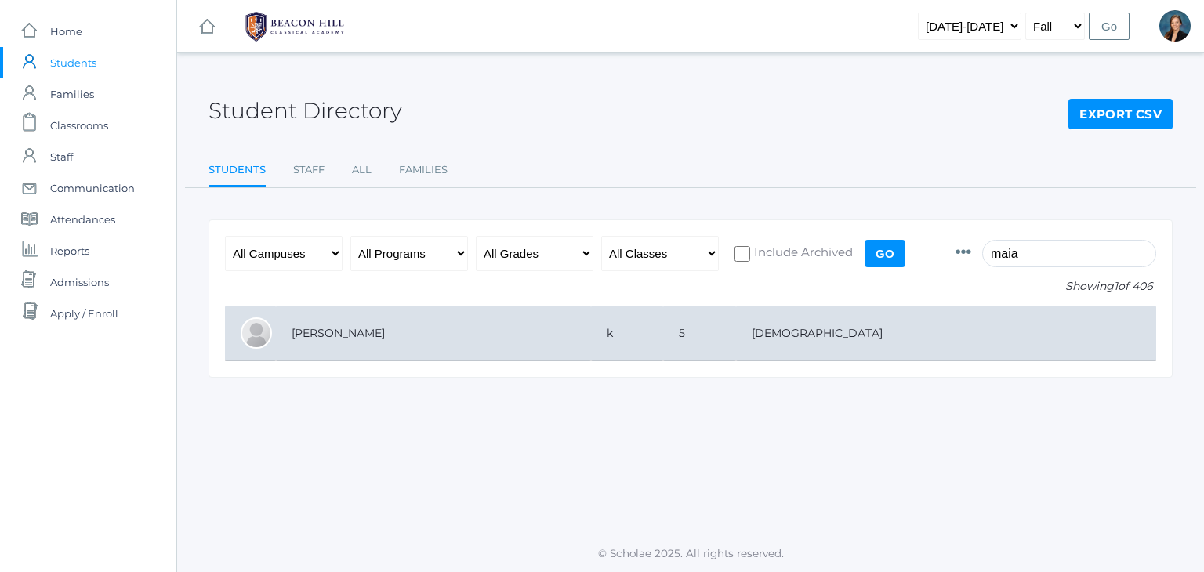
type input "maia"
click at [338, 328] on td "Canan, Maia" at bounding box center [433, 334] width 315 height 56
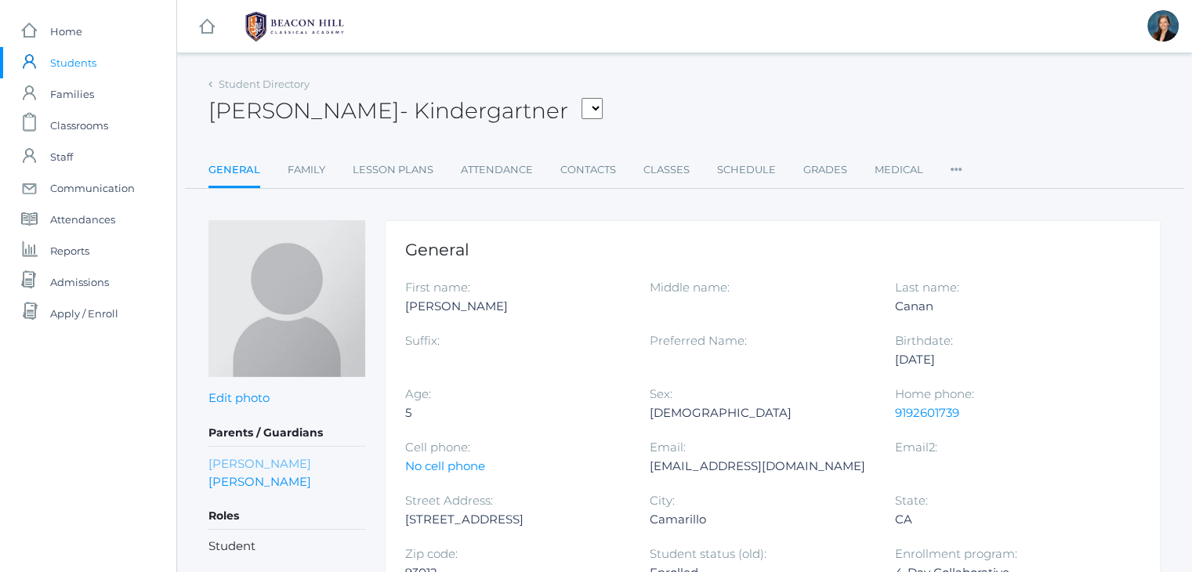
click at [260, 465] on link "[PERSON_NAME]" at bounding box center [260, 464] width 103 height 18
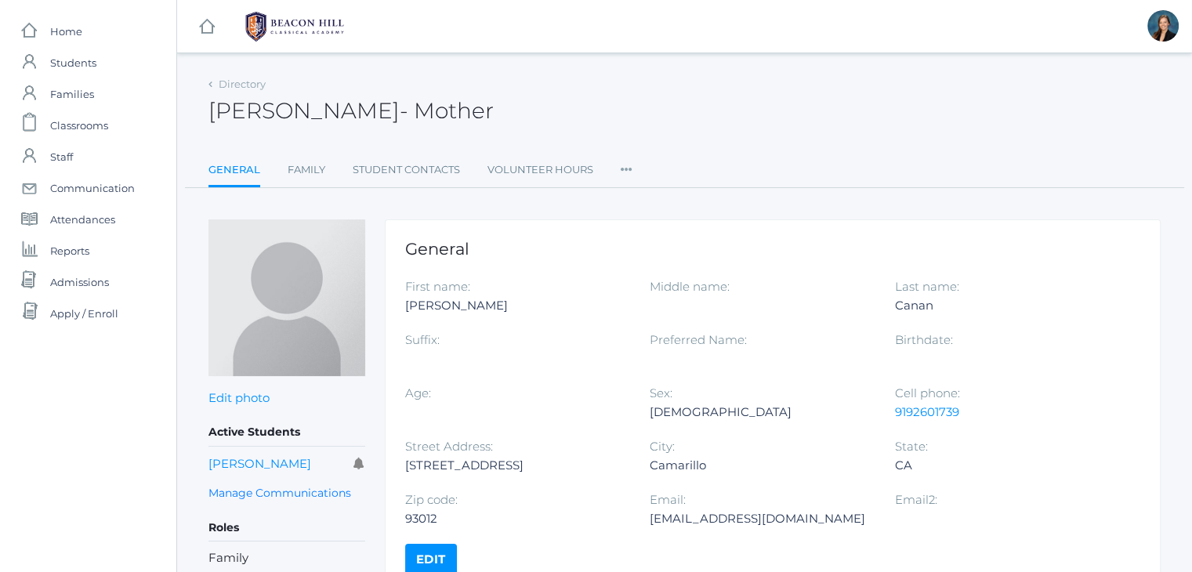
click at [868, 79] on div "[PERSON_NAME] - Mother [PERSON_NAME] Mother" at bounding box center [685, 102] width 952 height 58
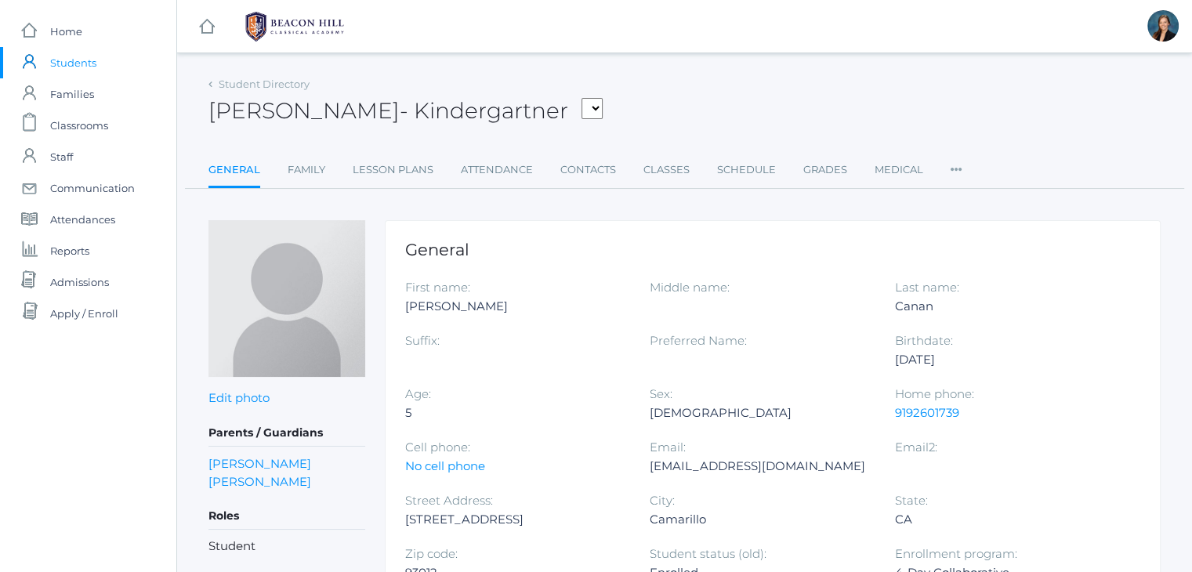
click at [686, 73] on div "[PERSON_NAME] - Kindergartner [PERSON_NAME], [PERSON_NAME], [PERSON_NAME], [PER…" at bounding box center [685, 102] width 952 height 58
click at [256, 465] on link "[PERSON_NAME]" at bounding box center [260, 464] width 103 height 18
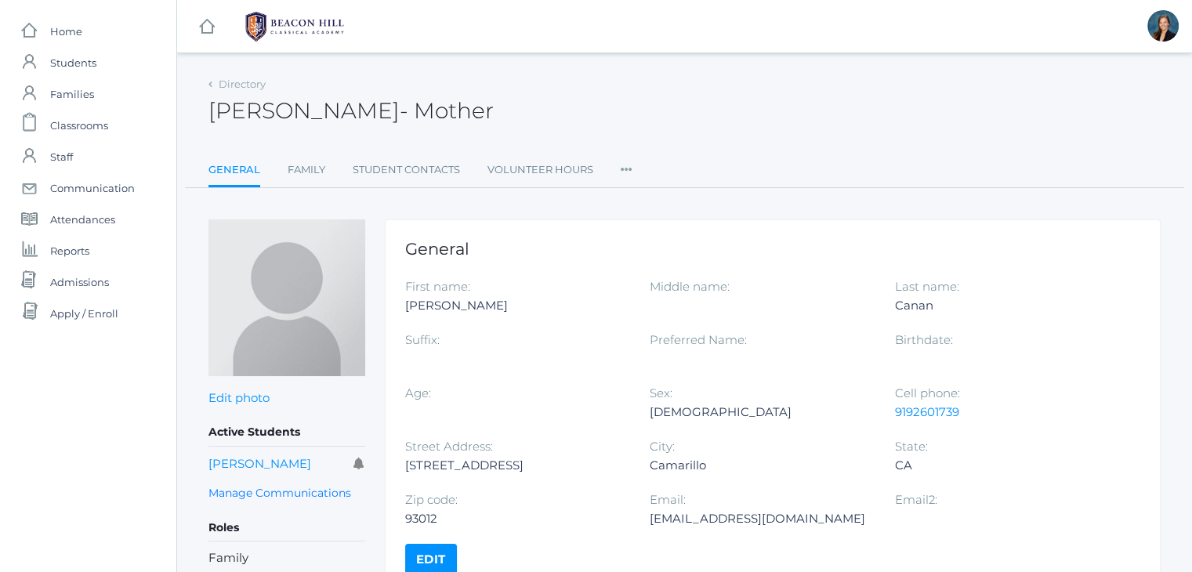
click at [541, 13] on div "icons/ui/navigation/hamburger Created with Sketch. icons/ui/navigation/home Cre…" at bounding box center [684, 26] width 1015 height 53
click at [630, 164] on icon at bounding box center [627, 164] width 12 height 21
click at [669, 266] on link "Permissions" at bounding box center [684, 264] width 94 height 31
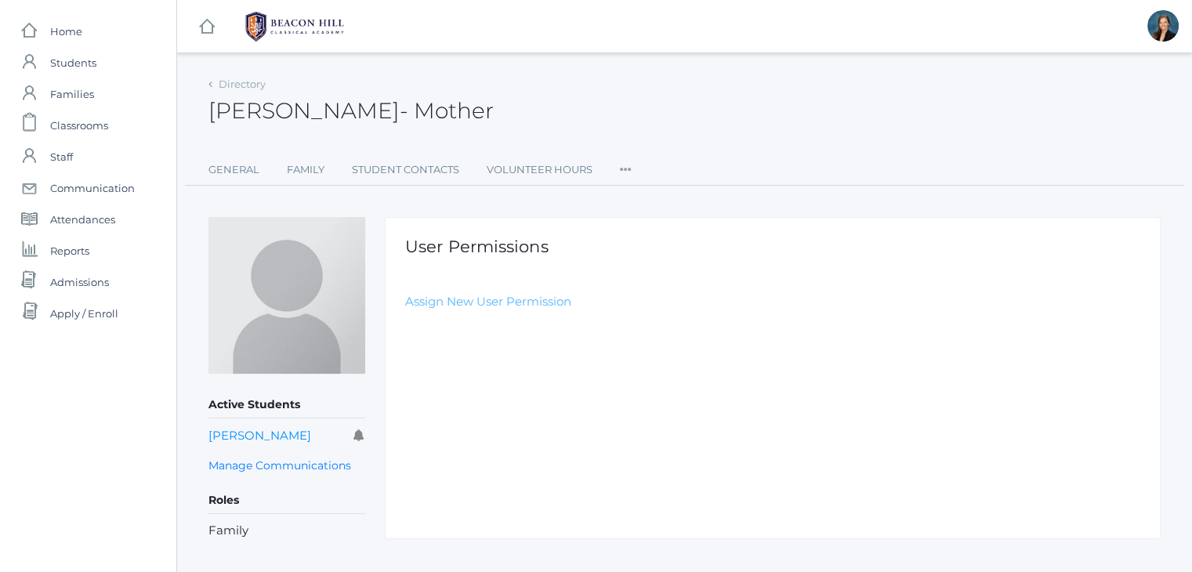
click at [461, 296] on link "Assign New User Permission" at bounding box center [488, 301] width 166 height 15
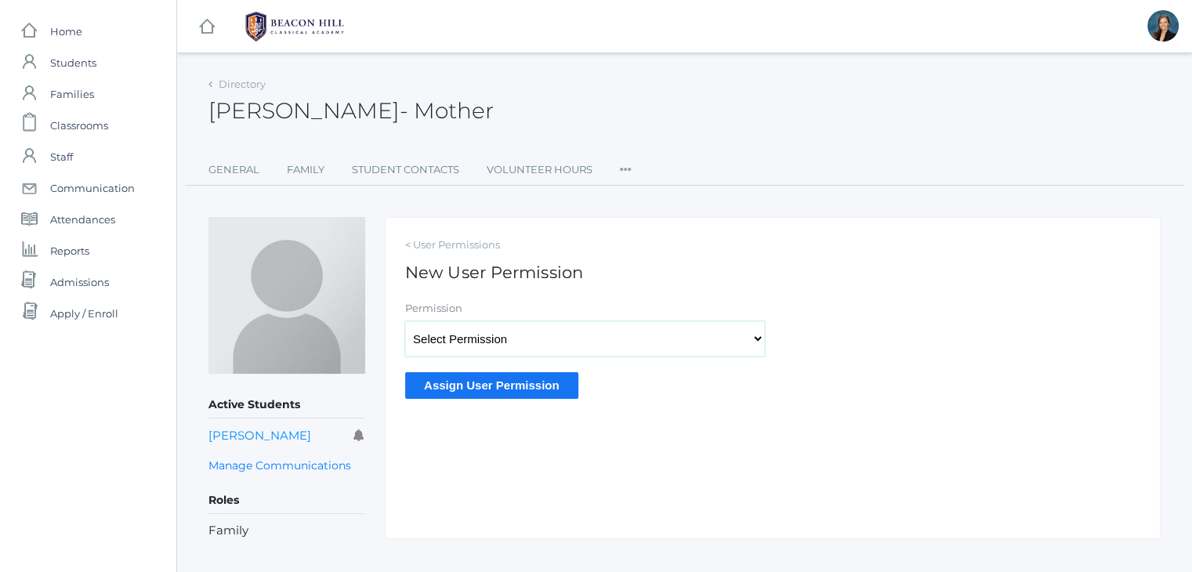
click at [508, 339] on select "Select Permission Accounting Admin Transcript Admin Admissions Admin Staff Admi…" at bounding box center [585, 338] width 360 height 35
select select "9"
click at [405, 321] on select "Select Permission Accounting Admin Transcript Admin Admissions Admin Staff Admi…" at bounding box center [585, 338] width 360 height 35
click at [473, 394] on input "Assign User Permission" at bounding box center [491, 385] width 173 height 26
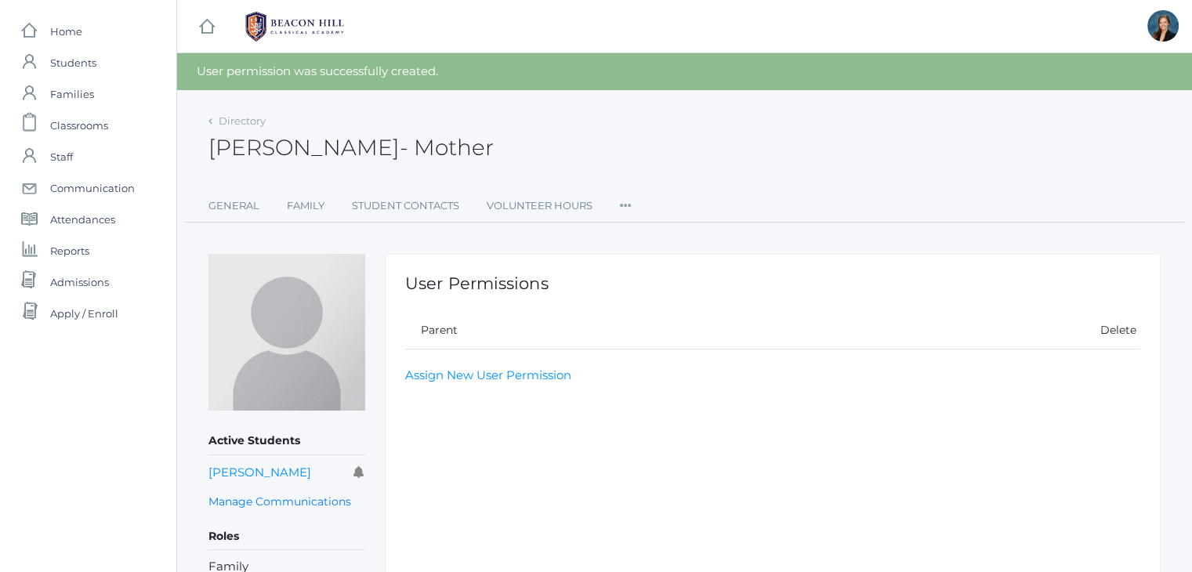
click at [584, 154] on div "[PERSON_NAME] - Mother [PERSON_NAME] Mother" at bounding box center [685, 139] width 952 height 58
